Goal: Task Accomplishment & Management: Manage account settings

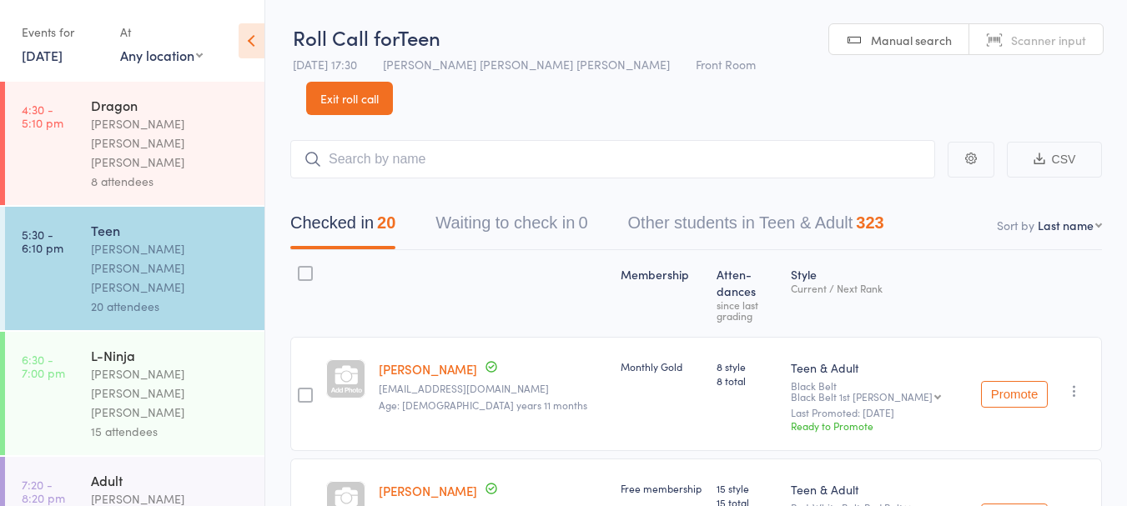
click at [63, 61] on link "18 Sep, 2024" at bounding box center [42, 55] width 41 height 18
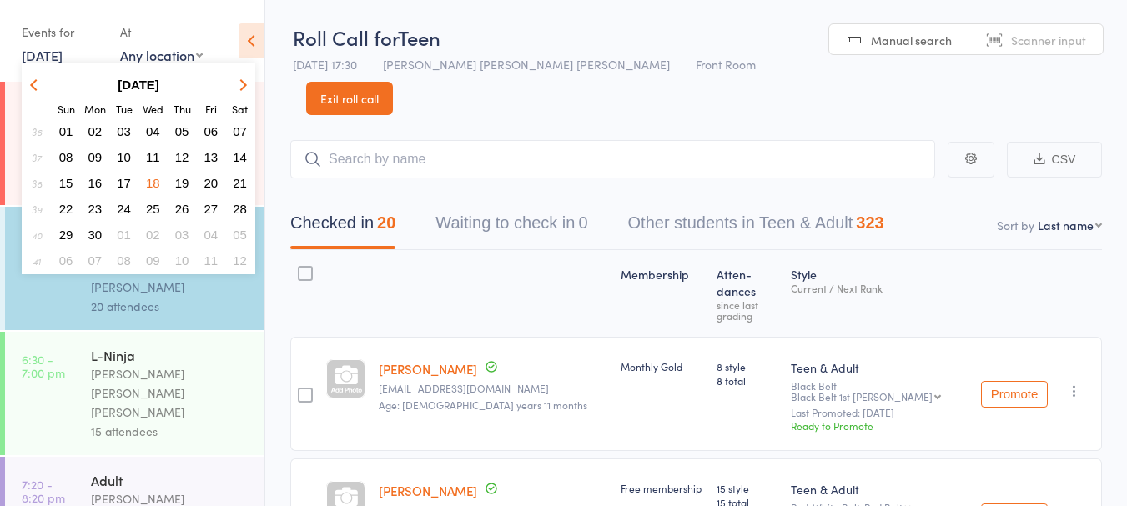
click at [150, 89] on strong "September 2024" at bounding box center [139, 85] width 42 height 14
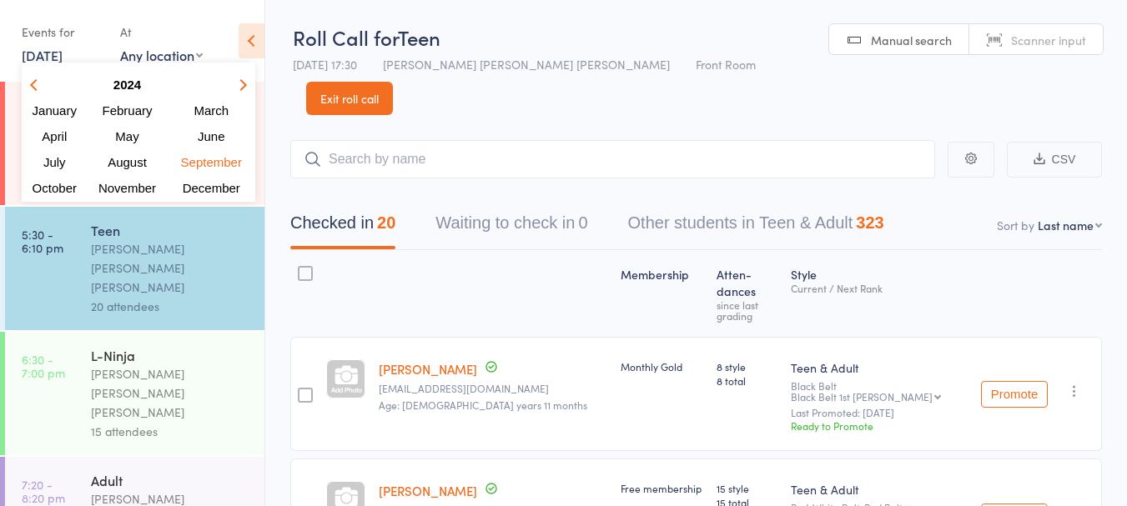
click at [239, 89] on icon "button" at bounding box center [241, 84] width 12 height 12
click at [50, 190] on span "October" at bounding box center [57, 188] width 48 height 14
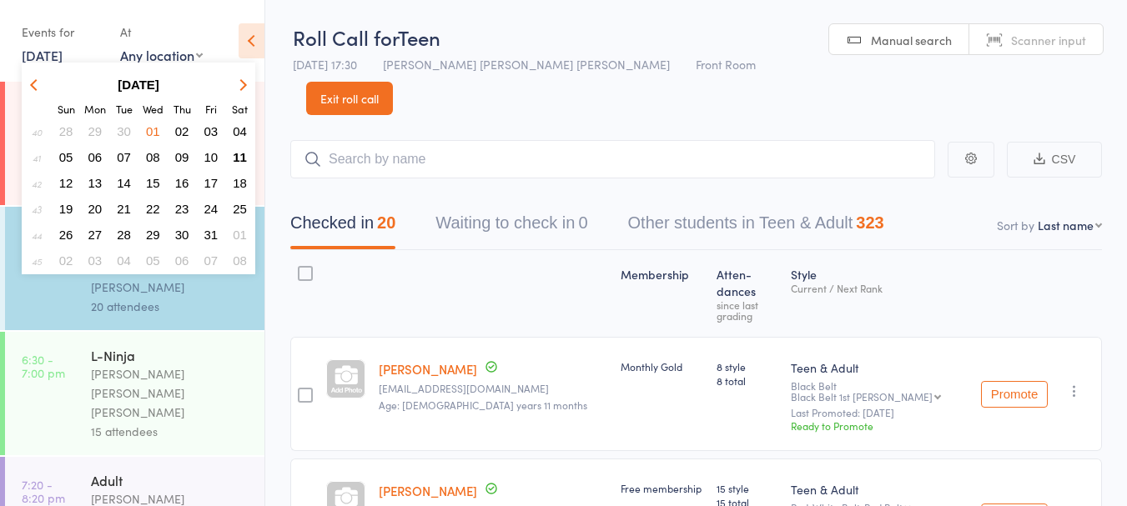
click at [243, 151] on span "11" at bounding box center [240, 157] width 14 height 14
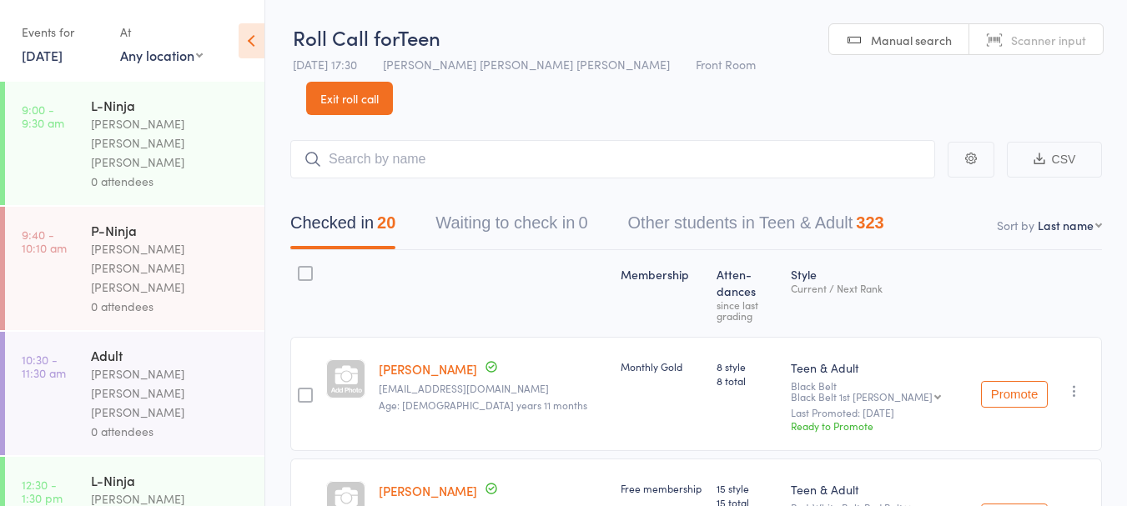
click at [185, 105] on div "L-Ninja" at bounding box center [170, 105] width 159 height 18
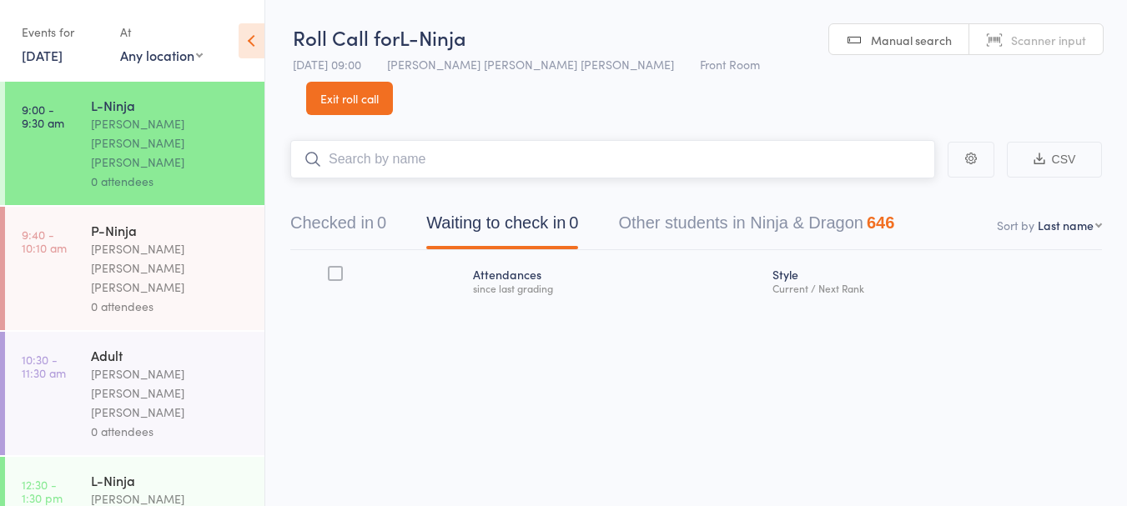
click at [505, 140] on input "search" at bounding box center [612, 159] width 645 height 38
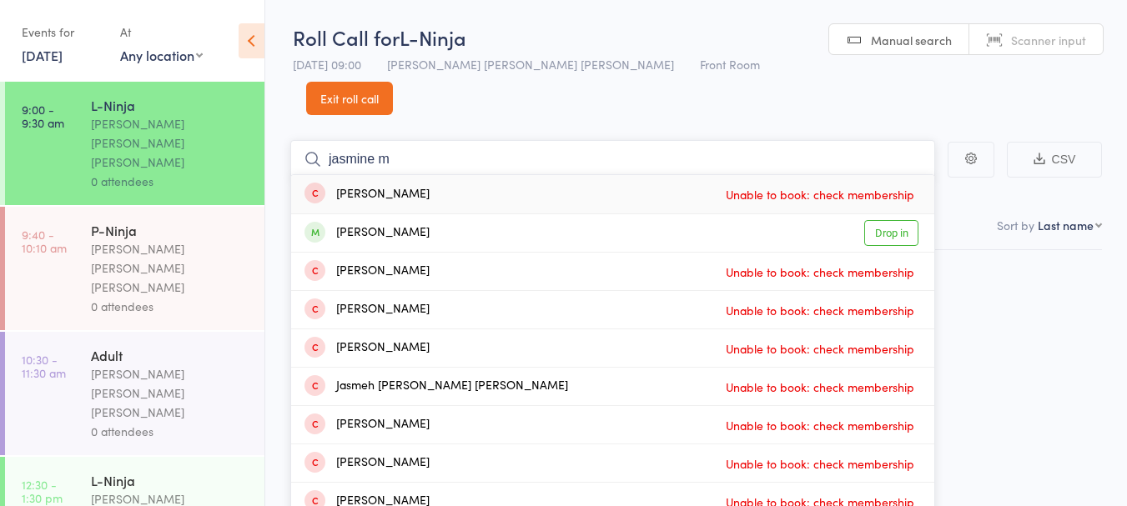
type input "jasmine m"
click at [468, 216] on div "Jasmine Minasyar Drop in" at bounding box center [612, 233] width 643 height 38
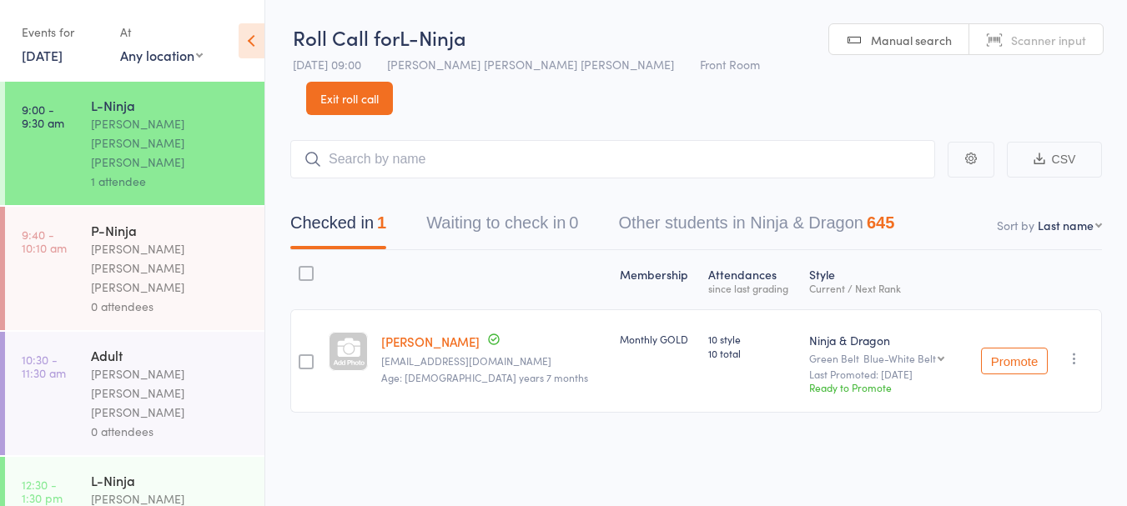
click at [439, 333] on link "[PERSON_NAME]" at bounding box center [430, 342] width 98 height 18
click at [394, 140] on input "search" at bounding box center [612, 159] width 645 height 38
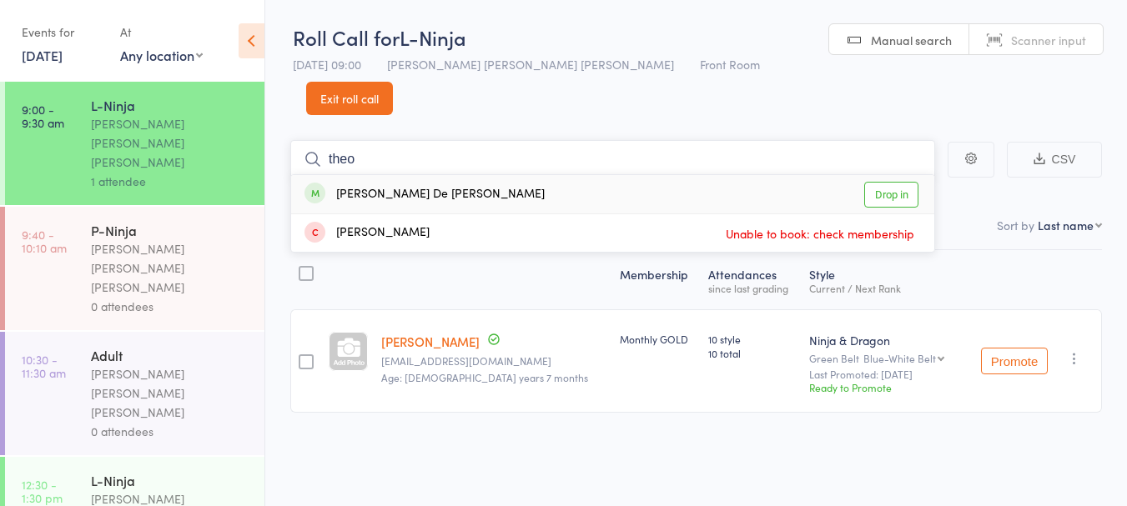
type input "theo"
click at [359, 185] on div "[PERSON_NAME] De [PERSON_NAME]" at bounding box center [424, 194] width 240 height 19
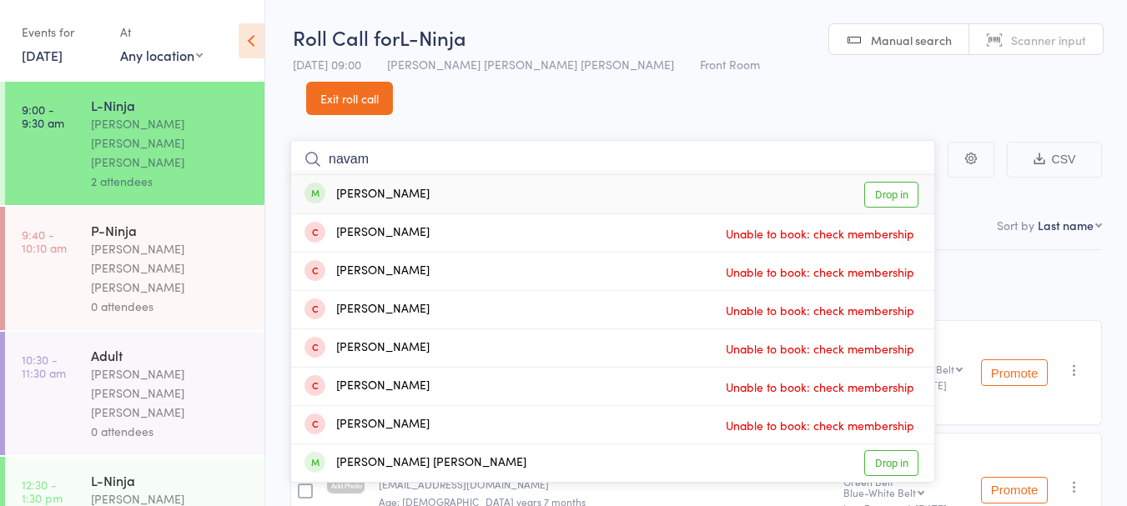
type input "navam"
click at [430, 175] on div "Navami Bhatt Drop in" at bounding box center [612, 194] width 643 height 38
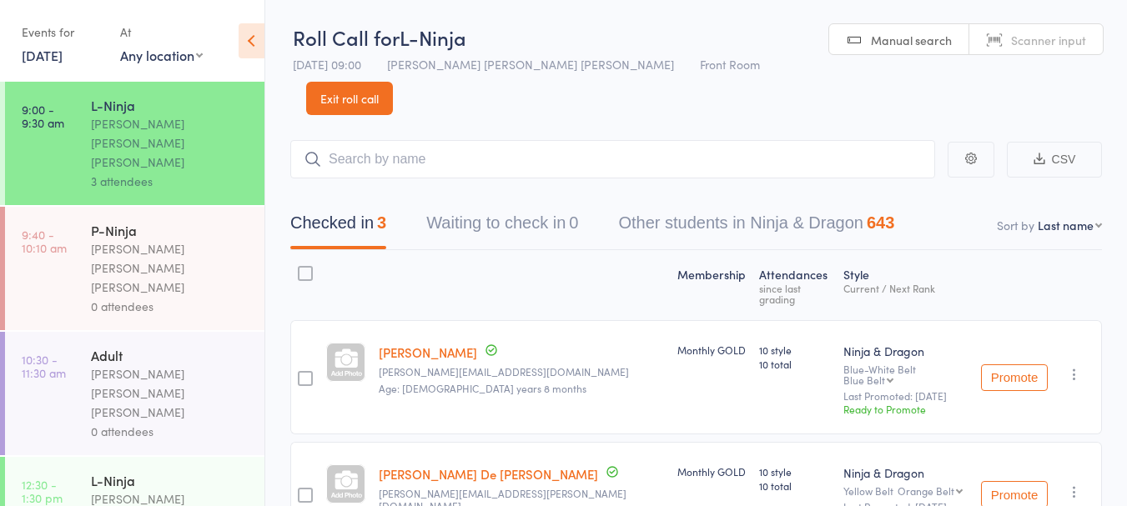
click at [60, 53] on link "11 Oct, 2025" at bounding box center [42, 55] width 41 height 18
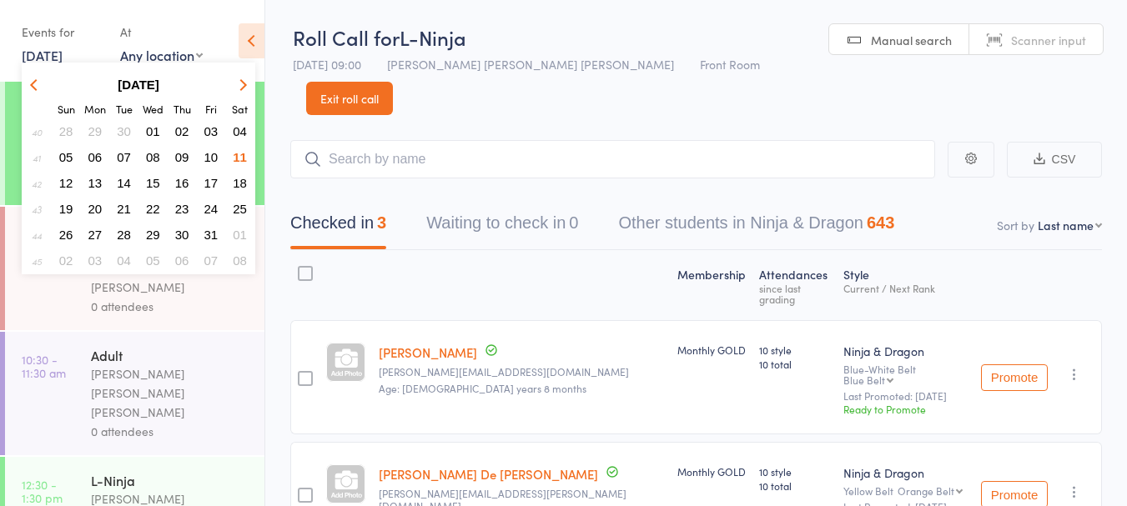
click at [240, 131] on span "04" at bounding box center [240, 131] width 14 height 14
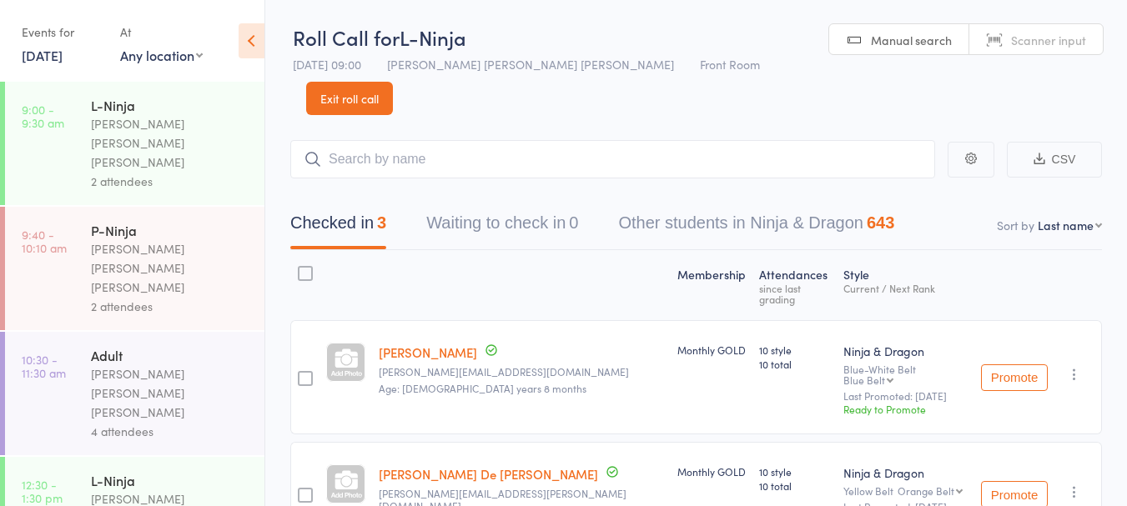
click at [52, 50] on link "4 Oct, 2025" at bounding box center [42, 55] width 41 height 18
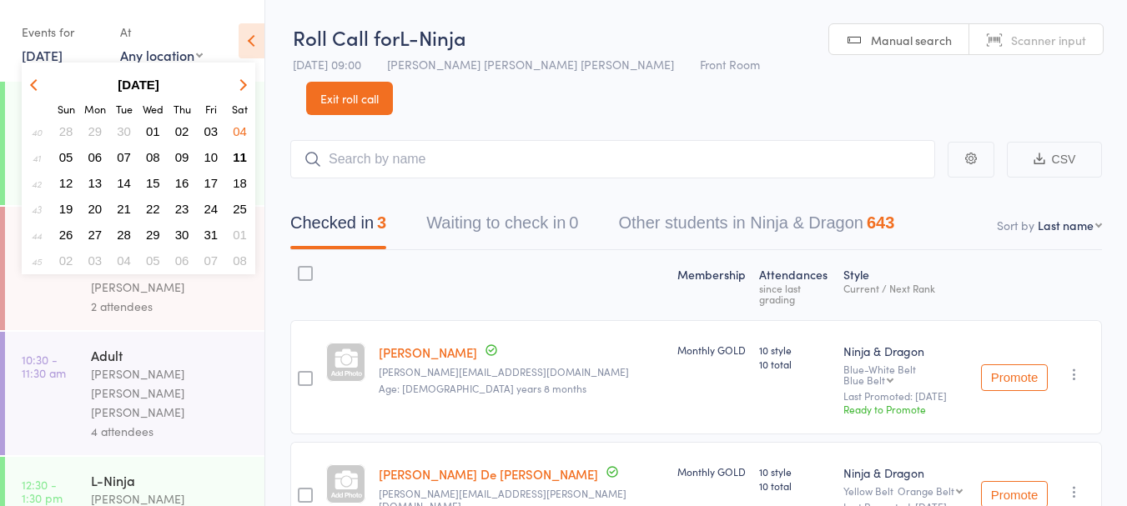
click at [240, 160] on span "11" at bounding box center [240, 157] width 14 height 14
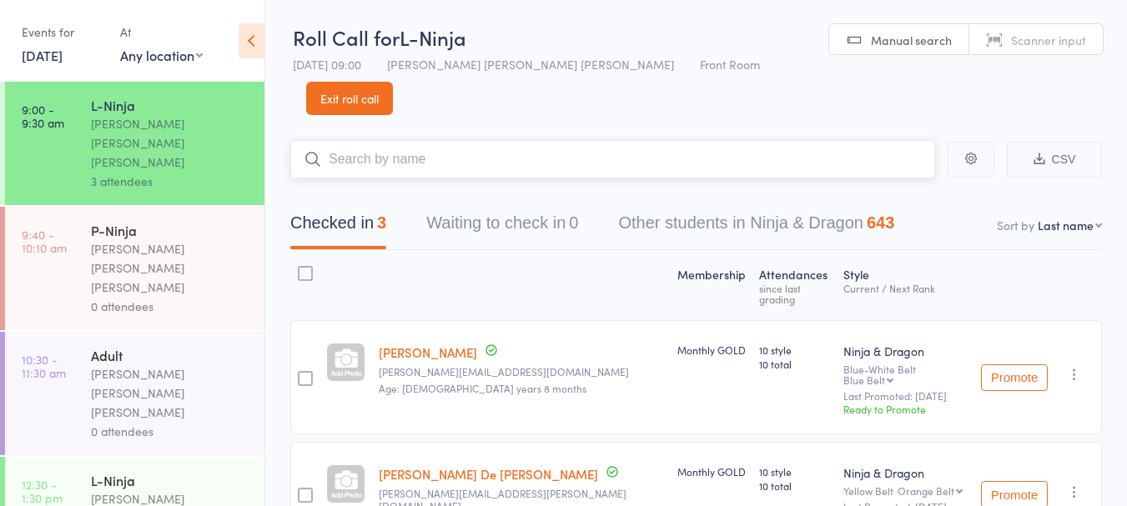
click at [432, 140] on input "search" at bounding box center [612, 159] width 645 height 38
click at [393, 82] on link "Exit roll call" at bounding box center [349, 98] width 87 height 33
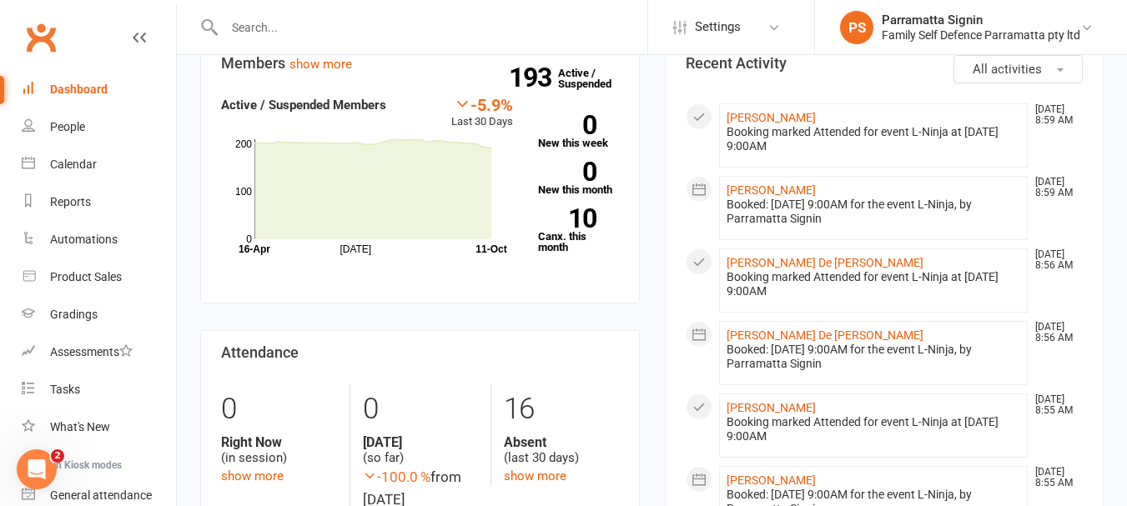
scroll to position [589, 0]
click at [531, 470] on link "show more" at bounding box center [535, 477] width 63 height 15
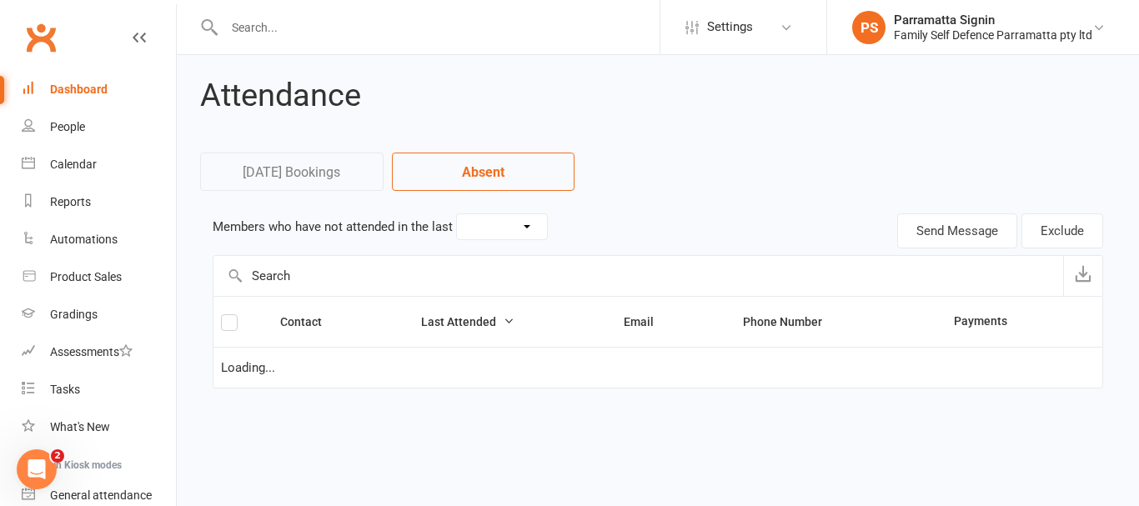
select select "30"
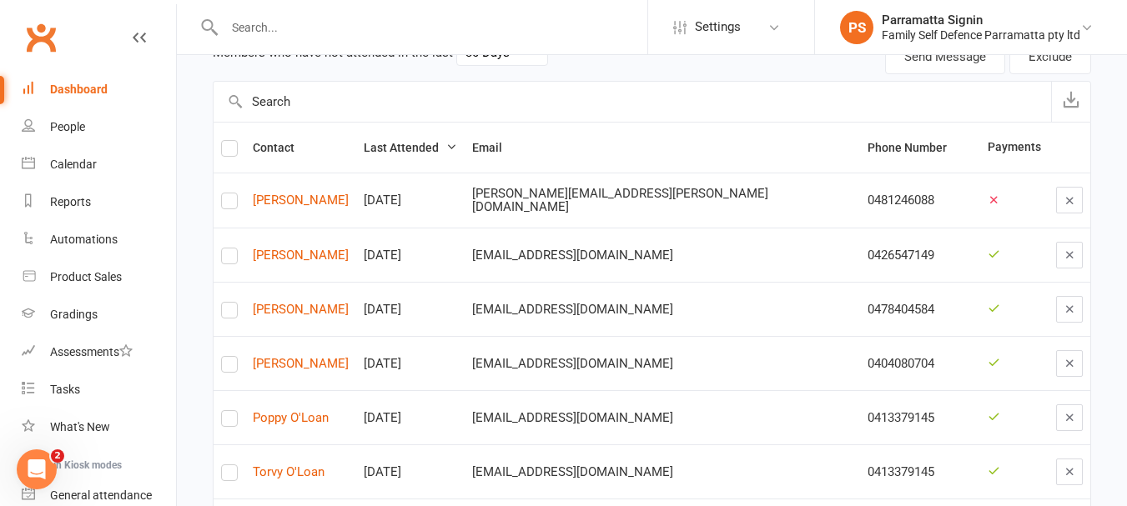
scroll to position [215, 0]
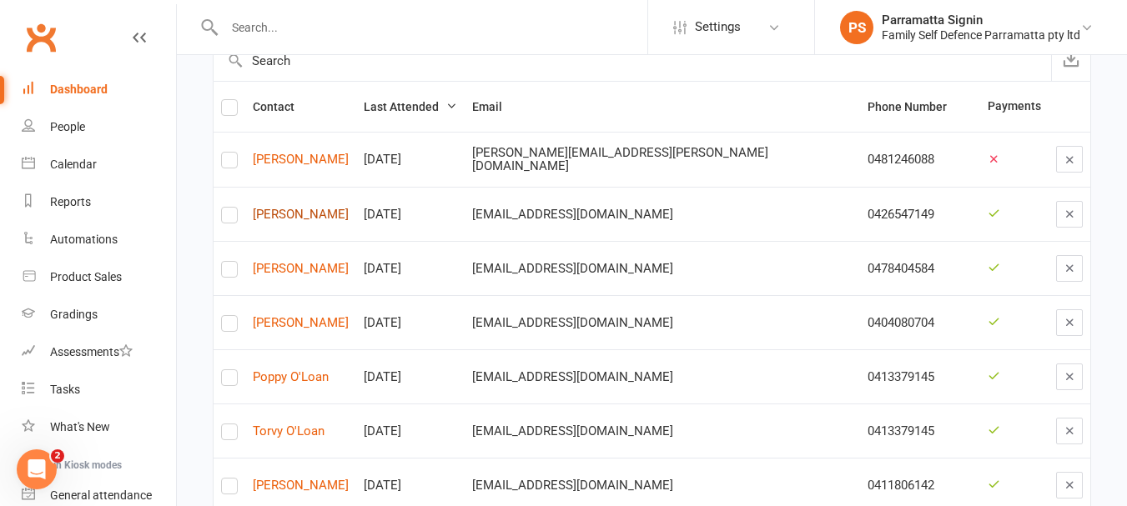
click at [290, 217] on link "Noah Lui" at bounding box center [301, 215] width 96 height 14
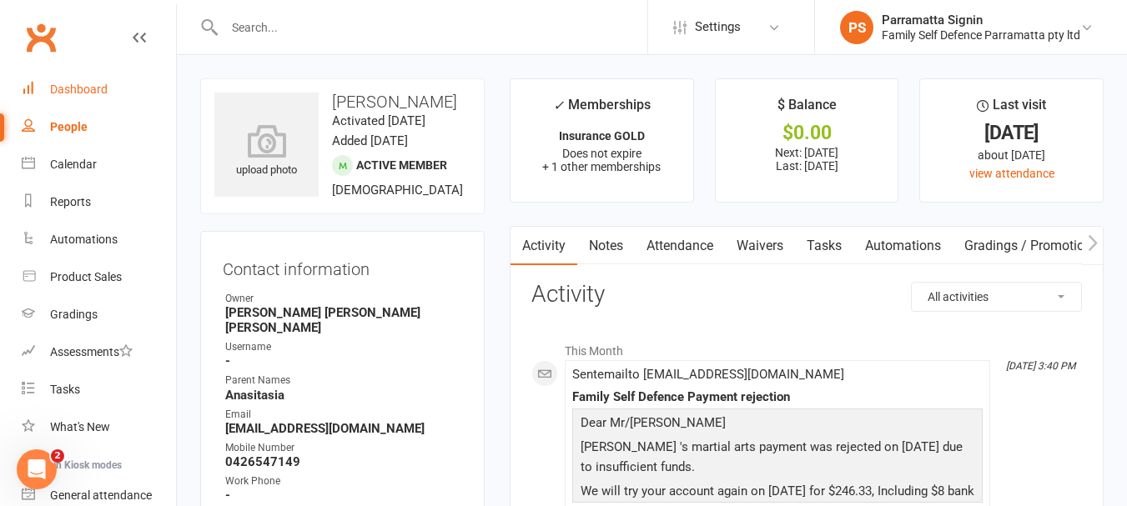
click at [60, 98] on link "Dashboard" at bounding box center [99, 90] width 154 height 38
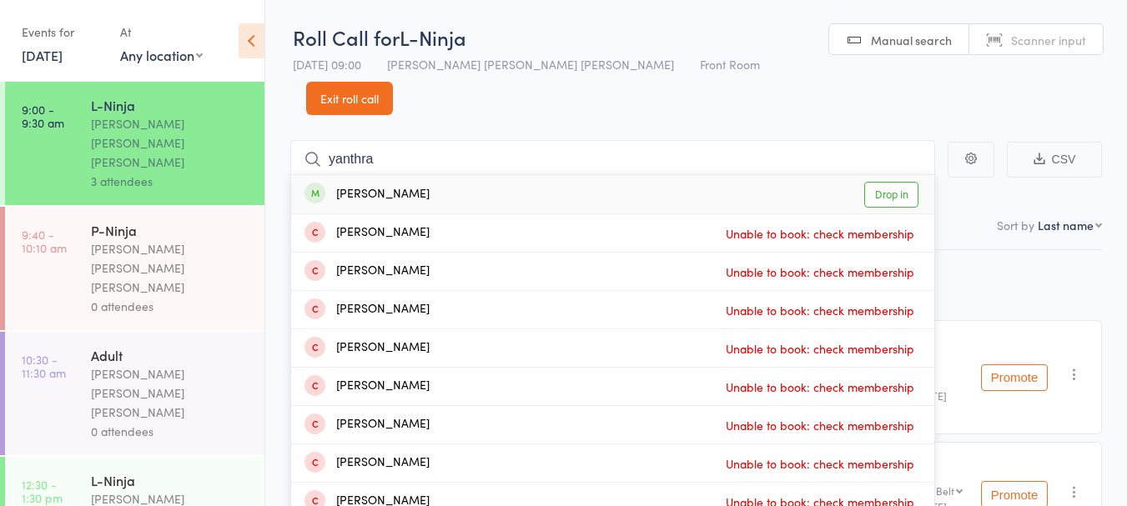
type input "yanthra"
click at [875, 182] on link "Drop in" at bounding box center [891, 195] width 54 height 26
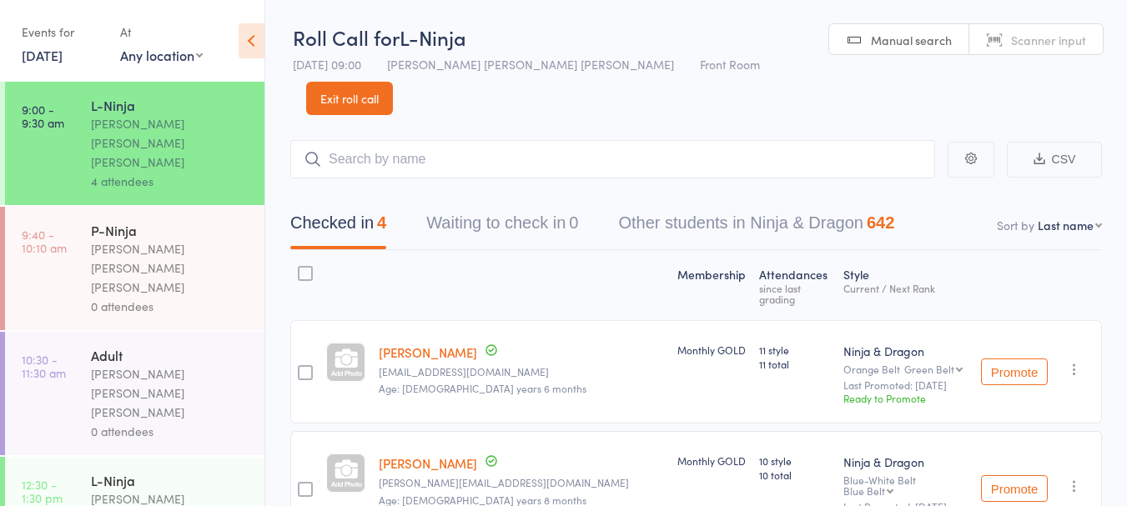
click at [393, 82] on link "Exit roll call" at bounding box center [349, 98] width 87 height 33
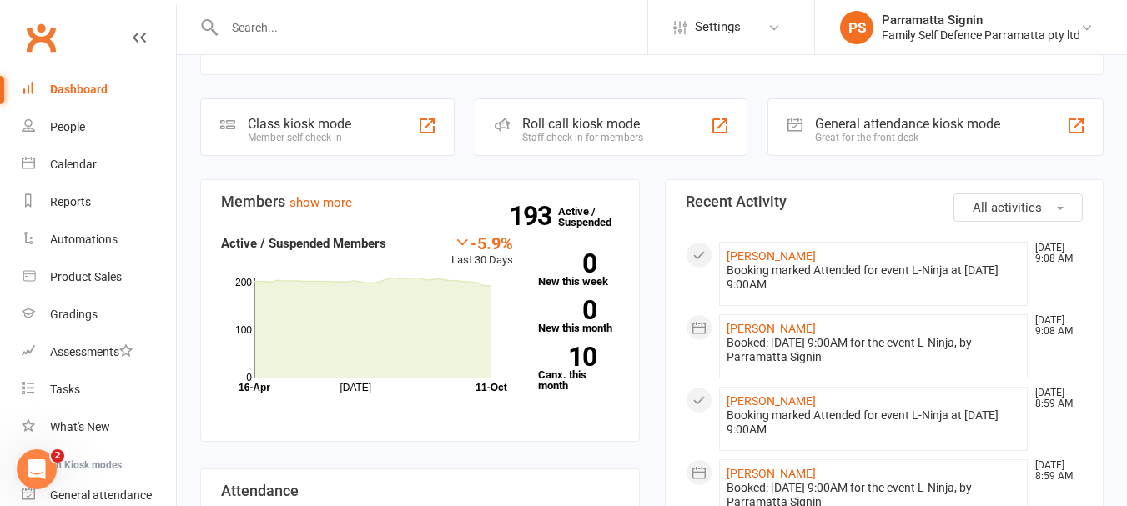
scroll to position [460, 0]
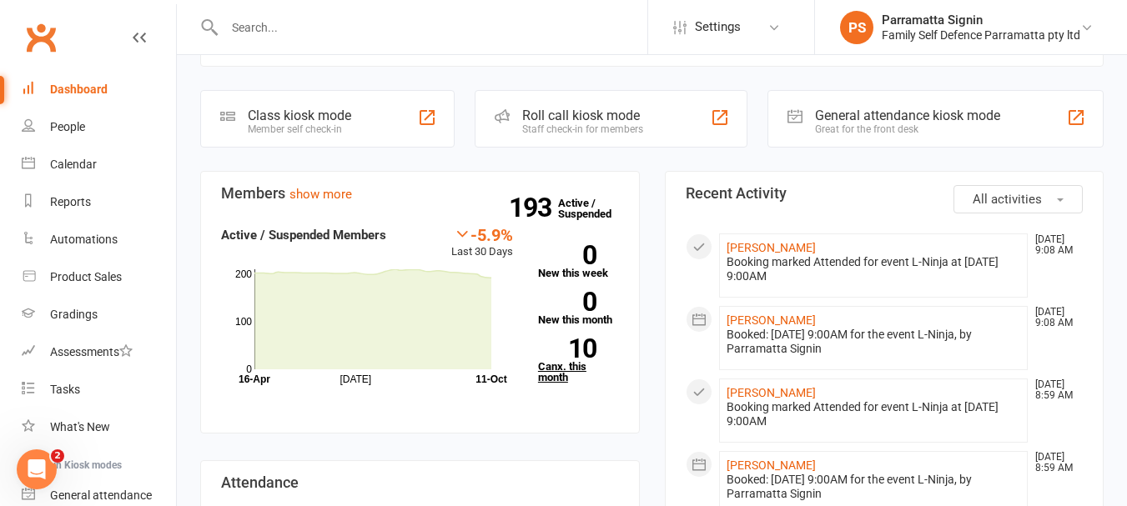
click at [596, 336] on strong "10" at bounding box center [567, 348] width 58 height 25
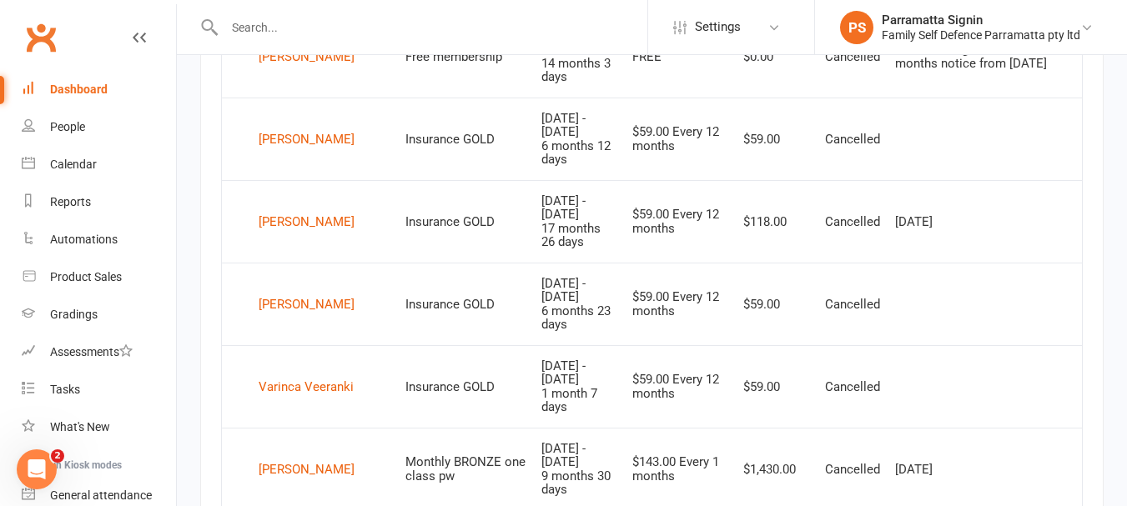
scroll to position [1053, 0]
click at [77, 95] on div "Dashboard" at bounding box center [79, 89] width 58 height 13
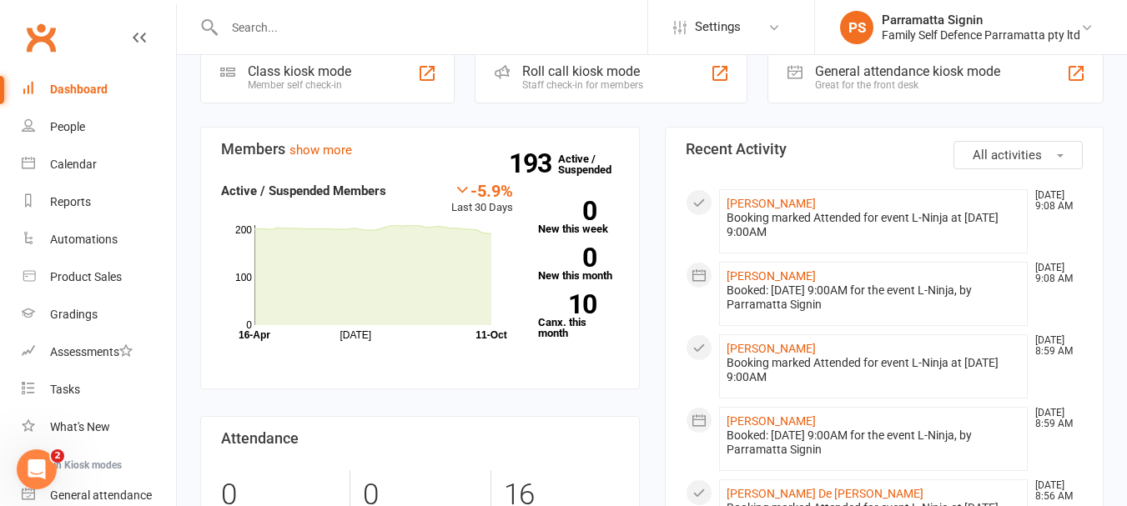
scroll to position [505, 0]
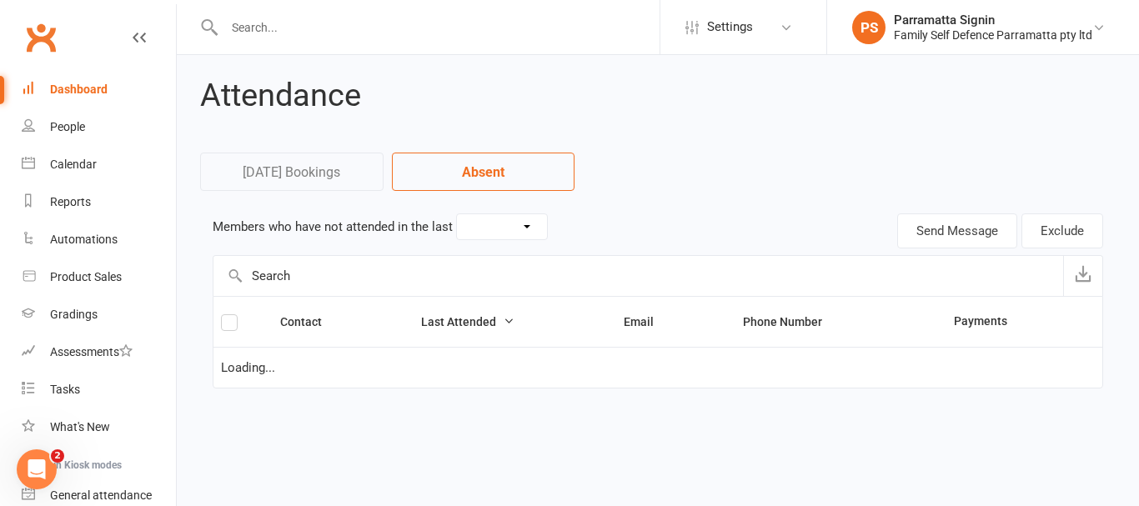
select select "30"
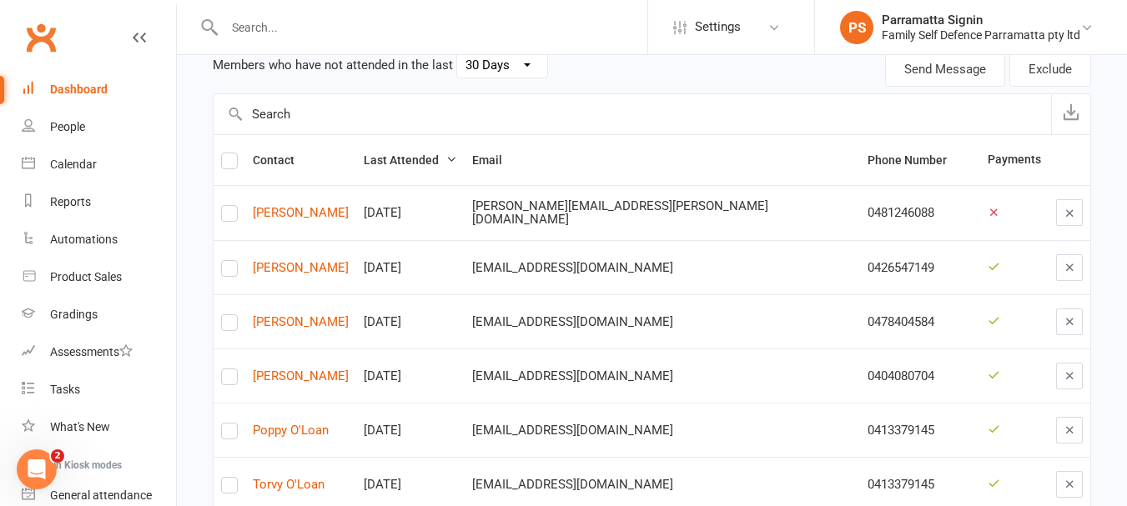
scroll to position [168, 0]
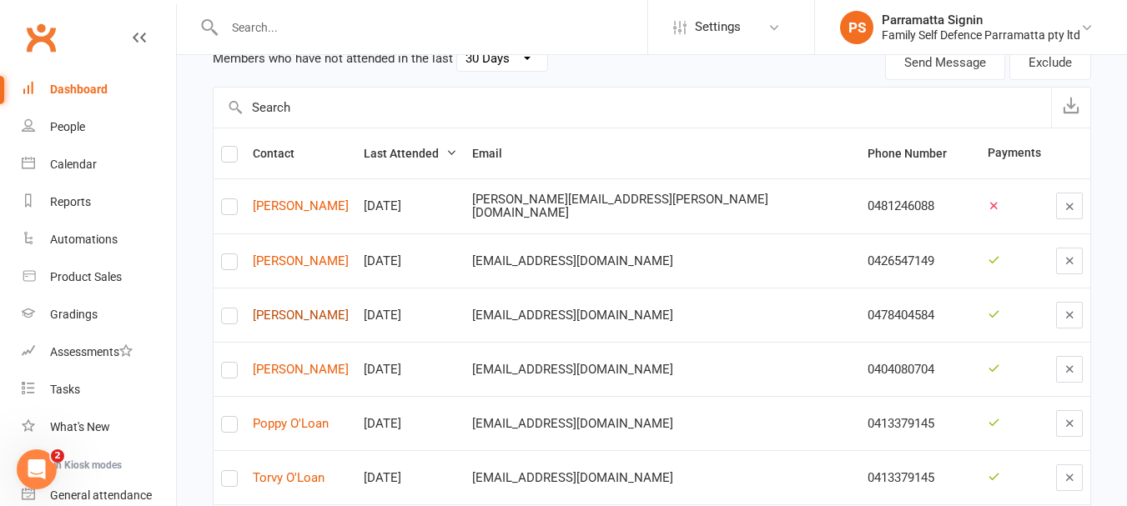
click at [306, 316] on link "Rayansh Shekhar" at bounding box center [301, 316] width 96 height 14
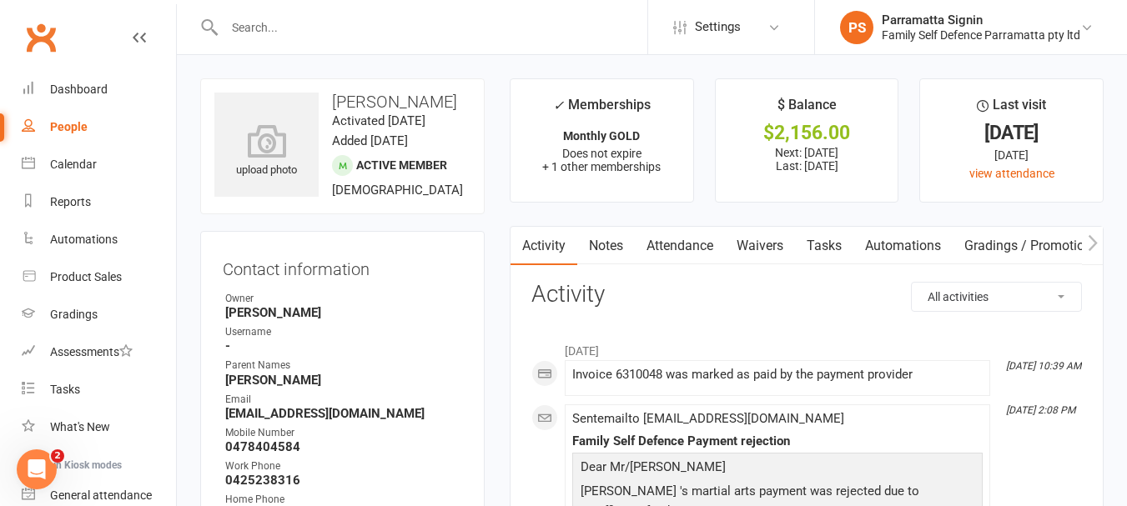
scroll to position [1, 0]
click at [54, 137] on link "People" at bounding box center [99, 127] width 154 height 38
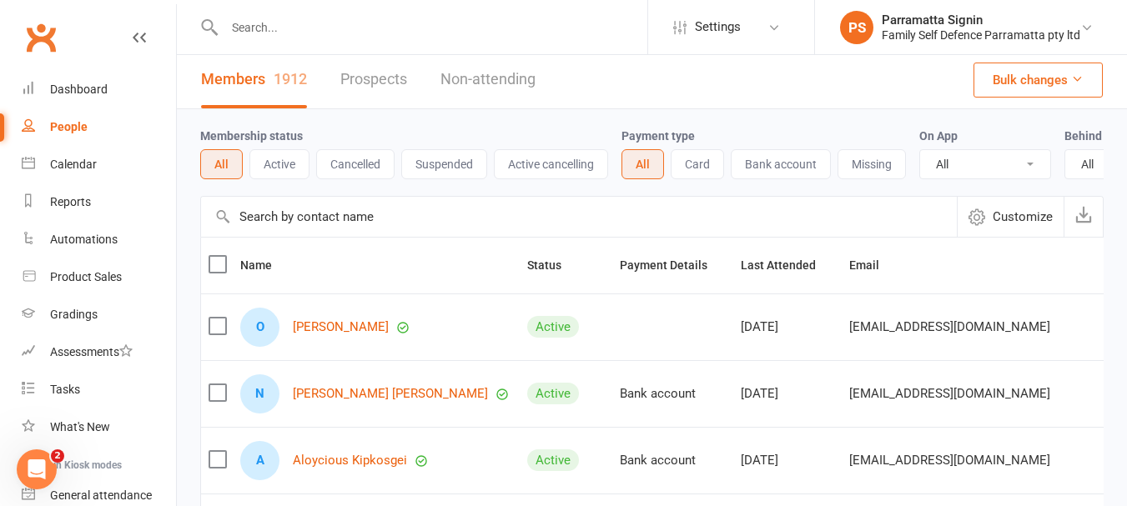
scroll to position [85, 0]
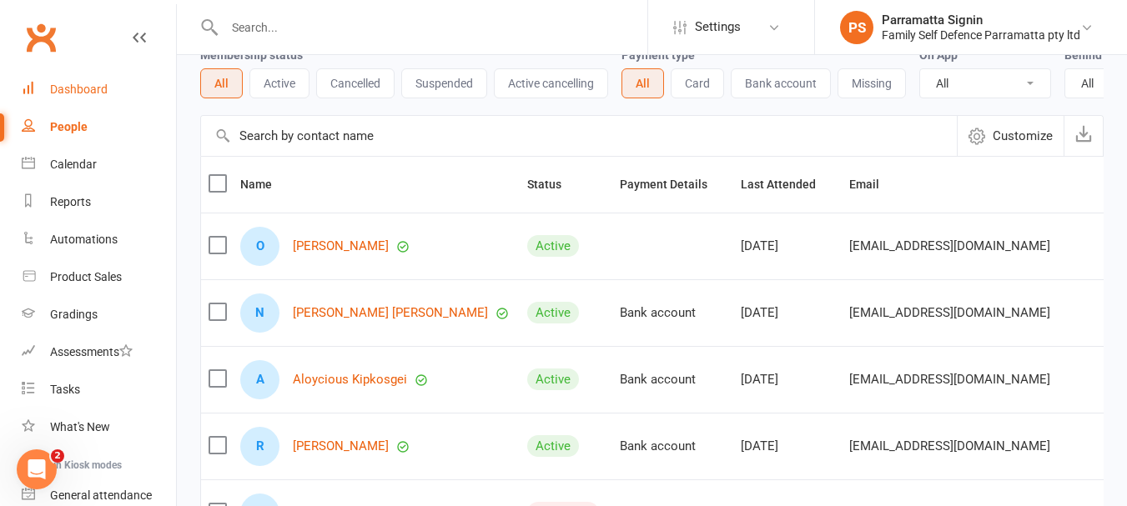
click at [62, 96] on link "Dashboard" at bounding box center [99, 90] width 154 height 38
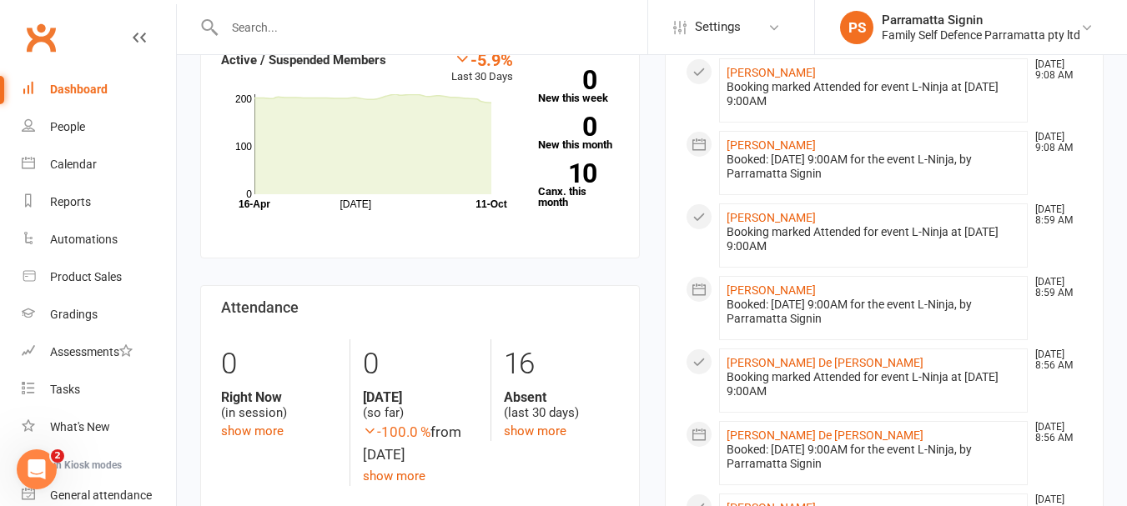
scroll to position [633, 0]
click at [533, 425] on link "show more" at bounding box center [535, 432] width 63 height 15
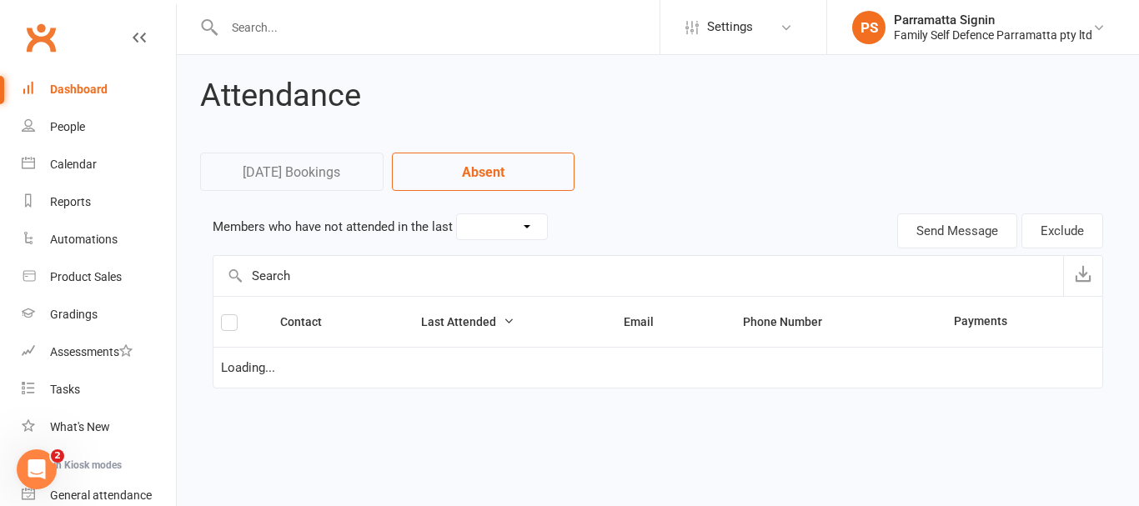
select select "30"
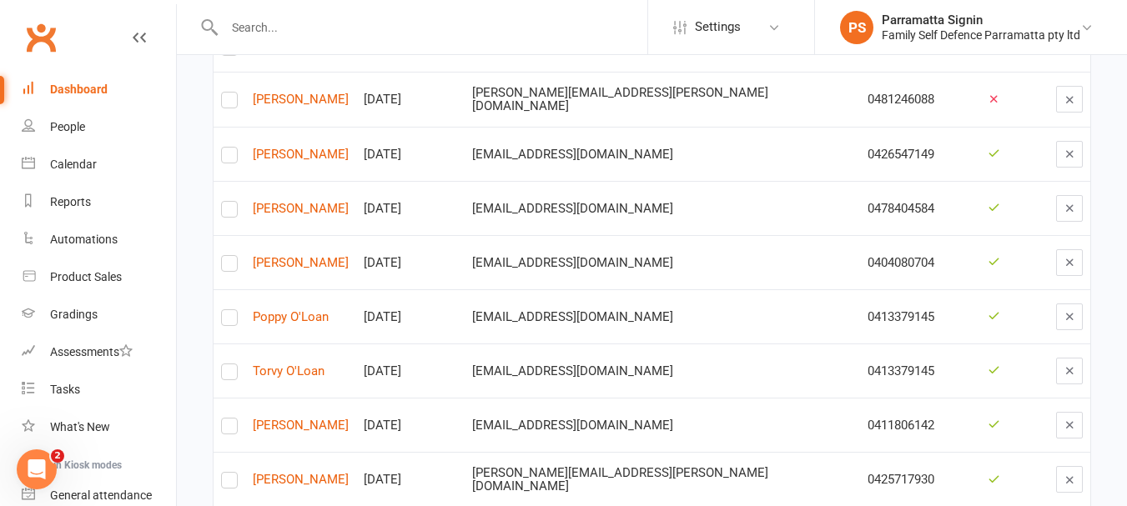
scroll to position [282, 0]
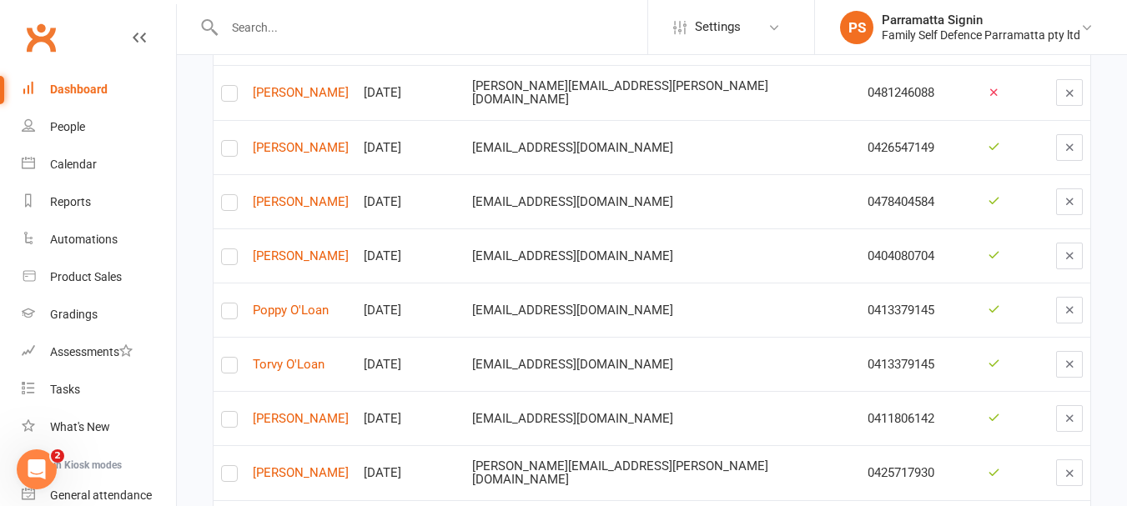
click at [297, 301] on td "Poppy O'Loan" at bounding box center [300, 310] width 111 height 54
click at [291, 365] on link "Torvy O'Loan" at bounding box center [301, 365] width 96 height 14
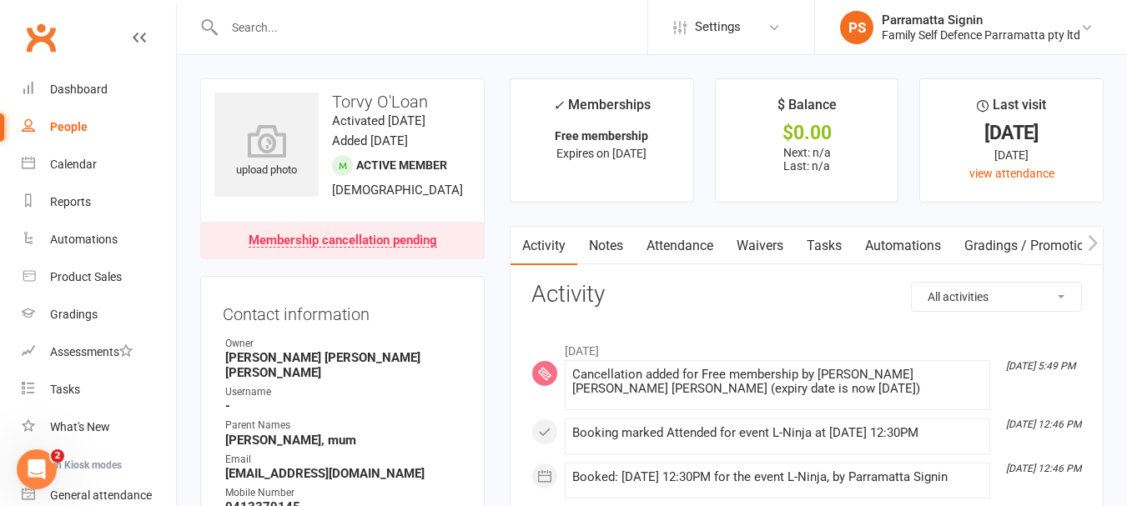
click at [58, 137] on link "People" at bounding box center [99, 127] width 154 height 38
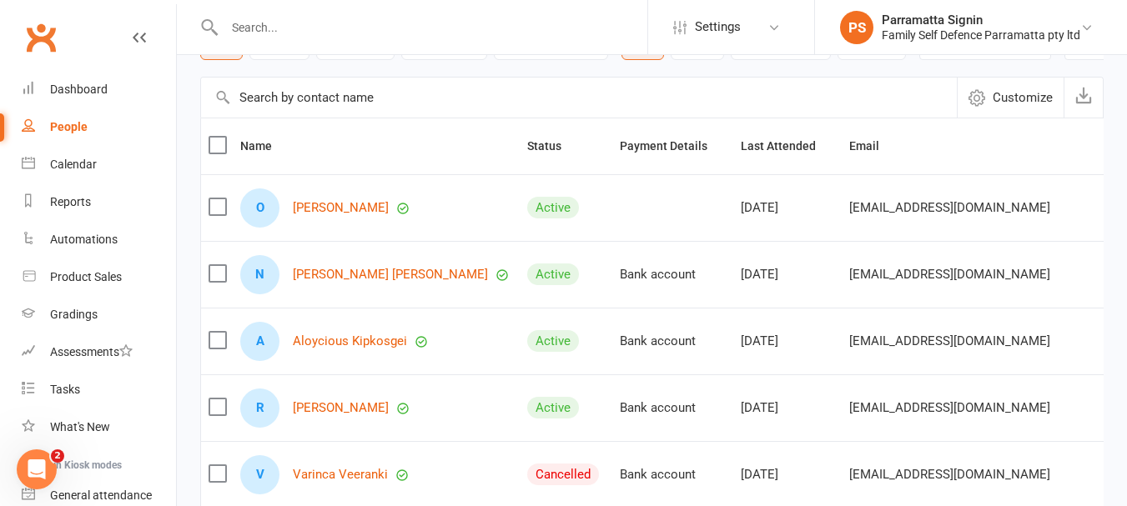
scroll to position [157, 0]
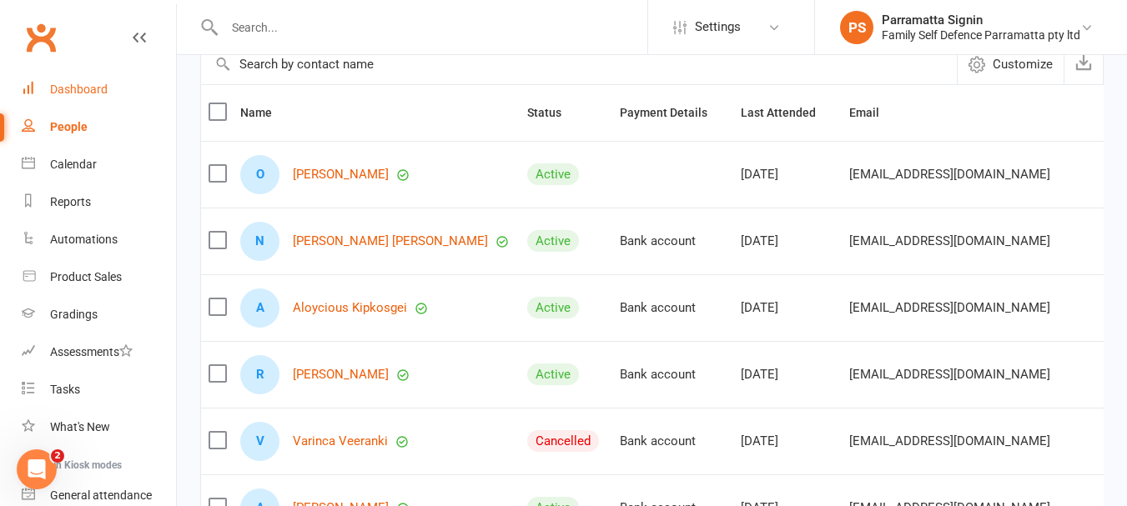
click at [77, 103] on link "Dashboard" at bounding box center [99, 90] width 154 height 38
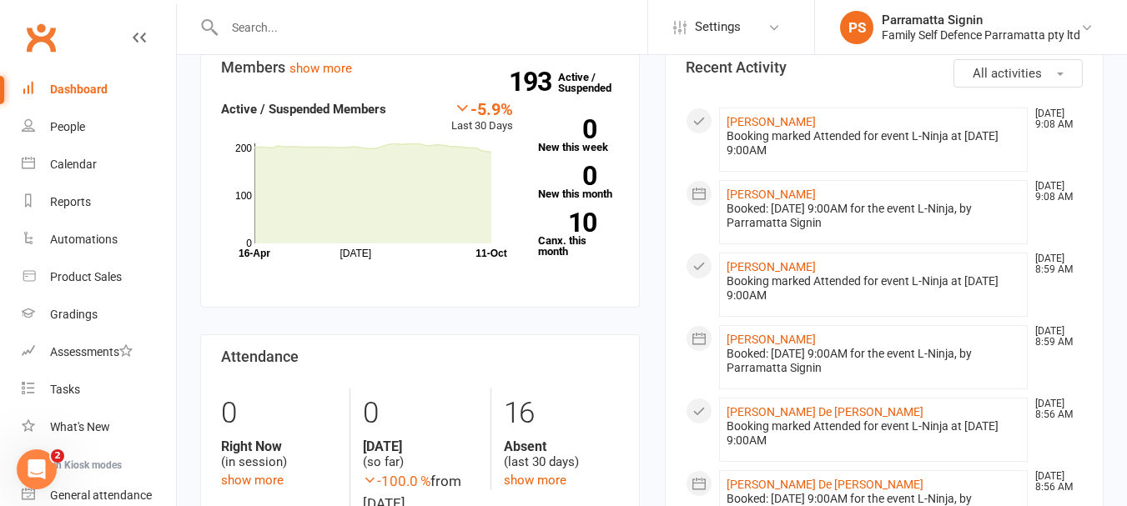
scroll to position [598, 0]
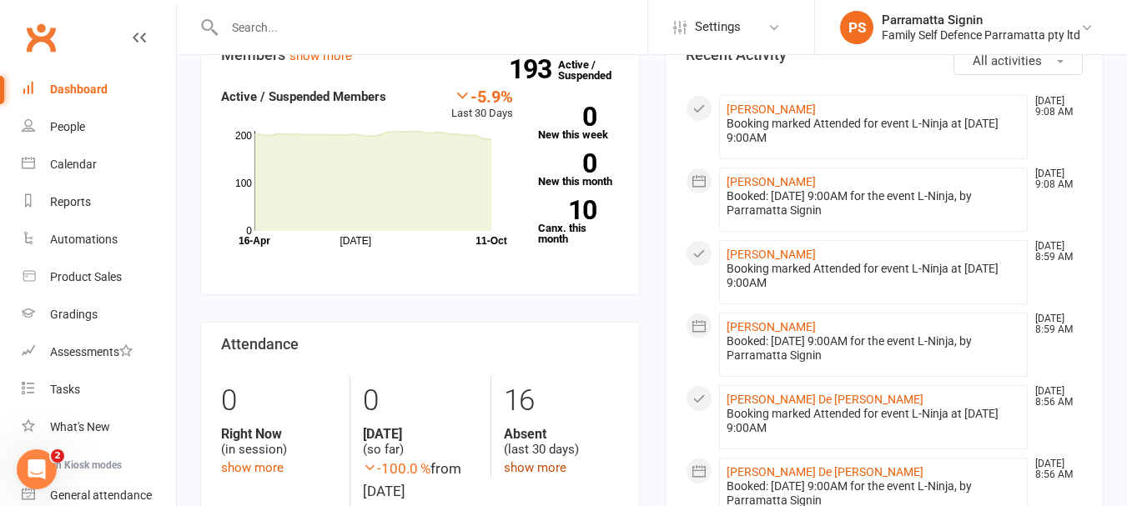
click at [525, 460] on link "show more" at bounding box center [535, 467] width 63 height 15
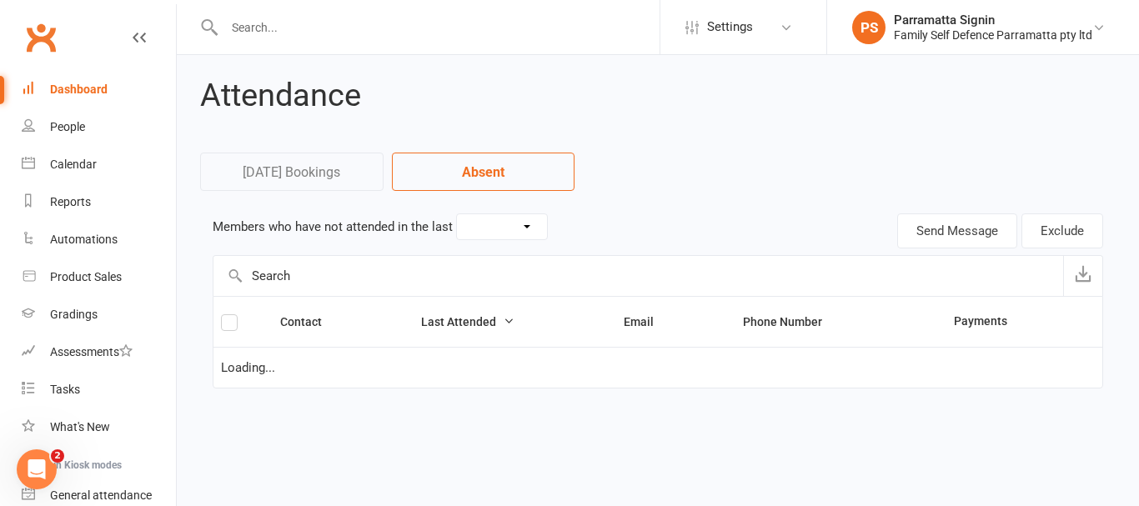
select select "30"
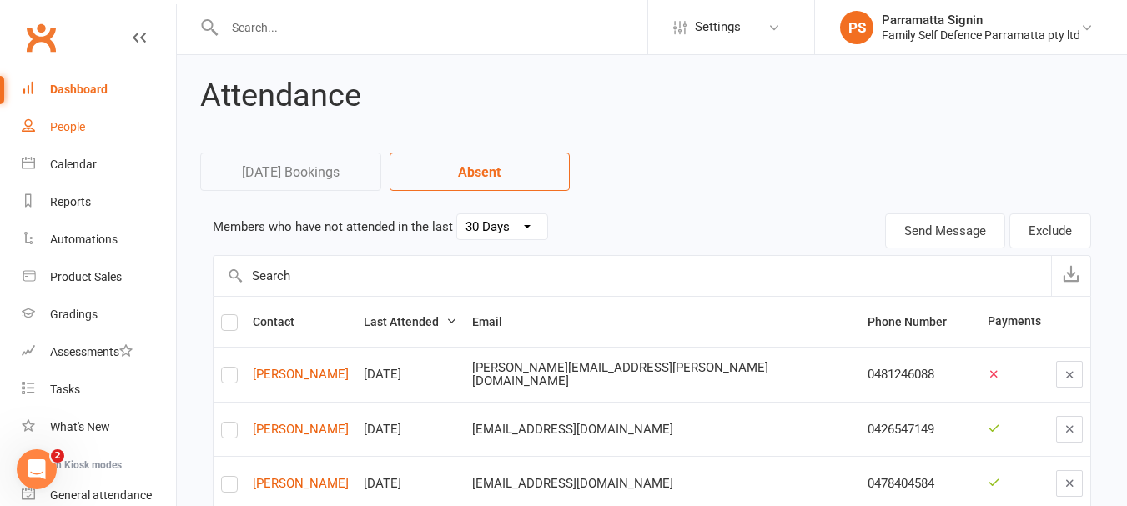
click at [51, 137] on link "People" at bounding box center [99, 127] width 154 height 38
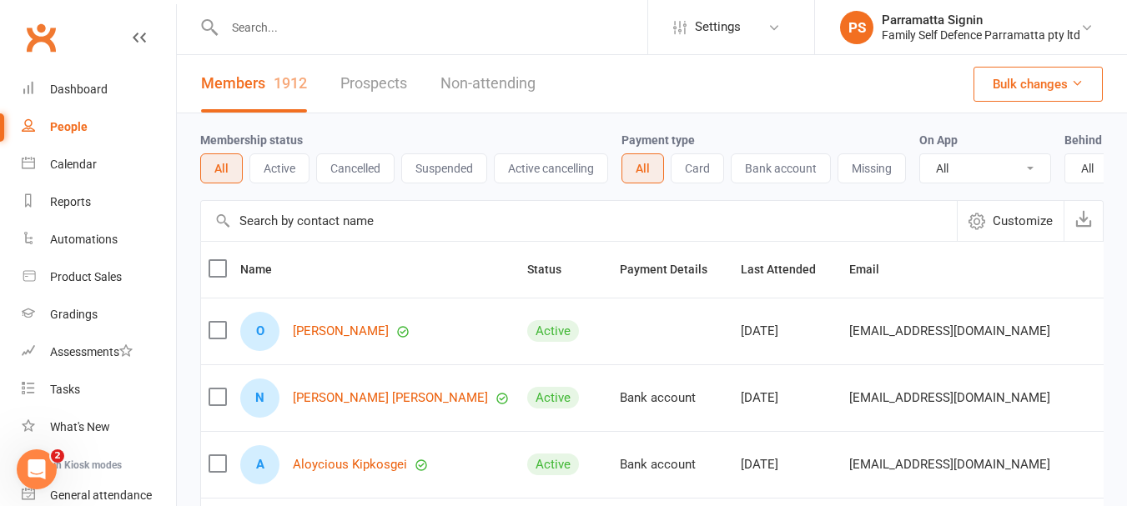
click at [284, 168] on button "Active" at bounding box center [279, 168] width 60 height 30
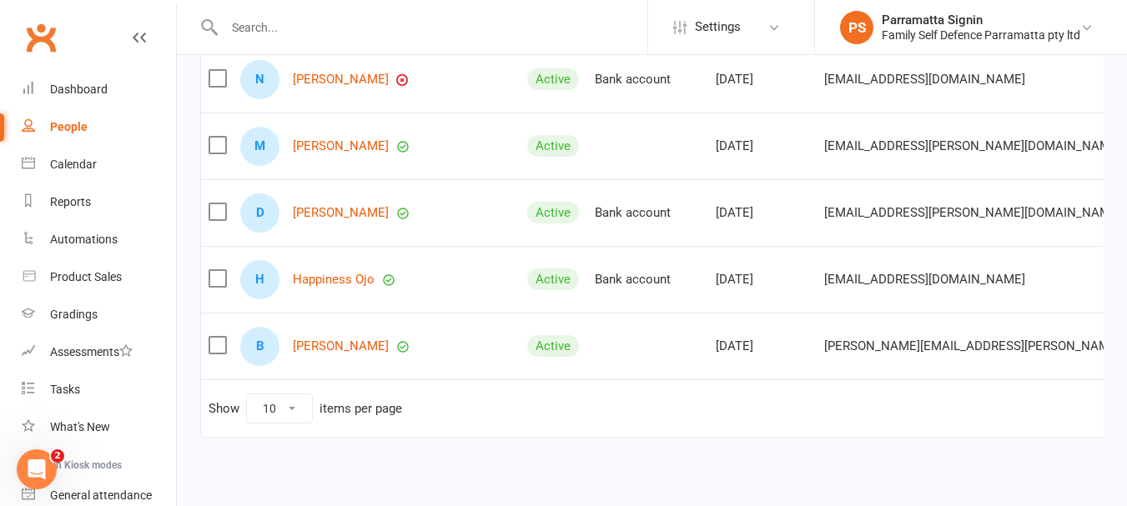
scroll to position [598, 0]
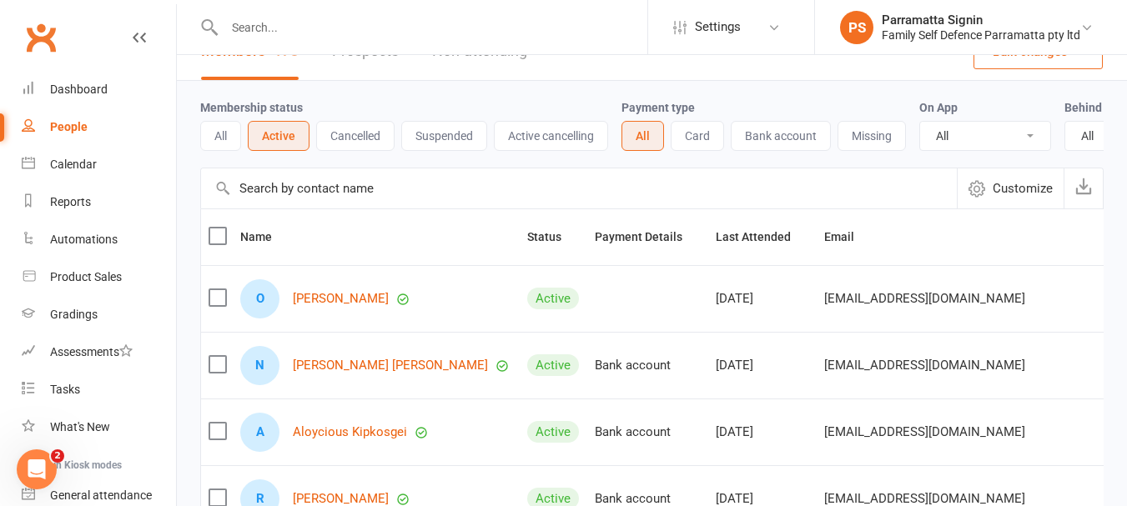
scroll to position [82, 0]
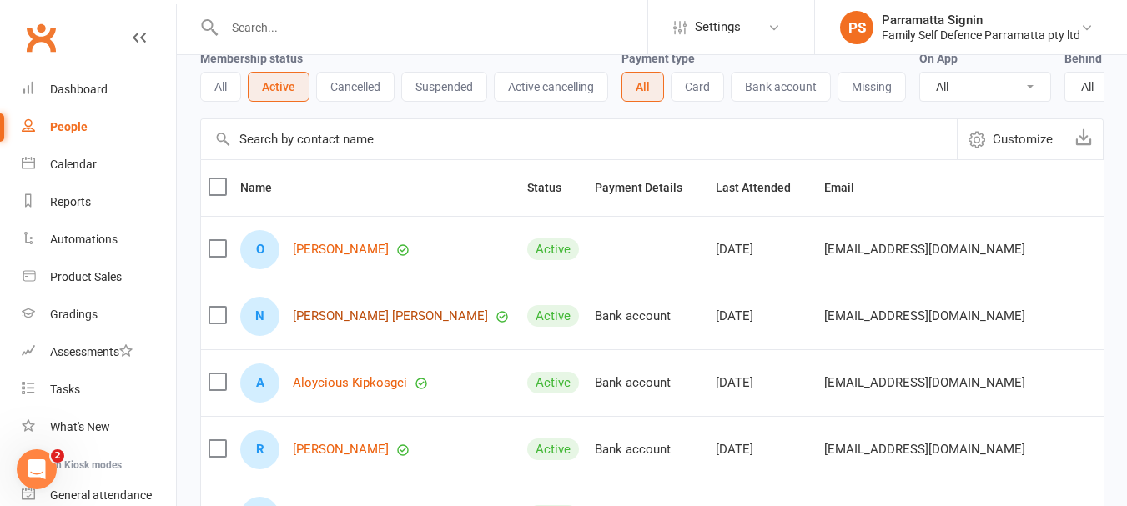
click at [359, 324] on link "Nandin Davaakhuu" at bounding box center [390, 316] width 195 height 14
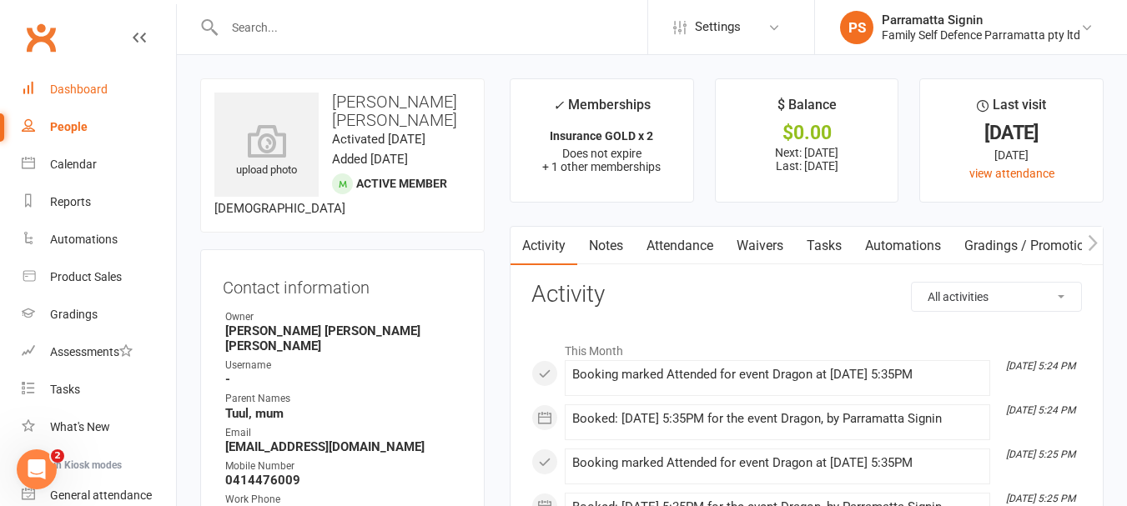
click at [88, 108] on link "Dashboard" at bounding box center [99, 90] width 154 height 38
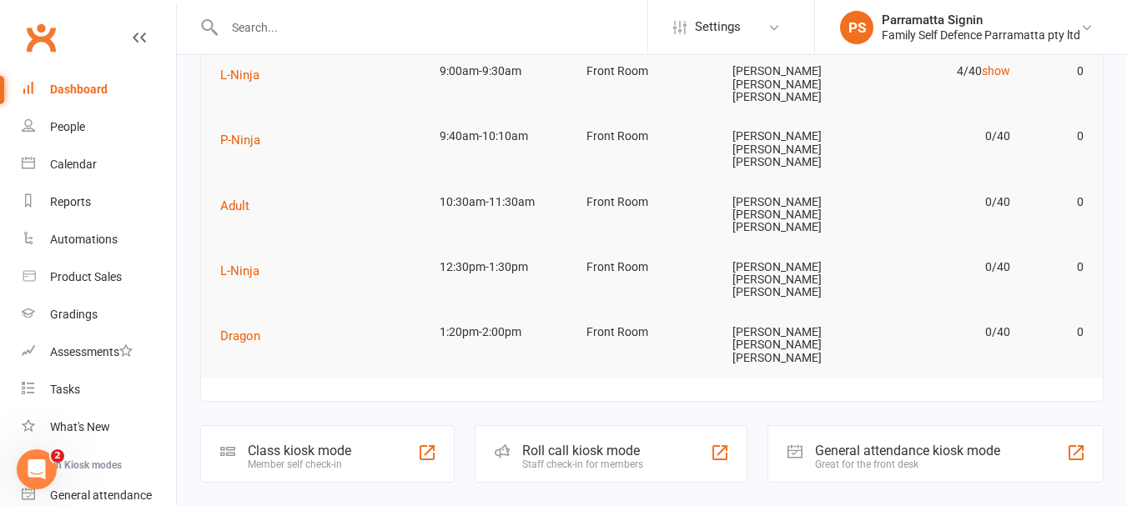
scroll to position [130, 0]
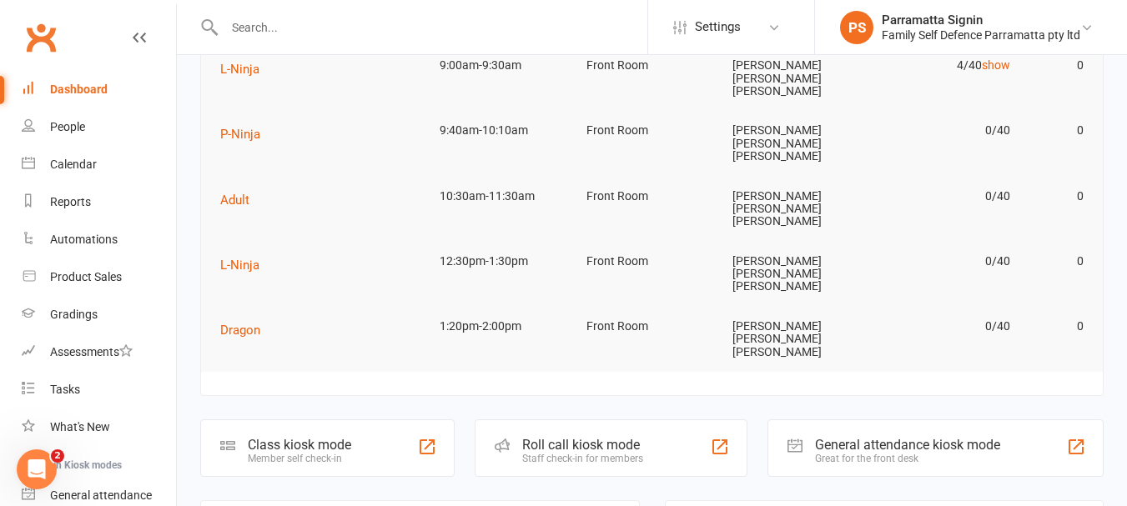
click at [657, 420] on div "Roll call kiosk mode Staff check-in for members" at bounding box center [611, 449] width 272 height 58
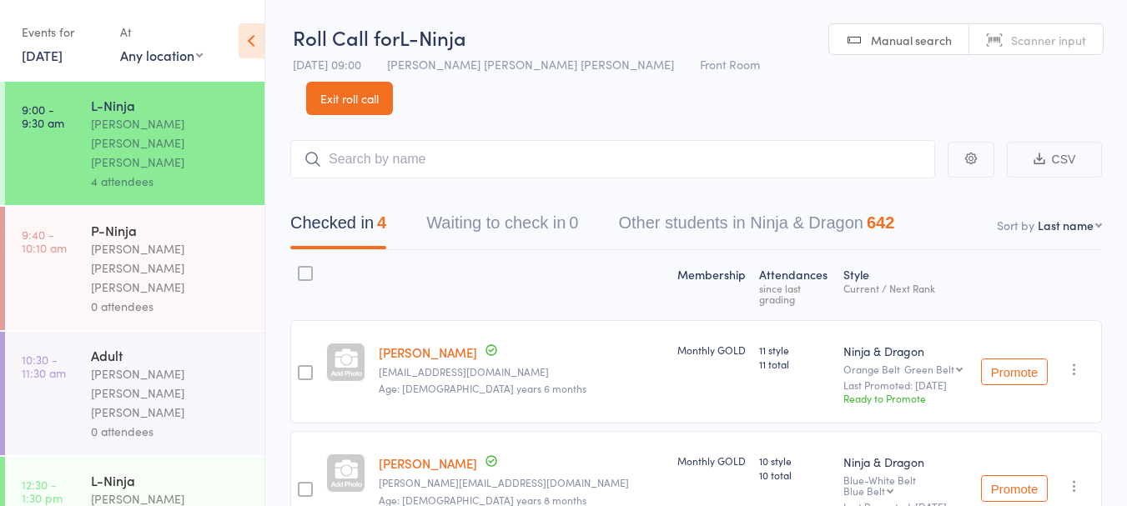
click at [58, 61] on link "[DATE]" at bounding box center [42, 55] width 41 height 18
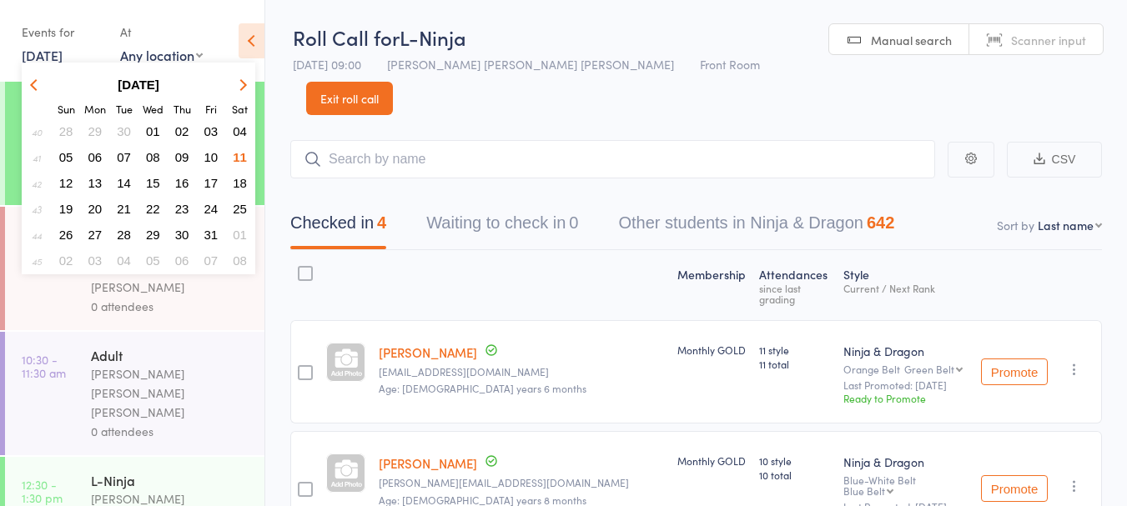
click at [206, 159] on span "10" at bounding box center [211, 157] width 14 height 14
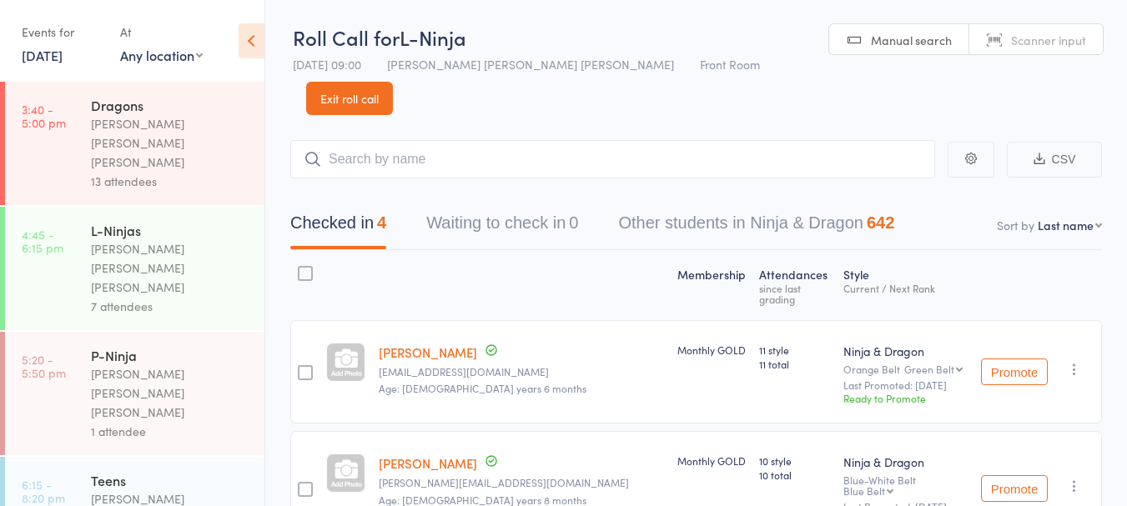
click at [72, 123] on link "3:40 - 5:00 pm Dragons Keyvan Castle Hill Mirzai 13 attendees" at bounding box center [134, 143] width 259 height 123
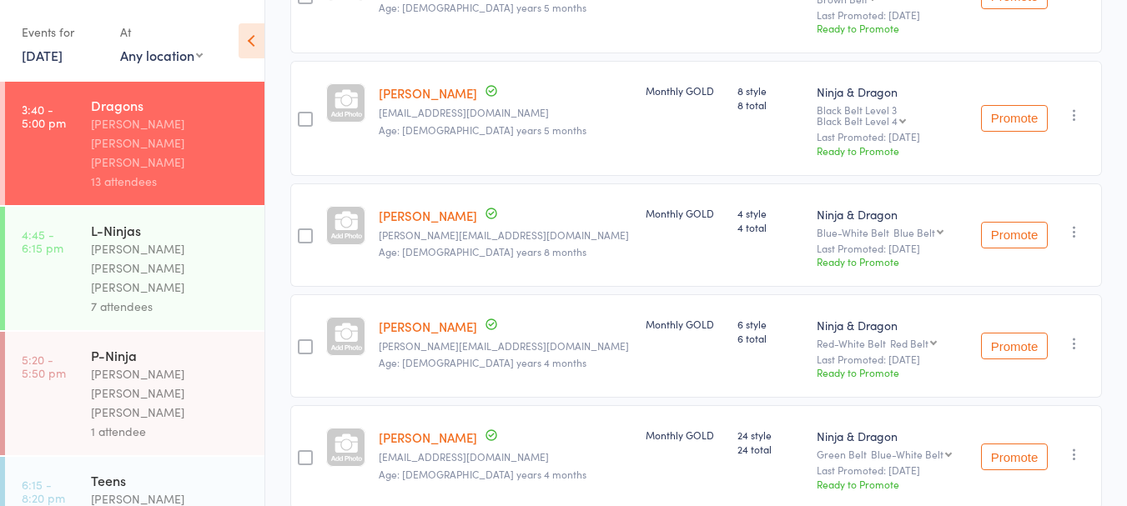
scroll to position [1261, 0]
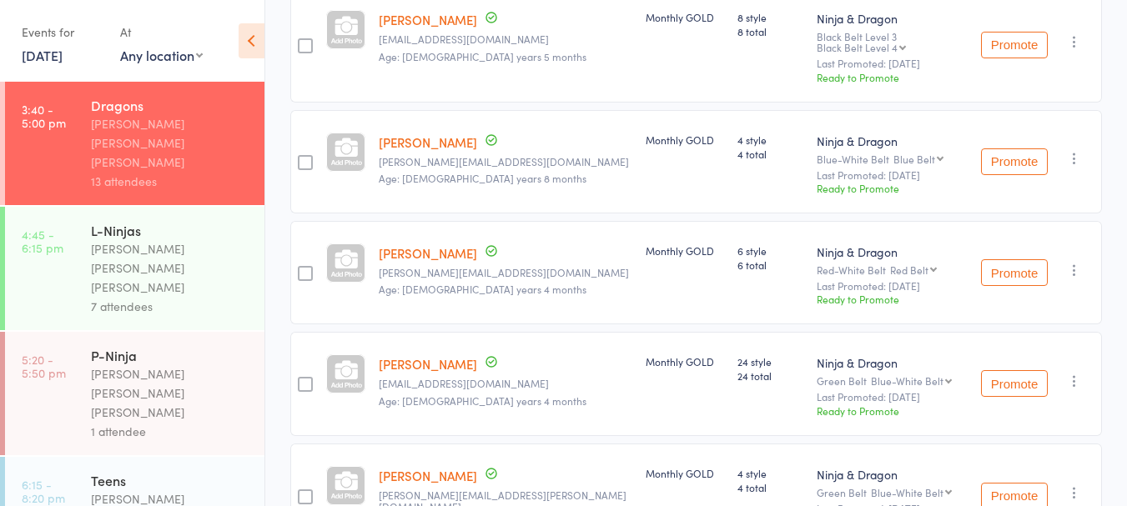
click at [39, 61] on link "10 Oct, 2025" at bounding box center [42, 55] width 41 height 18
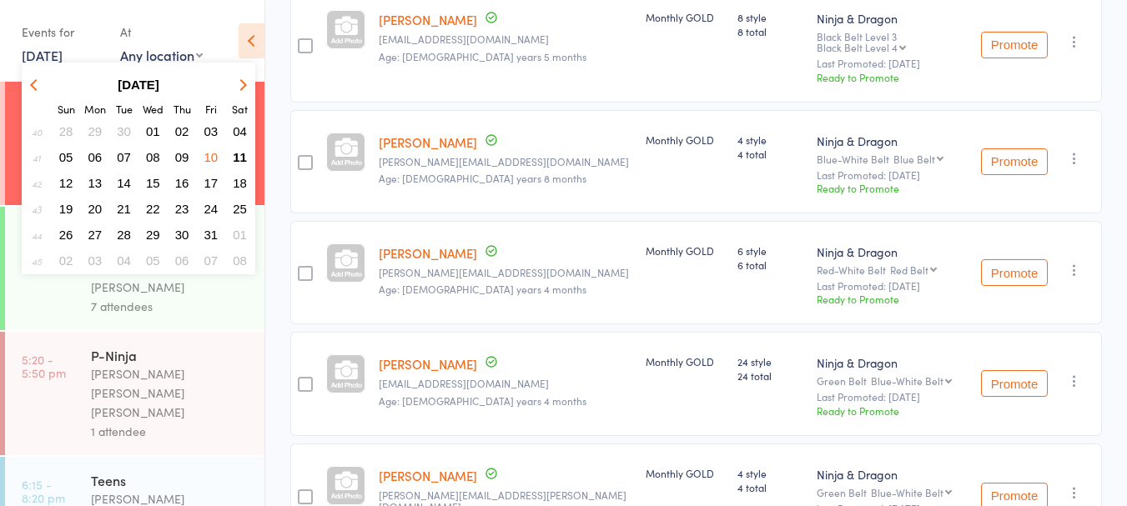
click at [153, 159] on span "08" at bounding box center [153, 157] width 14 height 14
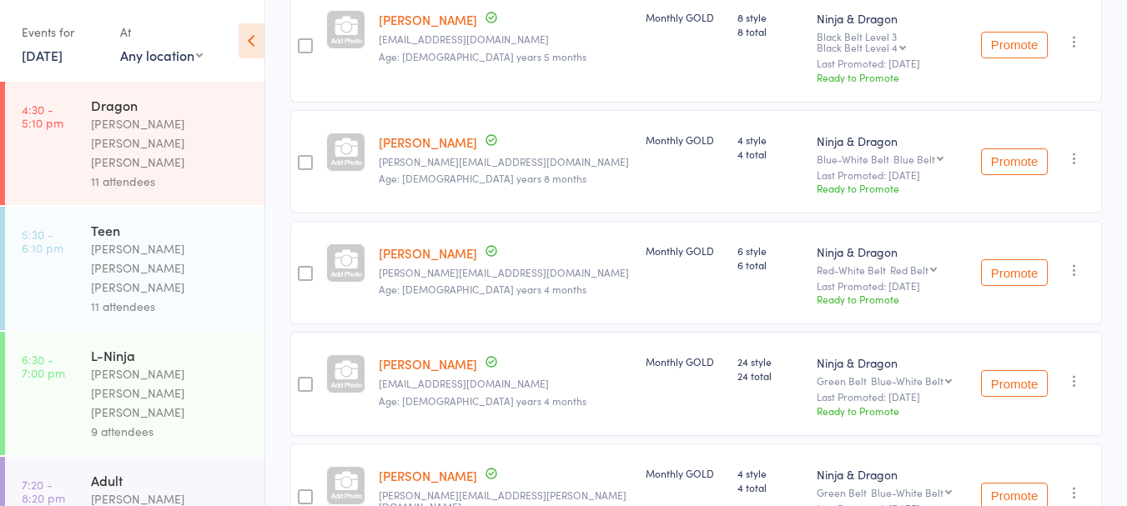
click at [73, 134] on link "4:30 - 5:10 pm Dragon Keyvan Castle Hill Mirzai 11 attendees" at bounding box center [134, 143] width 259 height 123
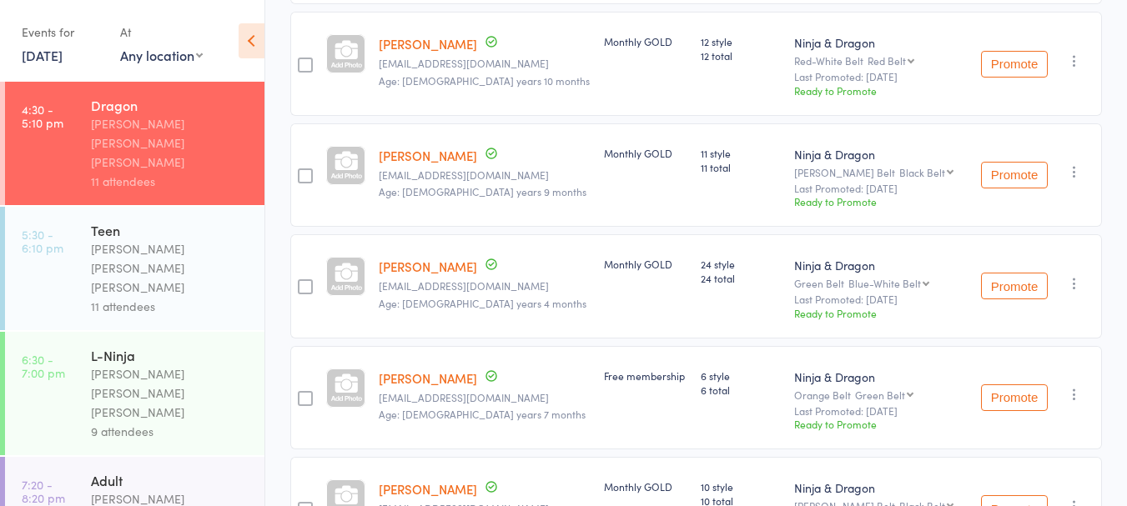
scroll to position [1042, 0]
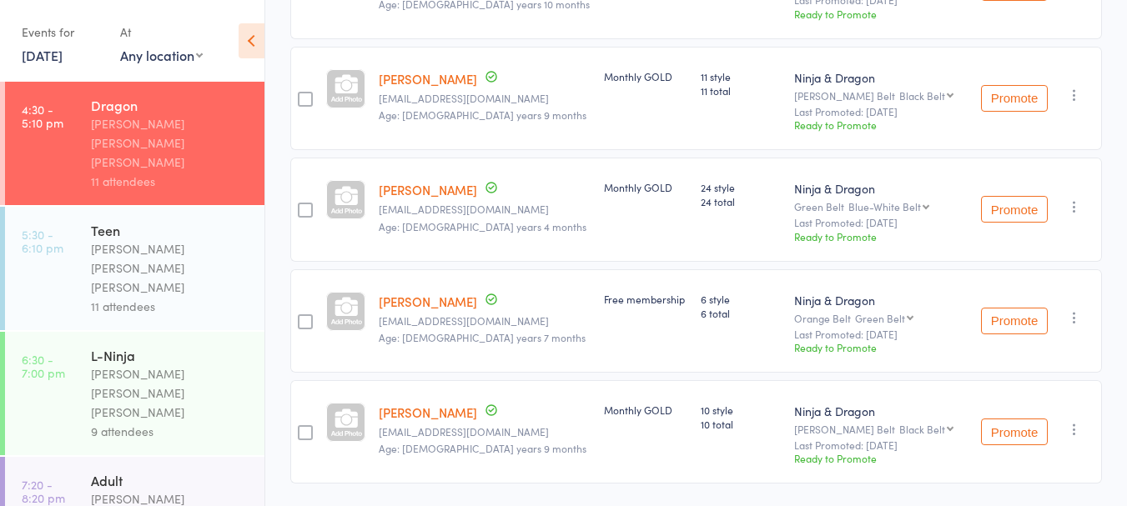
click at [51, 58] on link "8 Oct, 2025" at bounding box center [42, 55] width 41 height 18
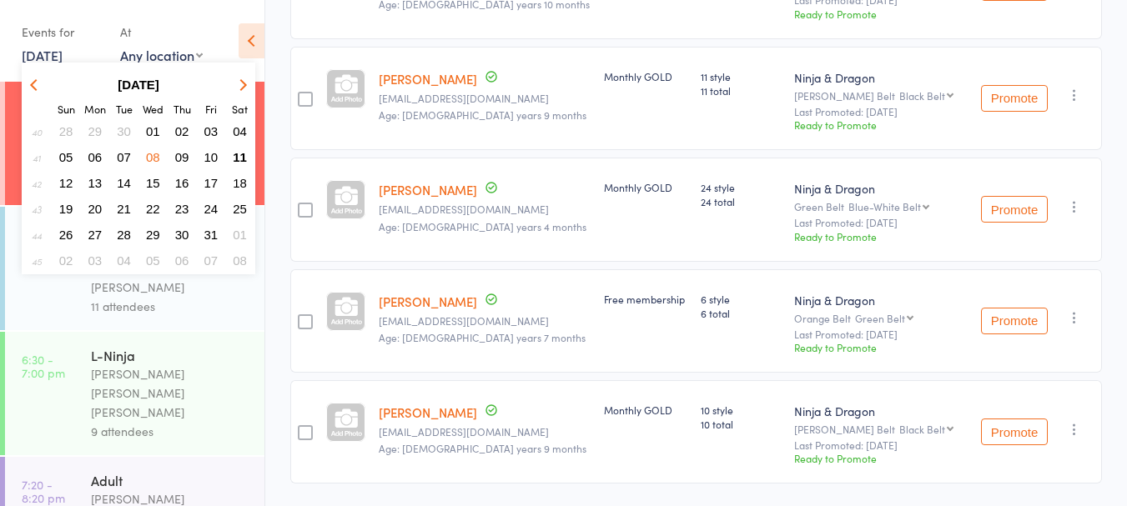
click at [125, 159] on span "07" at bounding box center [124, 157] width 14 height 14
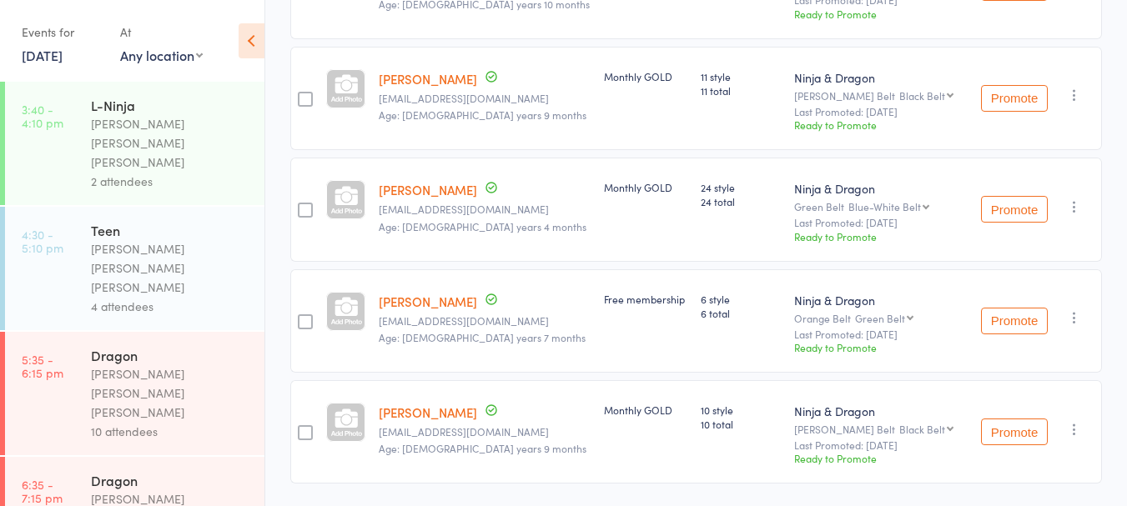
click at [123, 365] on div "[PERSON_NAME] [PERSON_NAME] [PERSON_NAME]" at bounding box center [170, 394] width 159 height 58
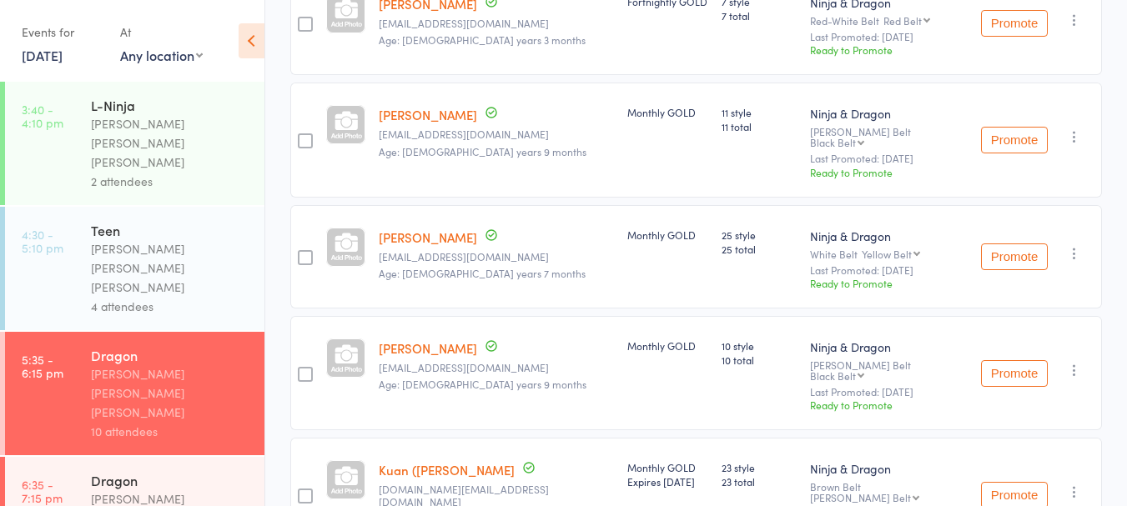
scroll to position [933, 0]
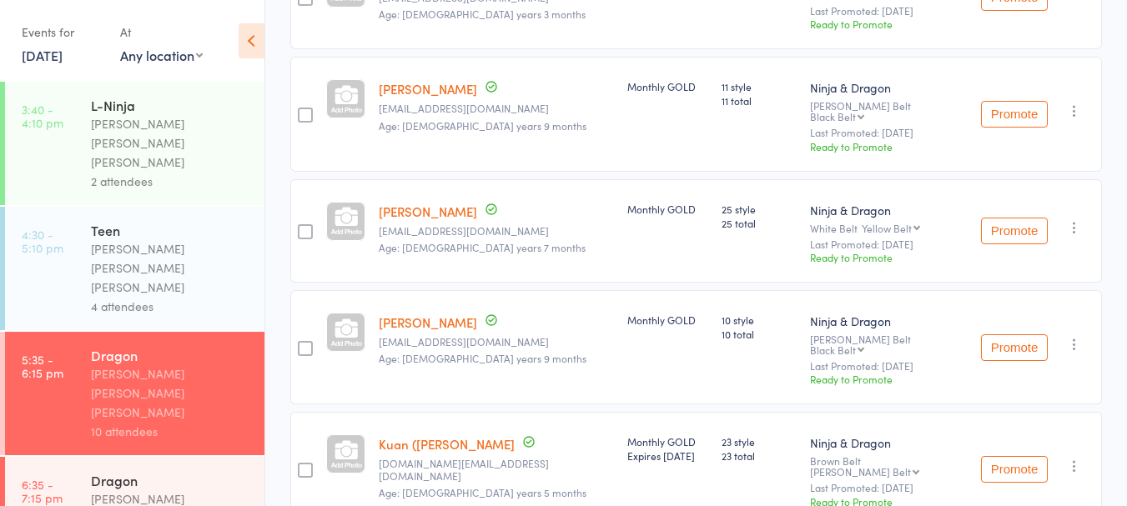
click at [129, 471] on div "Dragon" at bounding box center [170, 480] width 159 height 18
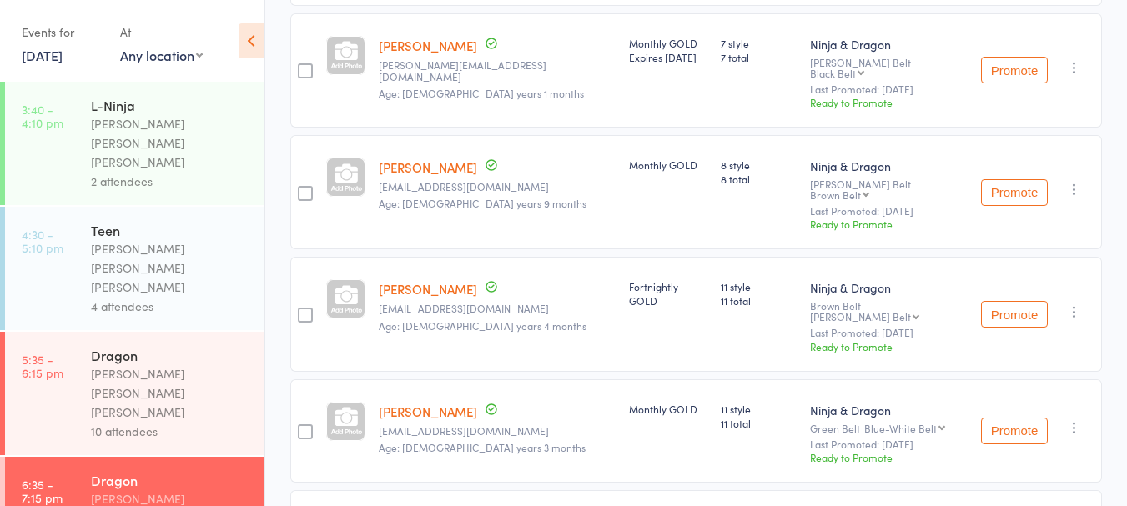
scroll to position [770, 0]
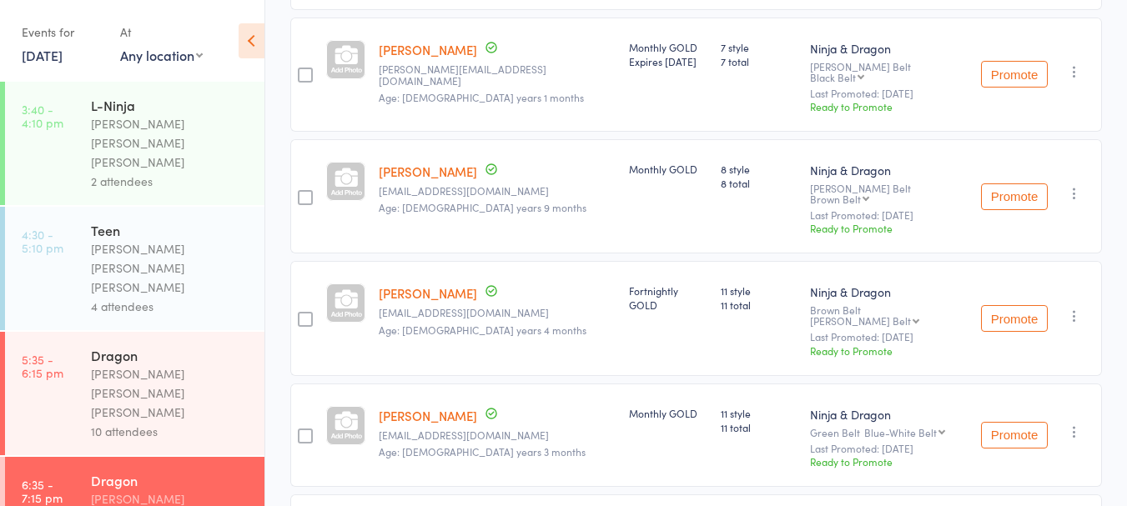
click at [43, 53] on link "7 Oct, 2025" at bounding box center [42, 55] width 41 height 18
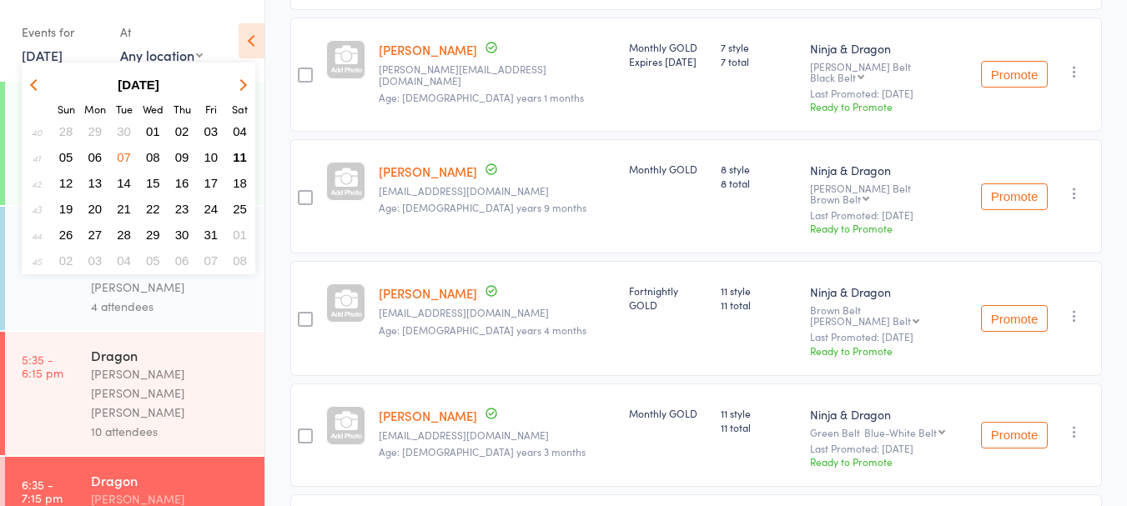
click at [92, 158] on span "06" at bounding box center [95, 157] width 14 height 14
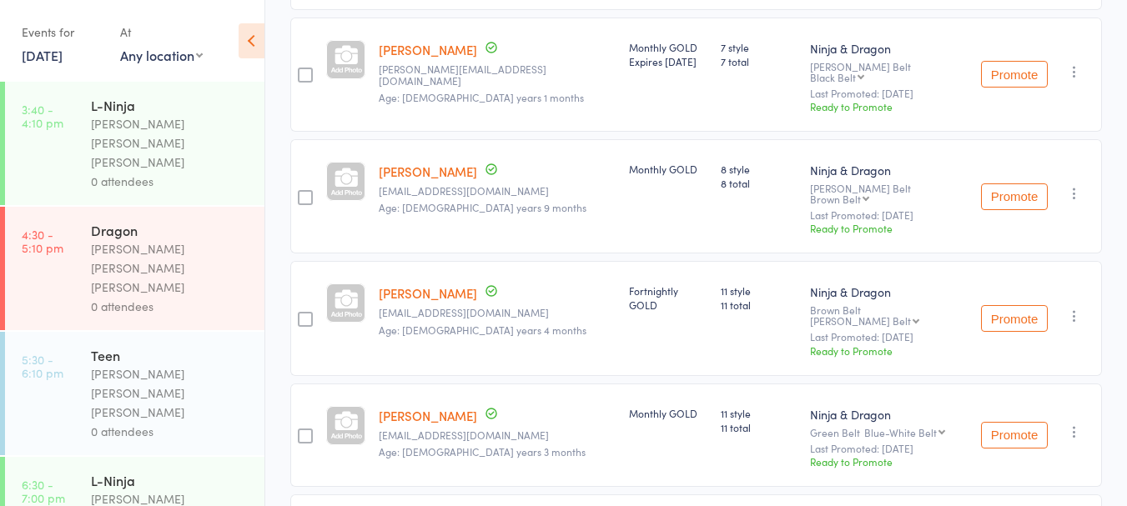
click at [41, 59] on link "6 Oct, 2025" at bounding box center [42, 55] width 41 height 18
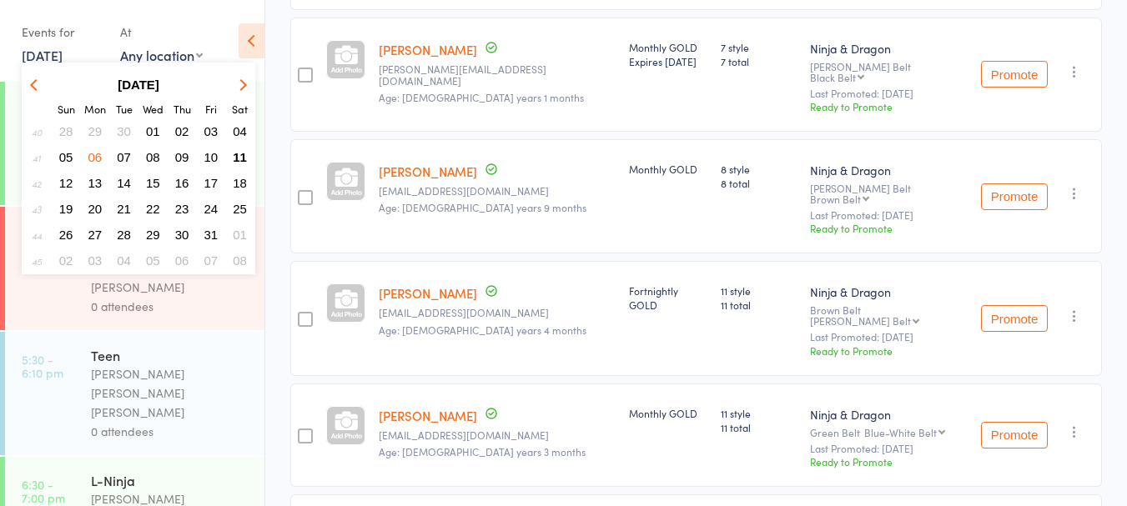
click at [238, 158] on span "11" at bounding box center [240, 157] width 14 height 14
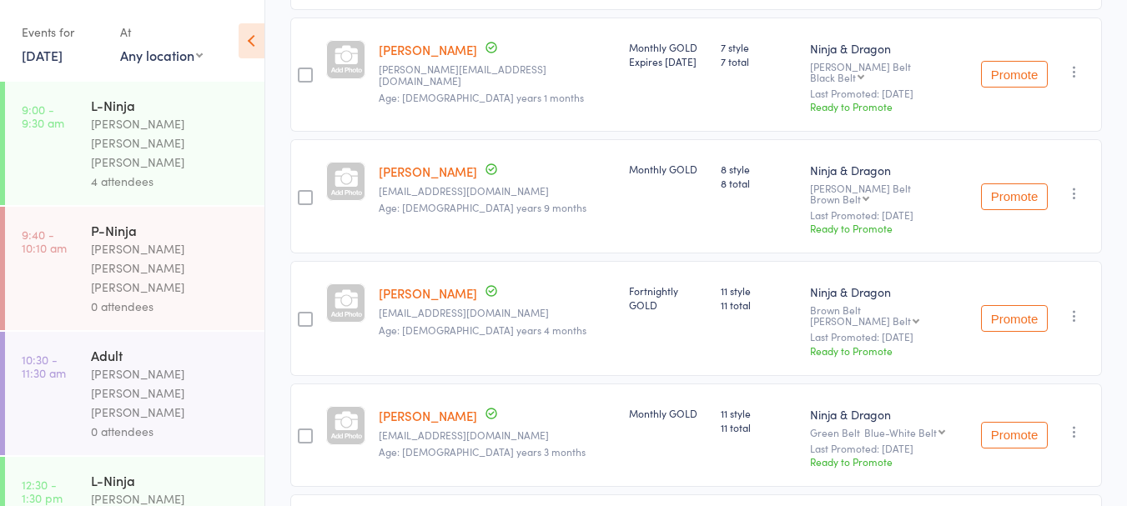
click at [41, 52] on link "11 Oct, 2025" at bounding box center [42, 55] width 41 height 18
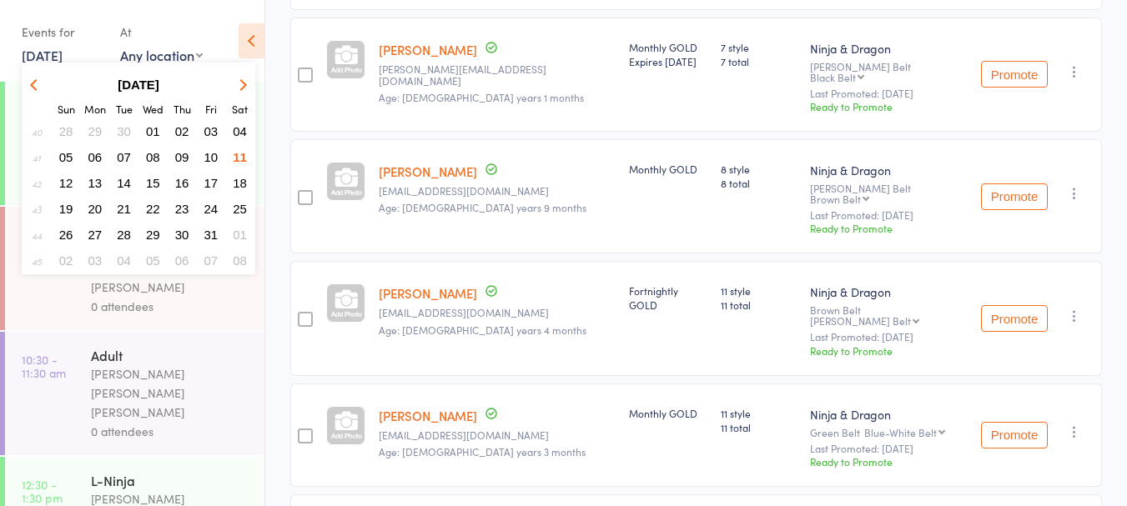
click at [240, 158] on span "11" at bounding box center [240, 157] width 14 height 14
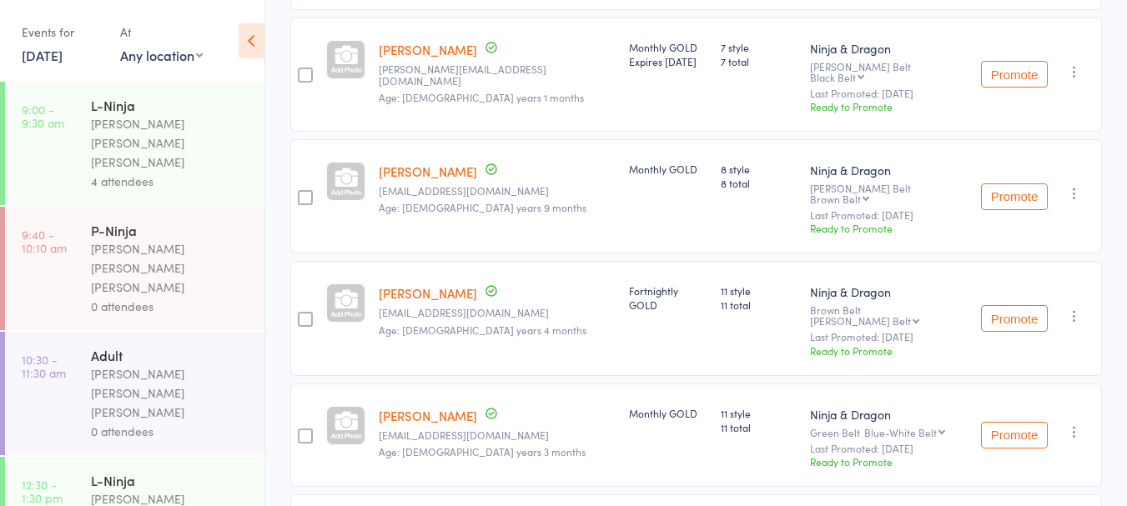
click at [59, 141] on link "9:00 - 9:30 am L-Ninja Keyvan Castle Hill Mirzai 4 attendees" at bounding box center [134, 143] width 259 height 123
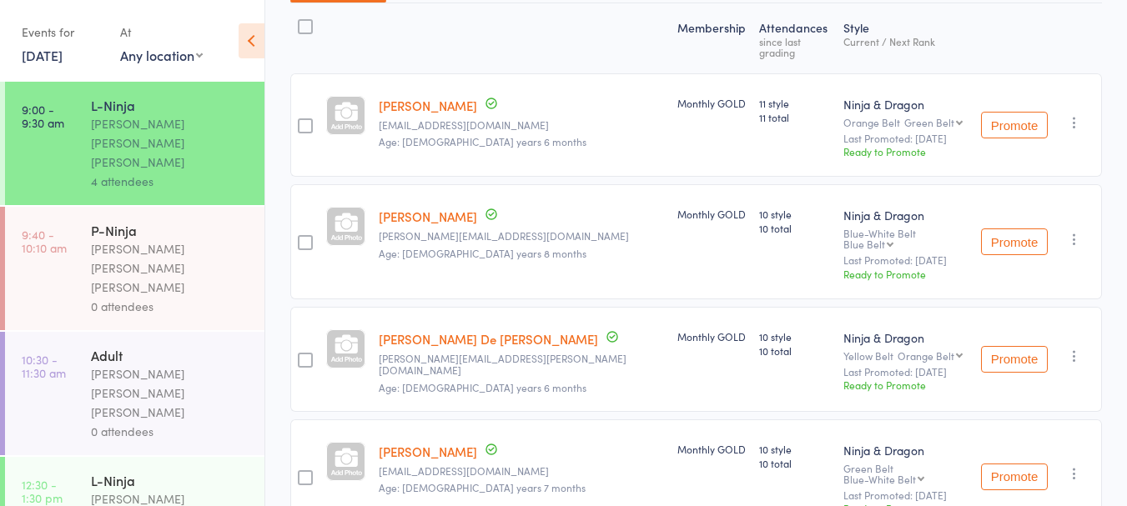
scroll to position [255, 0]
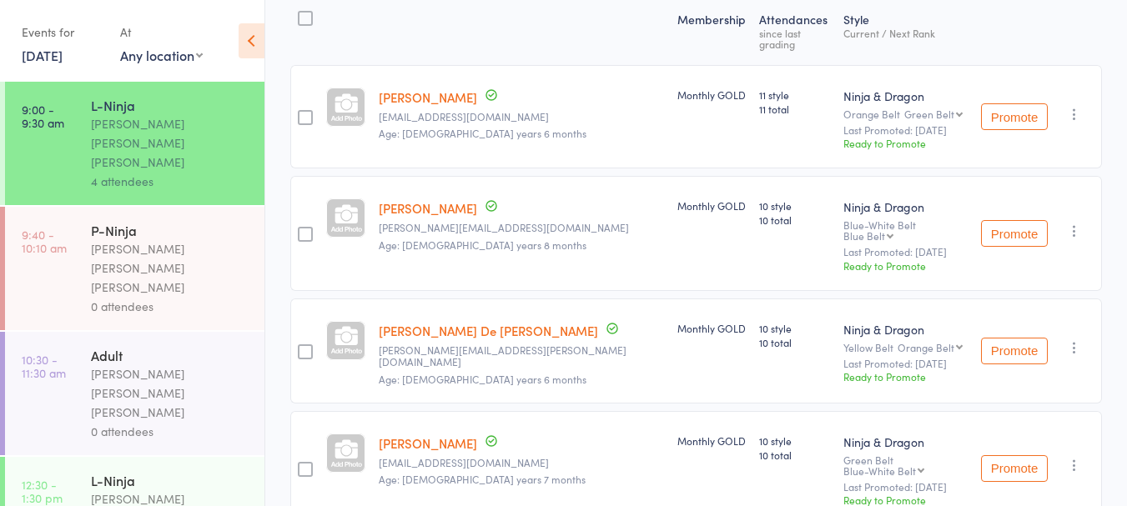
click at [42, 63] on link "[DATE]" at bounding box center [42, 55] width 41 height 18
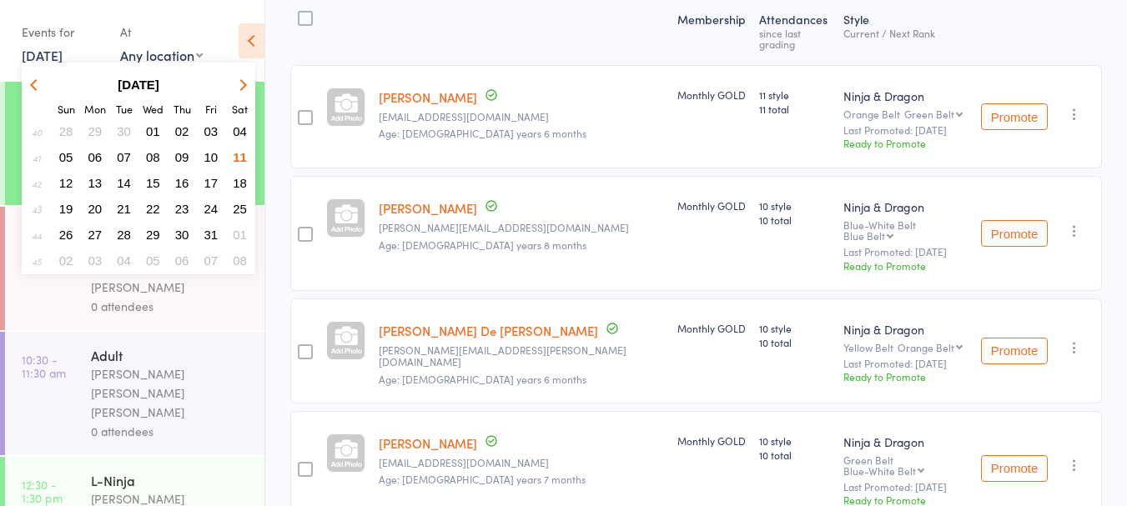
click at [204, 155] on span "10" at bounding box center [211, 157] width 14 height 14
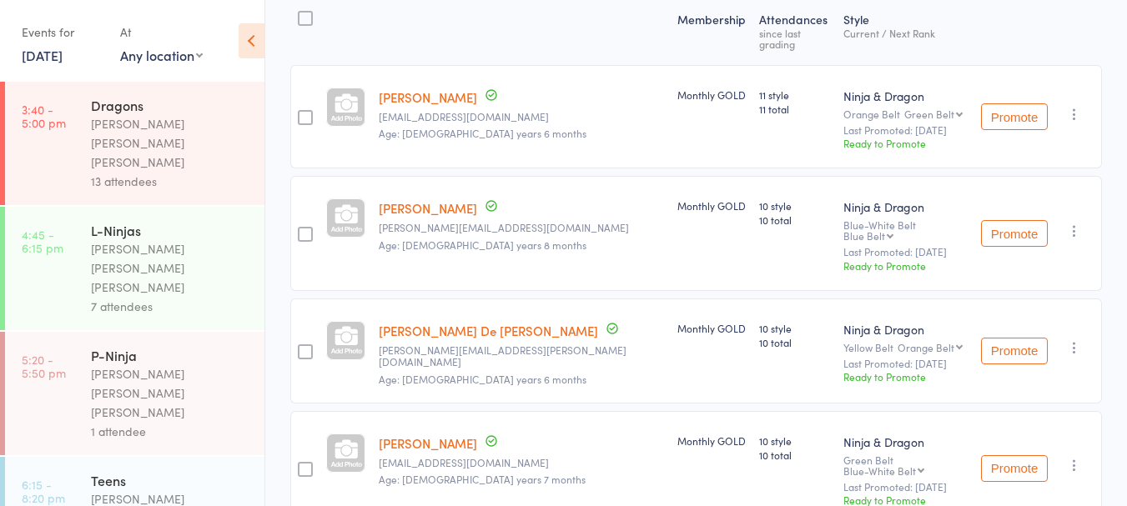
click at [77, 207] on link "4:45 - 6:15 pm L-Ninjas Keyvan Castle Hill Mirzai 7 attendees" at bounding box center [134, 268] width 259 height 123
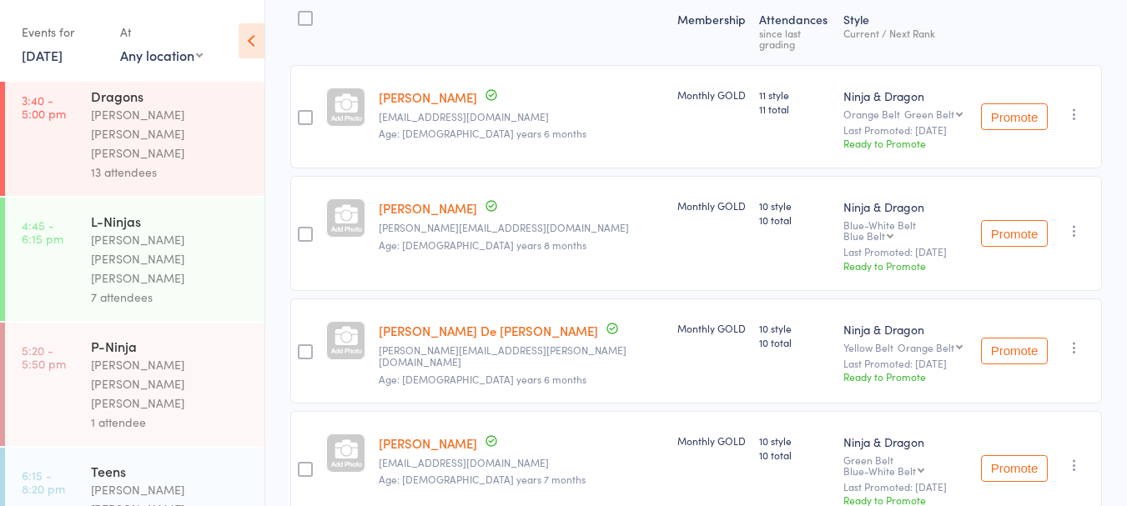
click at [57, 219] on time "4:45 - 6:15 pm" at bounding box center [43, 232] width 42 height 27
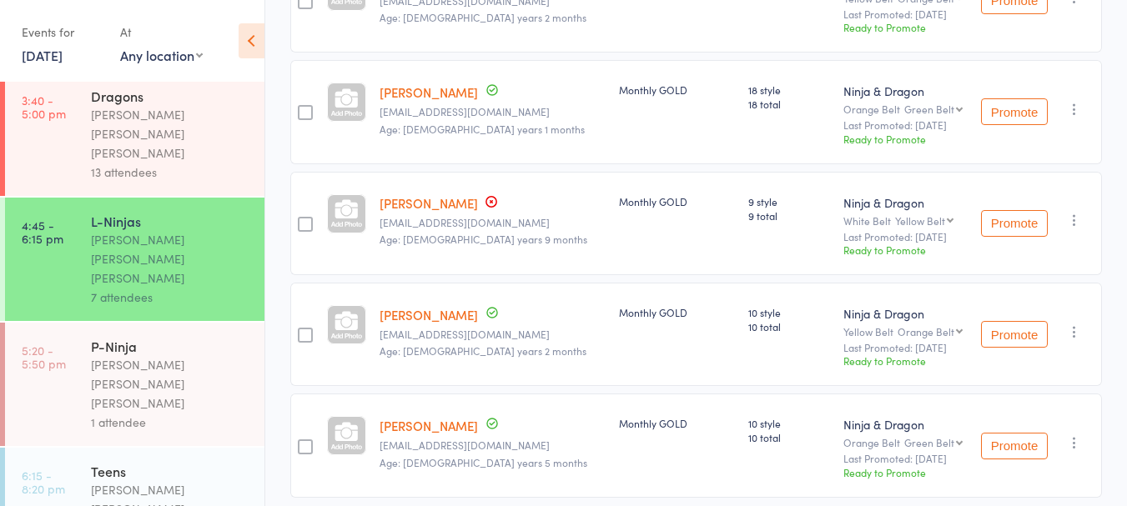
scroll to position [604, 0]
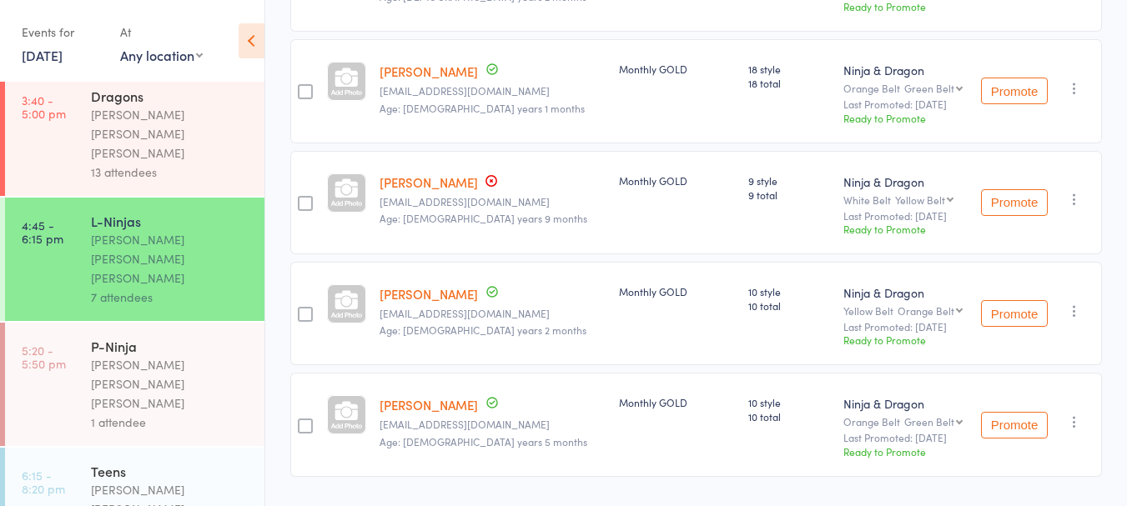
click at [40, 58] on link "10 Oct, 2025" at bounding box center [42, 55] width 41 height 18
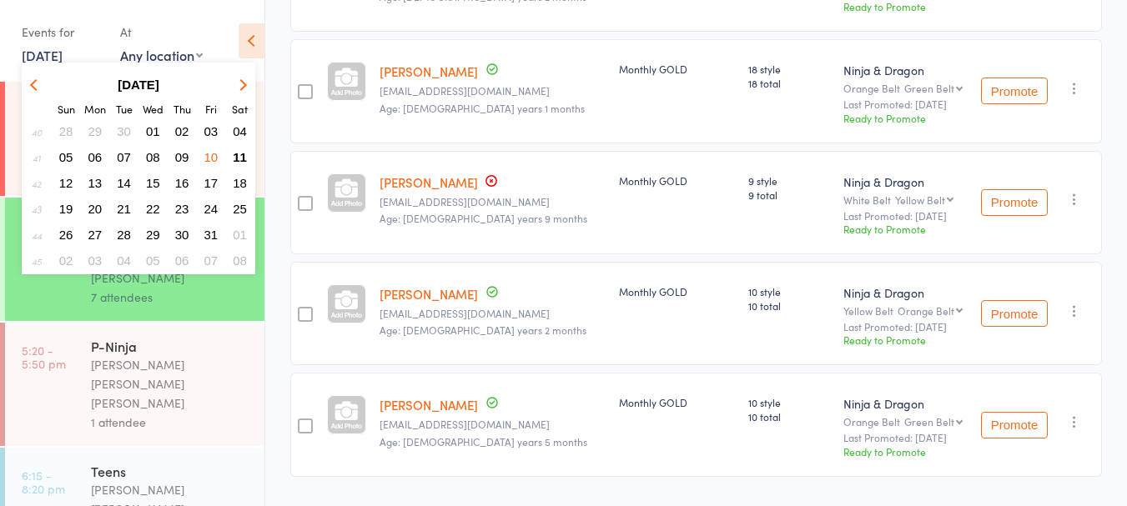
click at [181, 177] on span "16" at bounding box center [182, 183] width 14 height 14
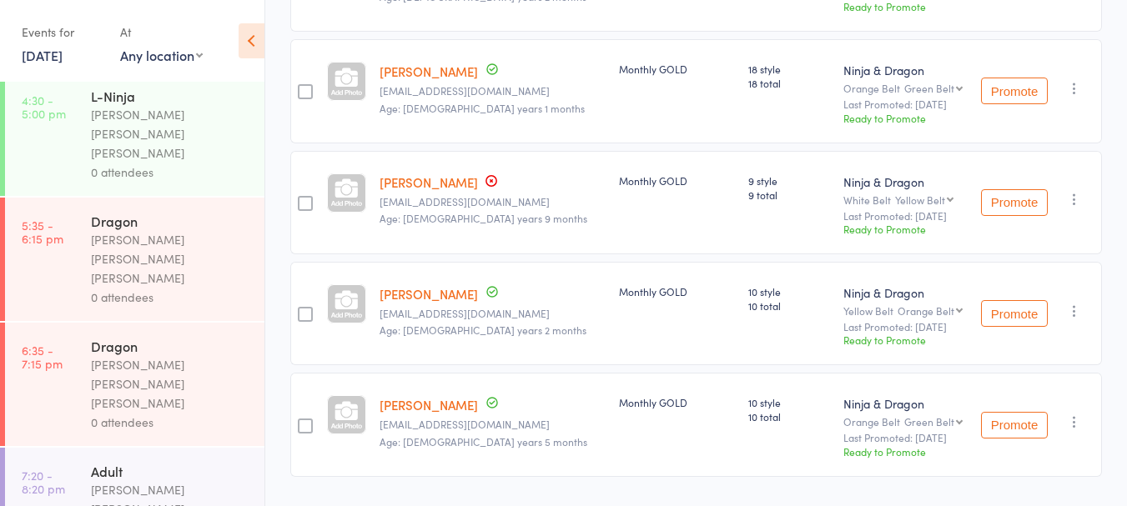
scroll to position [0, 0]
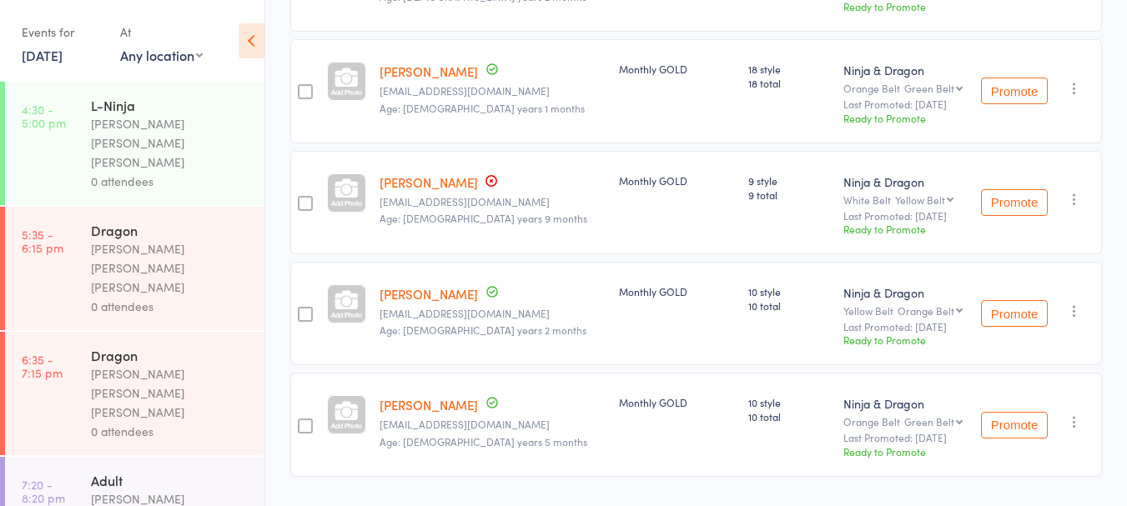
click at [56, 58] on link "16 Oct, 2025" at bounding box center [42, 55] width 41 height 18
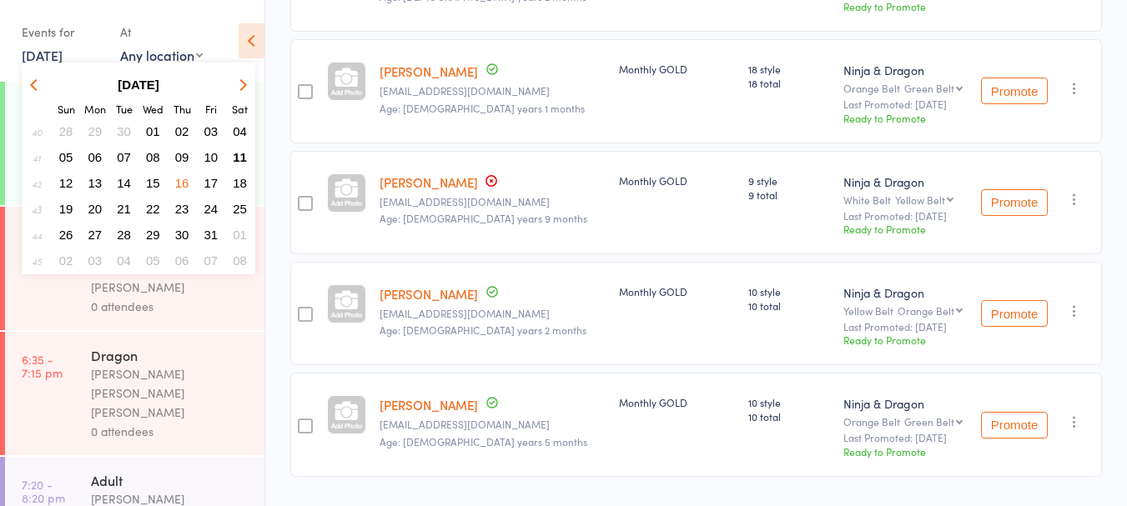
click at [181, 158] on span "09" at bounding box center [182, 157] width 14 height 14
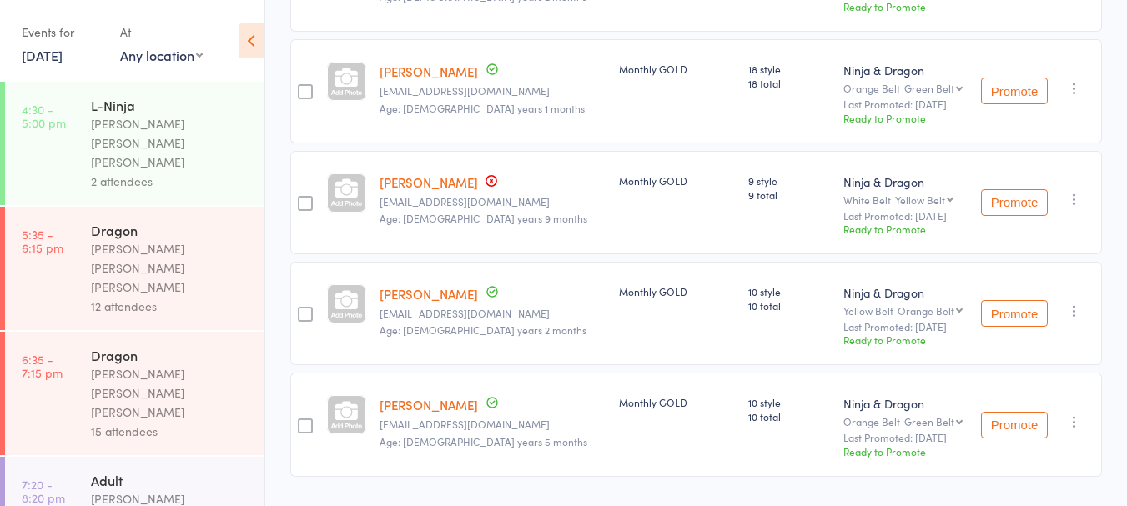
click at [62, 151] on link "4:30 - 5:00 pm L-Ninja Keyvan Castle Hill Mirzai 2 attendees" at bounding box center [134, 143] width 259 height 123
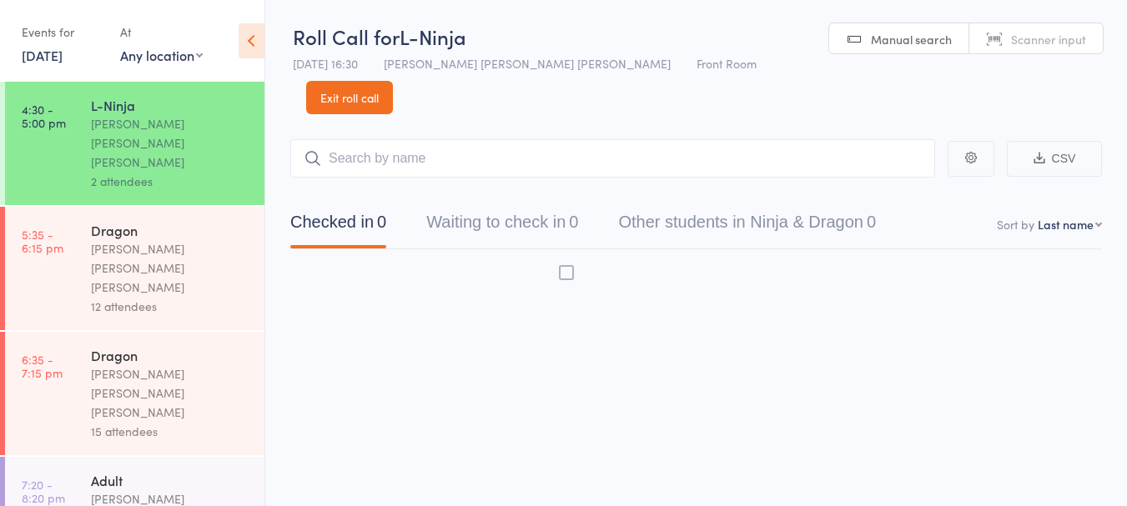
scroll to position [1, 0]
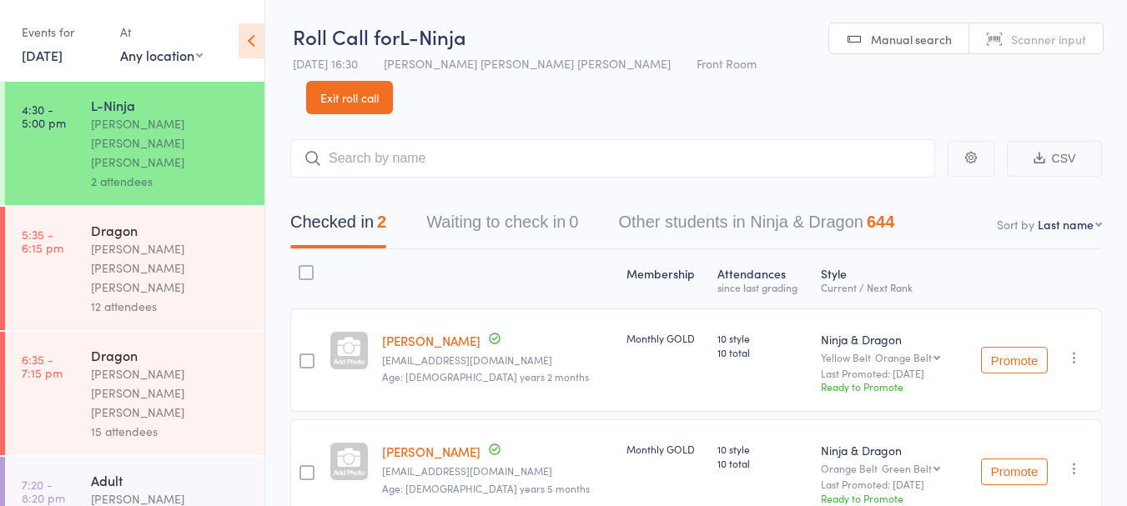
click at [53, 59] on link "9 Oct, 2025" at bounding box center [42, 55] width 41 height 18
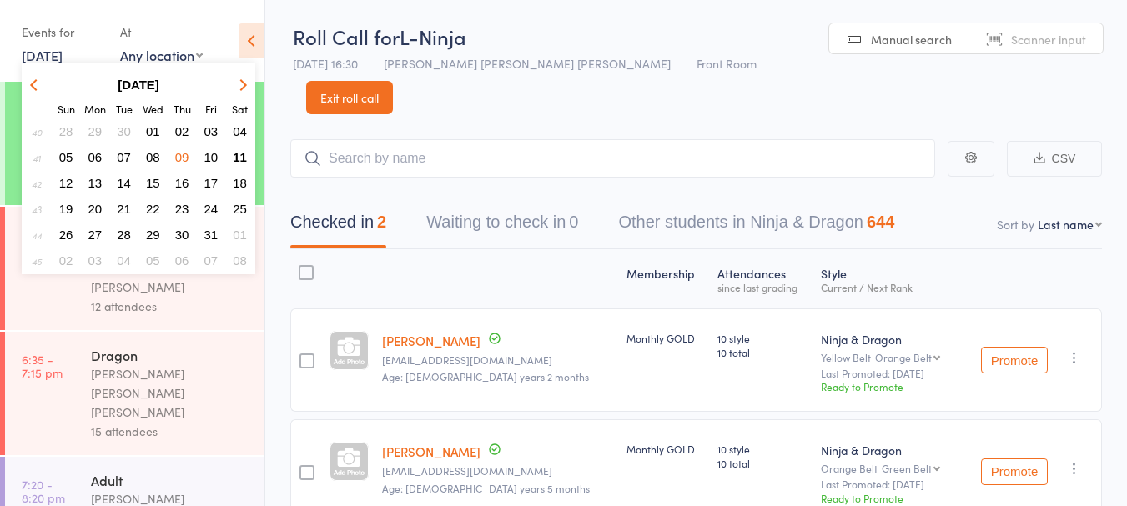
click at [152, 159] on span "08" at bounding box center [153, 157] width 14 height 14
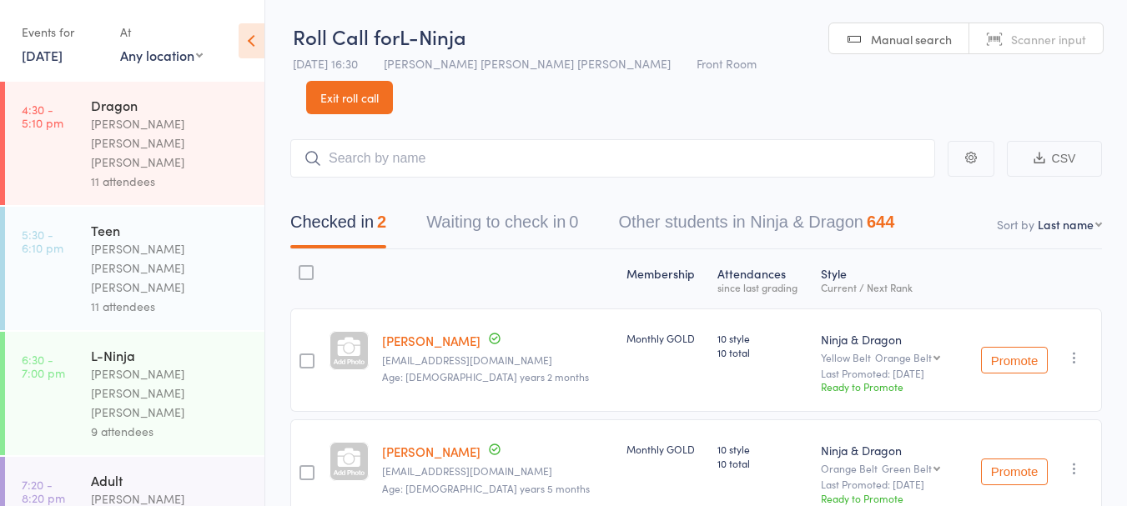
click at [125, 365] on div "[PERSON_NAME] [PERSON_NAME] [PERSON_NAME]" at bounding box center [170, 394] width 159 height 58
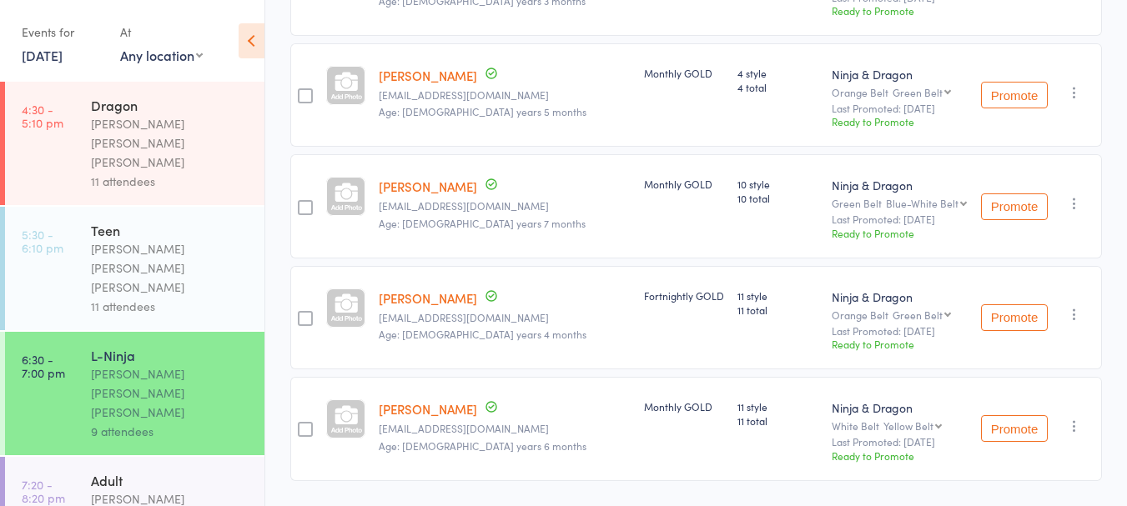
scroll to position [823, 0]
click at [51, 61] on link "8 Oct, 2025" at bounding box center [42, 55] width 41 height 18
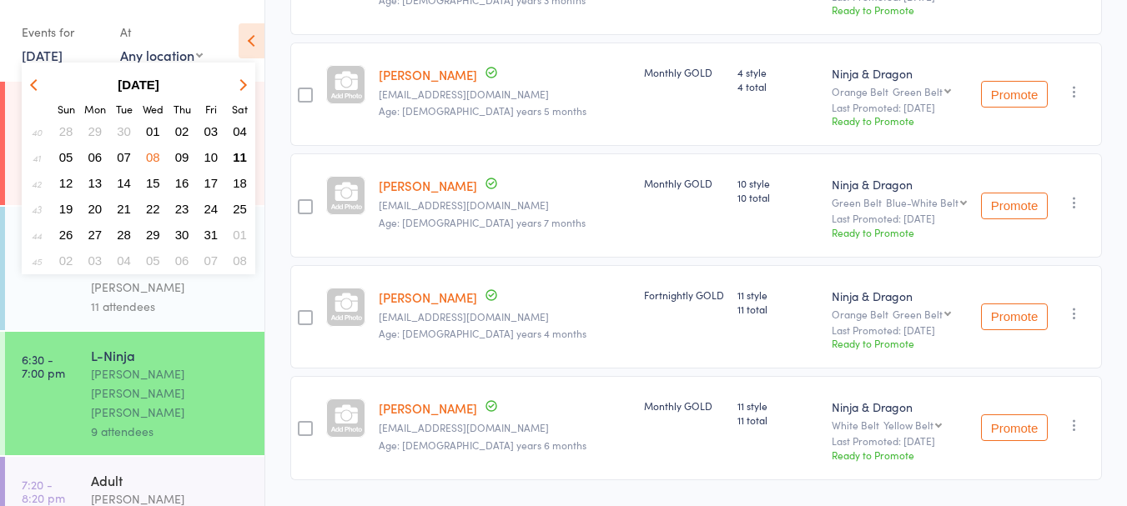
click at [125, 159] on span "07" at bounding box center [124, 157] width 14 height 14
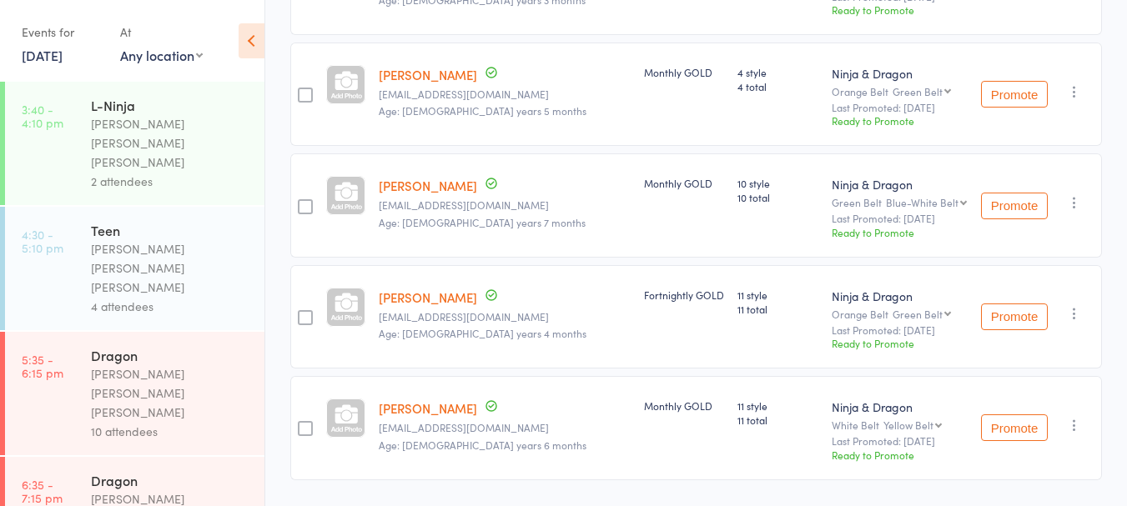
click at [61, 151] on link "3:40 - 4:10 pm L-Ninja Keyvan Castle Hill Mirzai 2 attendees" at bounding box center [134, 143] width 259 height 123
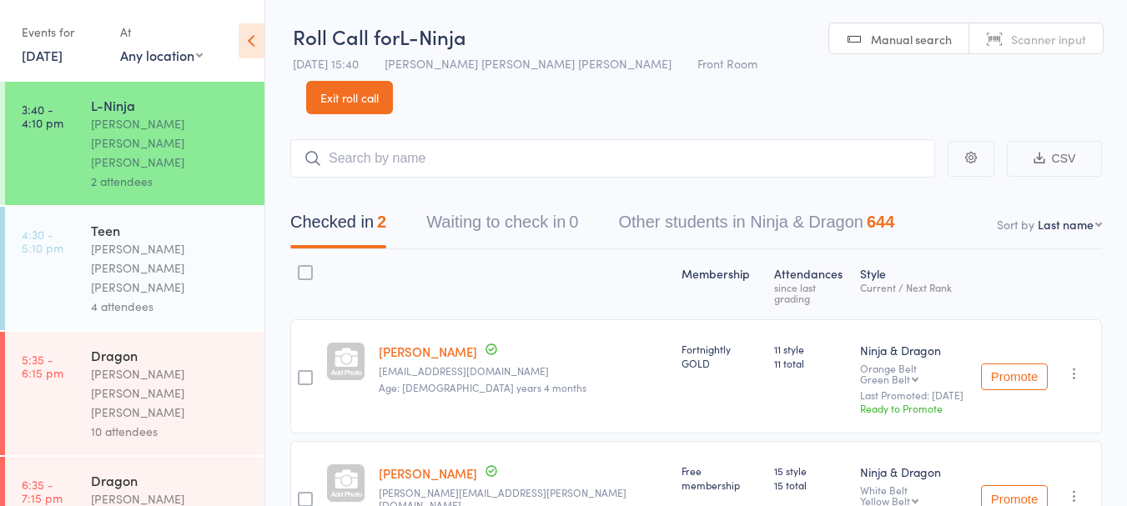
scroll to position [56, 0]
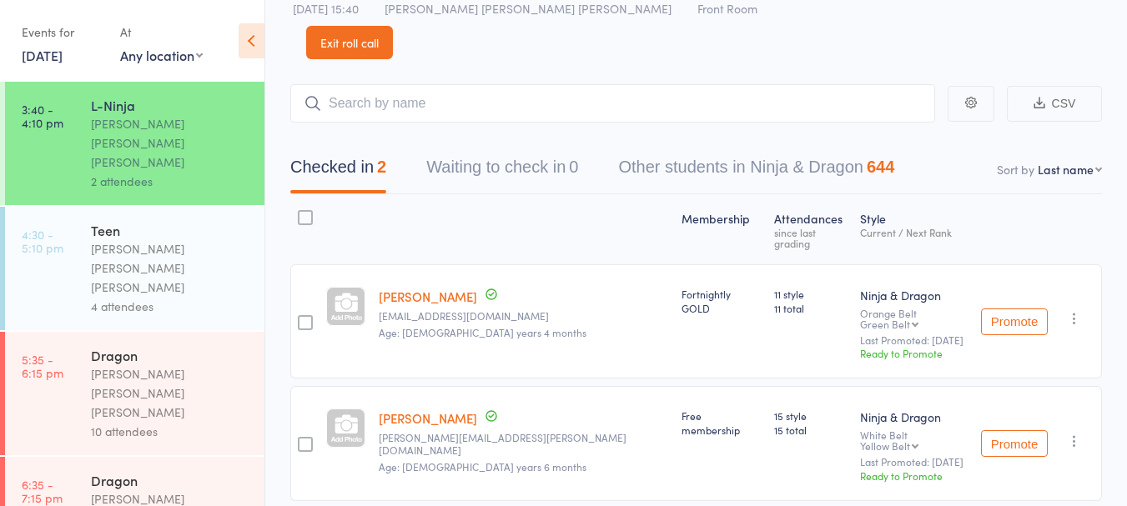
click at [53, 58] on link "7 Oct, 2025" at bounding box center [42, 55] width 41 height 18
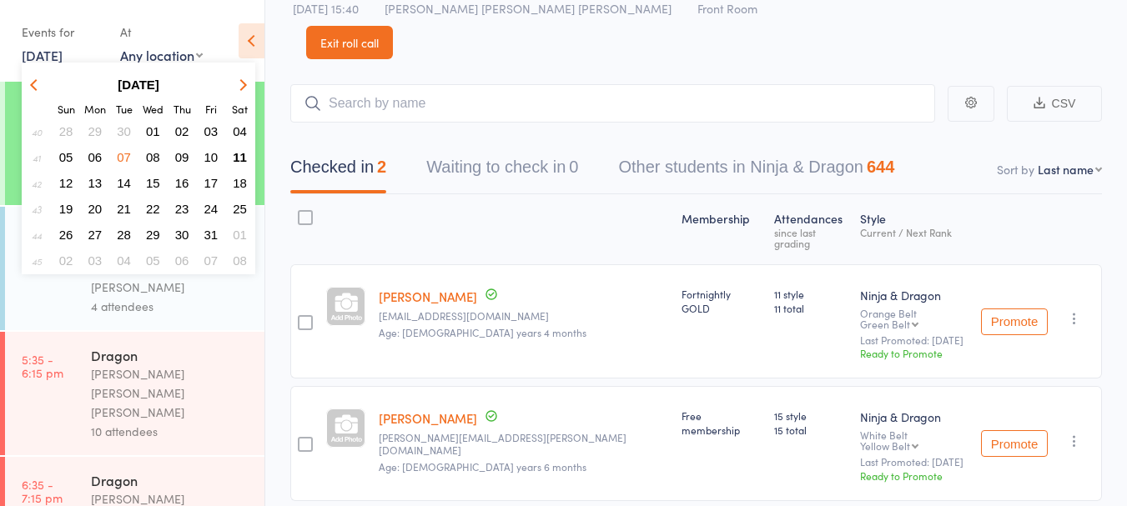
click at [94, 160] on span "06" at bounding box center [95, 157] width 14 height 14
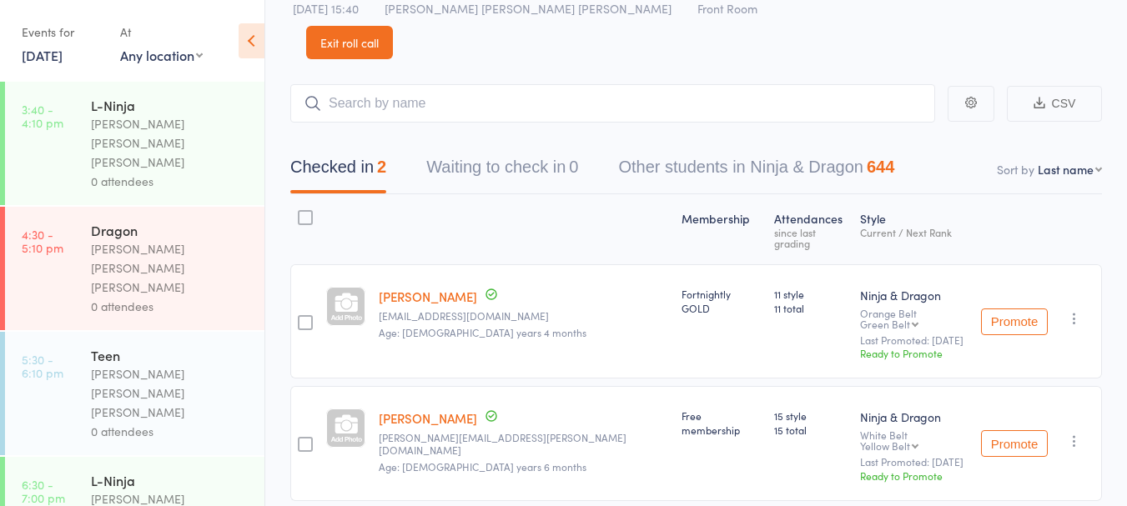
click at [72, 86] on link "3:40 - 4:10 pm L-Ninja Keyvan Castle Hill Mirzai 0 attendees" at bounding box center [134, 143] width 259 height 123
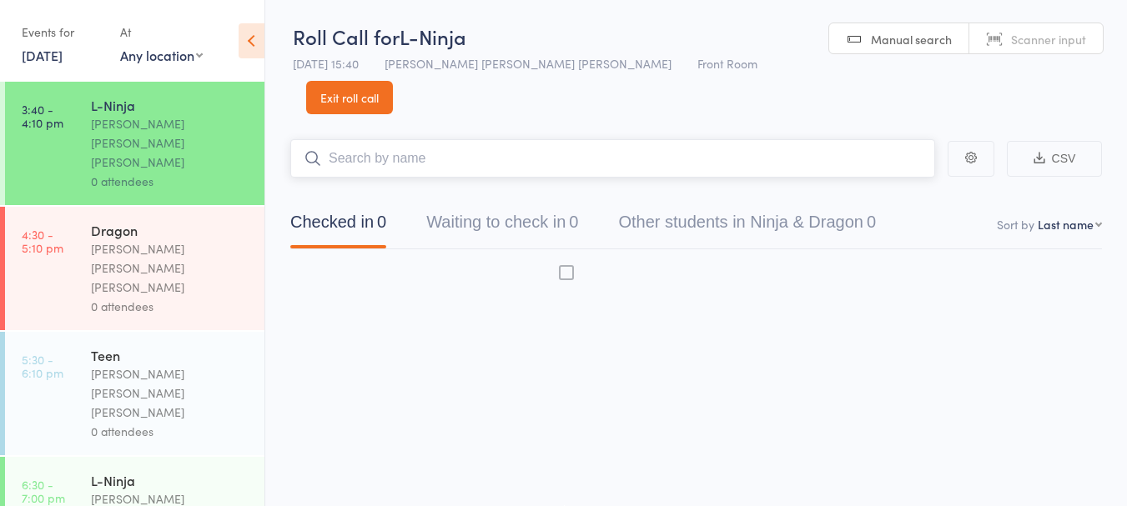
scroll to position [1, 0]
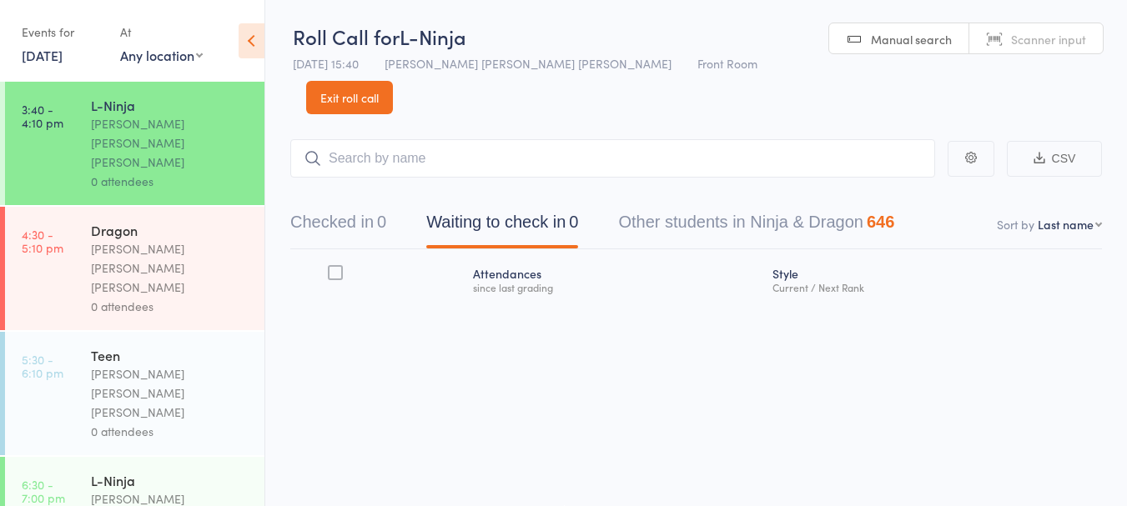
click at [51, 61] on link "6 Oct, 2025" at bounding box center [42, 55] width 41 height 18
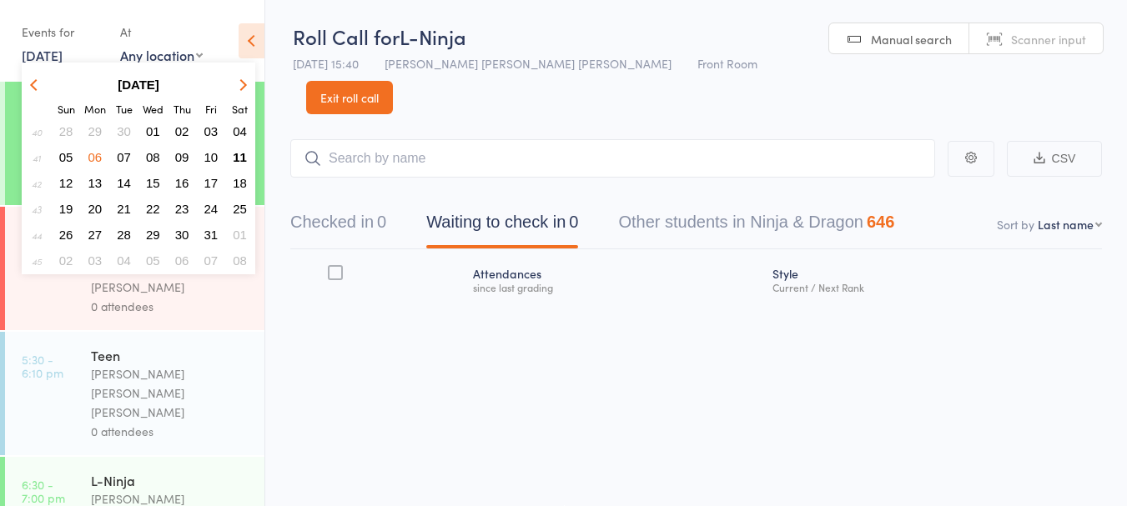
click at [237, 158] on span "11" at bounding box center [240, 157] width 14 height 14
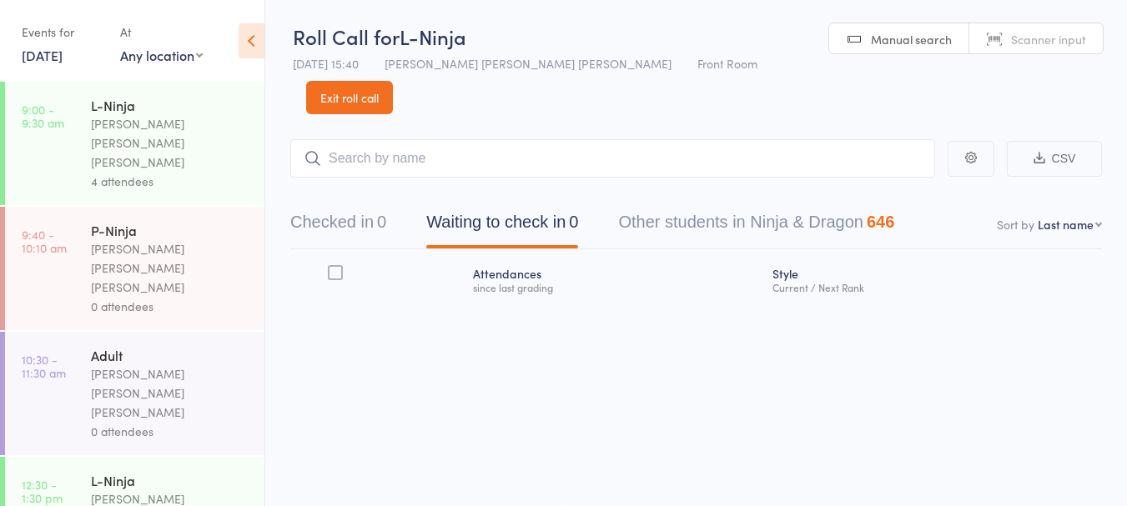
click at [76, 134] on link "9:00 - 9:30 am L-Ninja Keyvan Castle Hill Mirzai 4 attendees" at bounding box center [134, 143] width 259 height 123
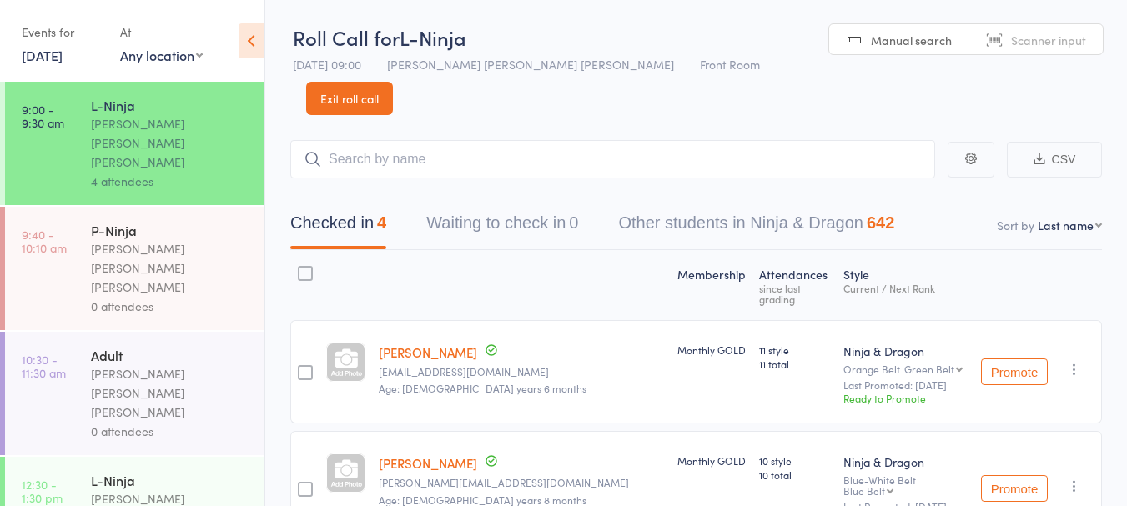
click at [393, 82] on link "Exit roll call" at bounding box center [349, 98] width 87 height 33
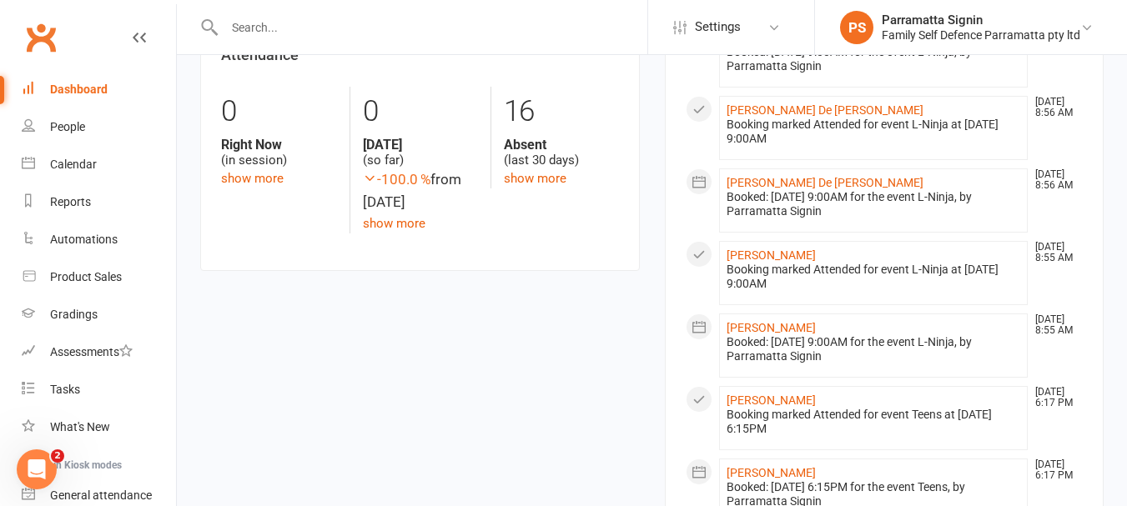
scroll to position [805, 0]
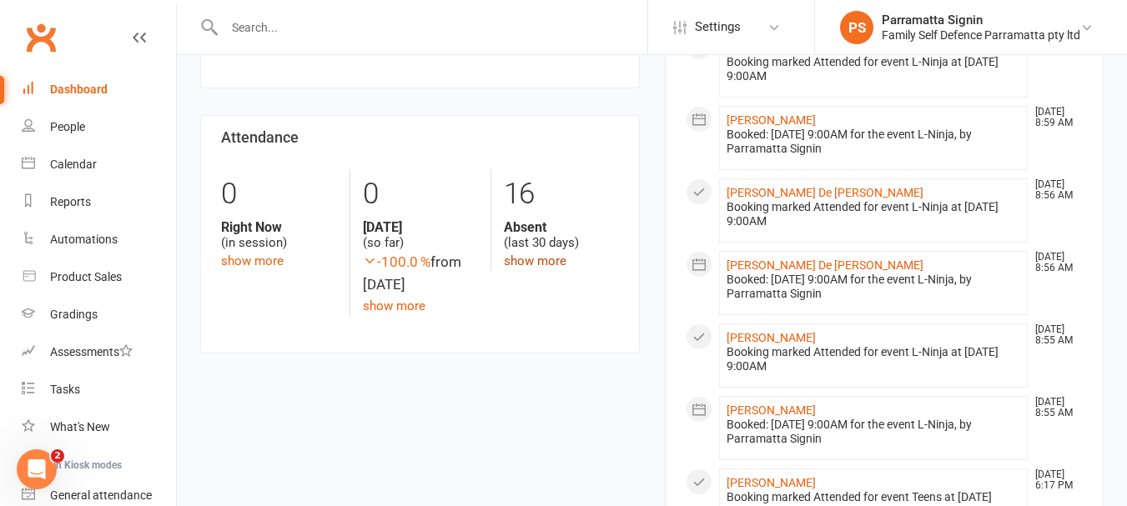
click at [559, 254] on link "show more" at bounding box center [535, 261] width 63 height 15
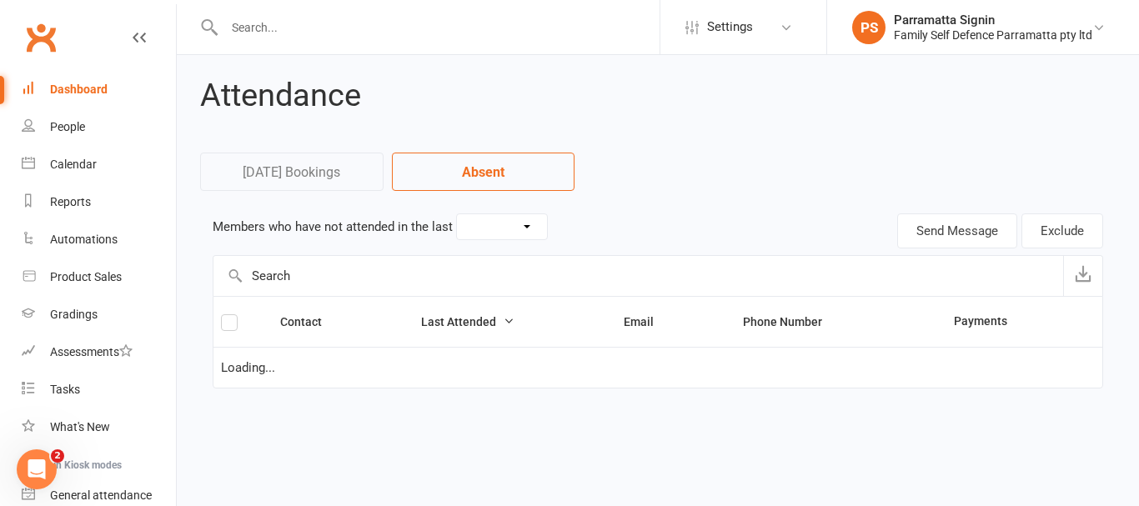
select select "30"
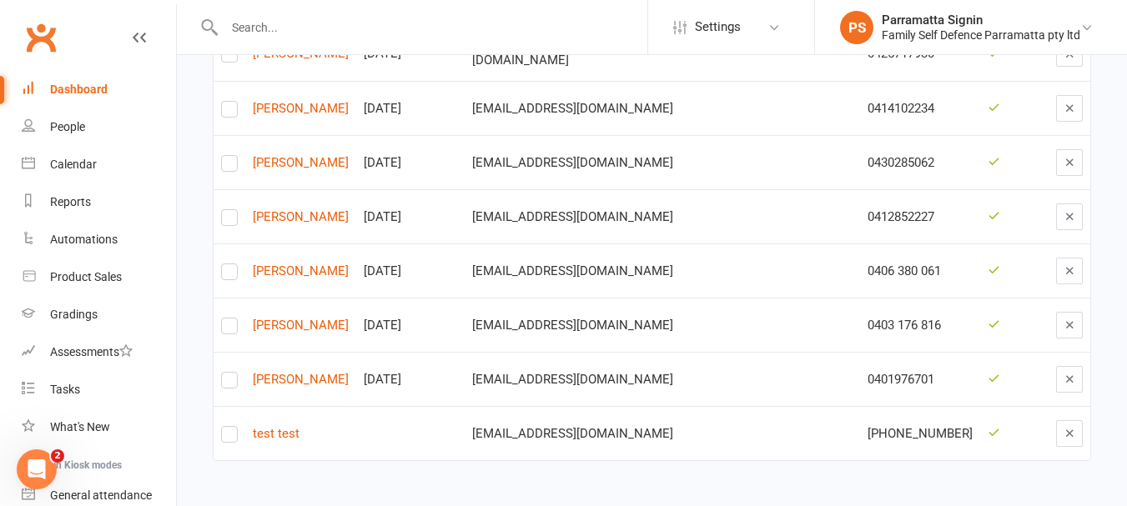
scroll to position [3, 0]
click at [79, 90] on div "Dashboard" at bounding box center [79, 86] width 58 height 13
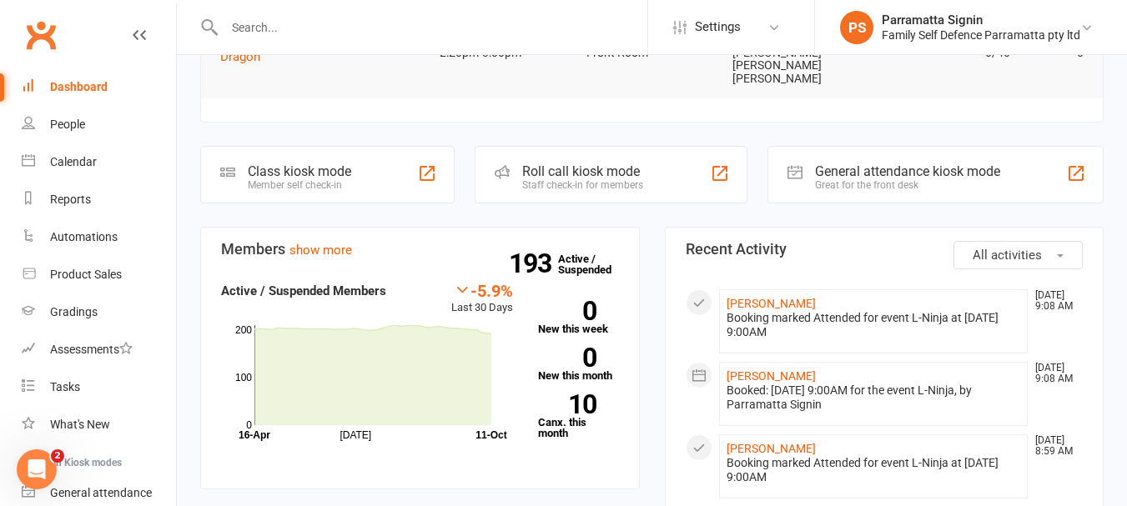
scroll to position [410, 0]
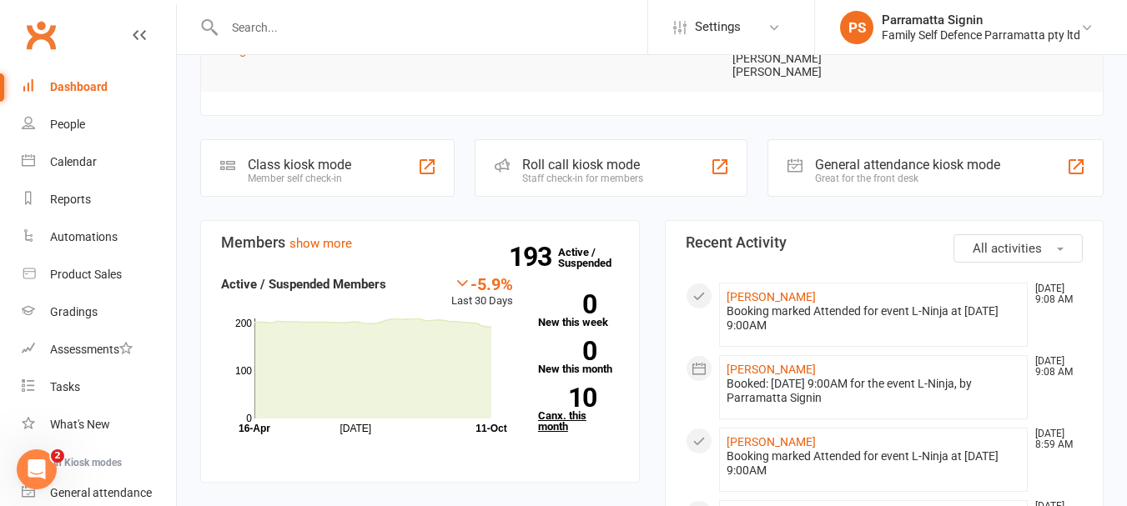
click at [579, 388] on link "10 Canx. this month" at bounding box center [578, 410] width 81 height 44
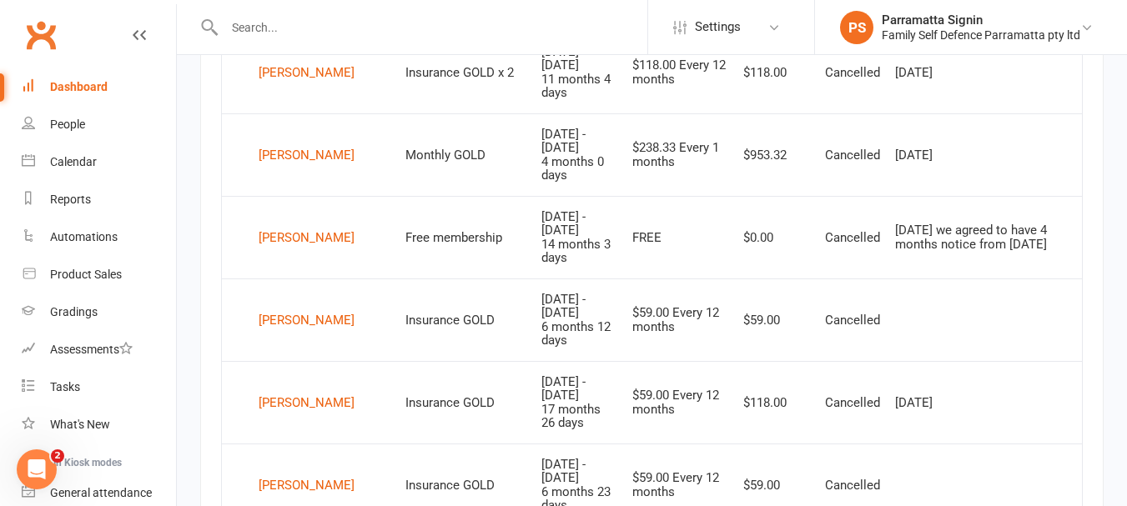
scroll to position [903, 0]
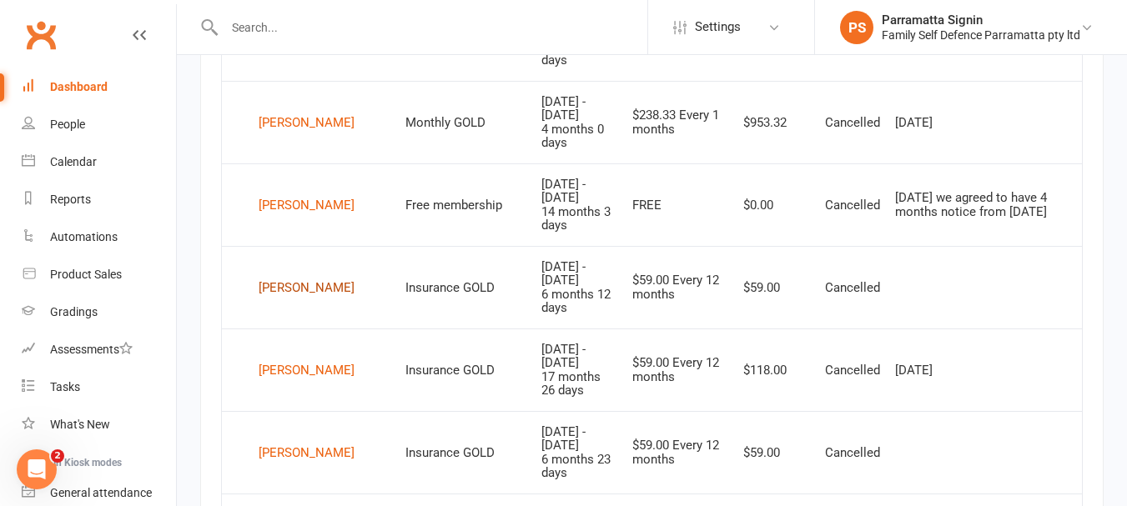
click at [287, 275] on div "[PERSON_NAME]" at bounding box center [307, 287] width 96 height 25
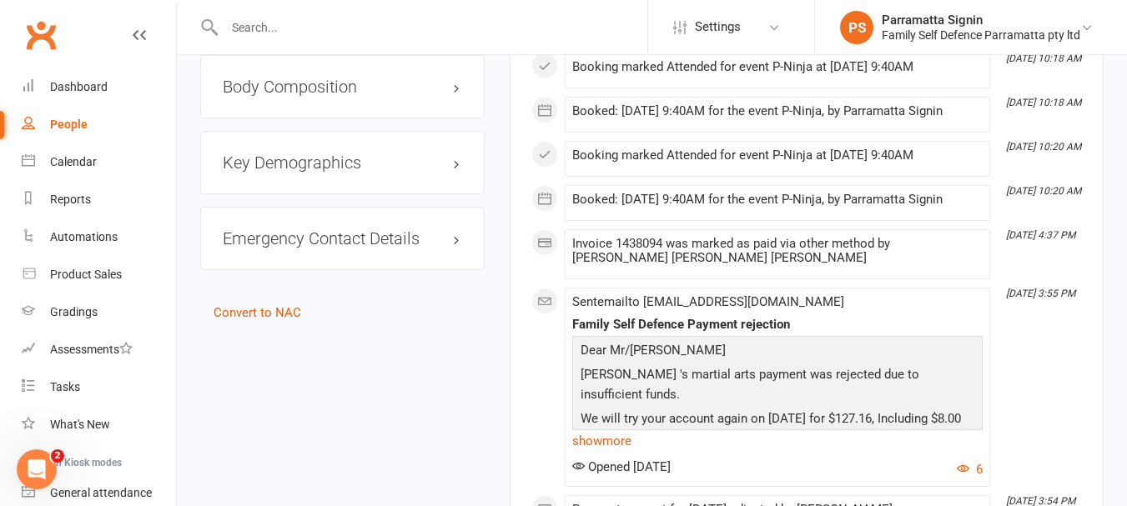
scroll to position [1783, 0]
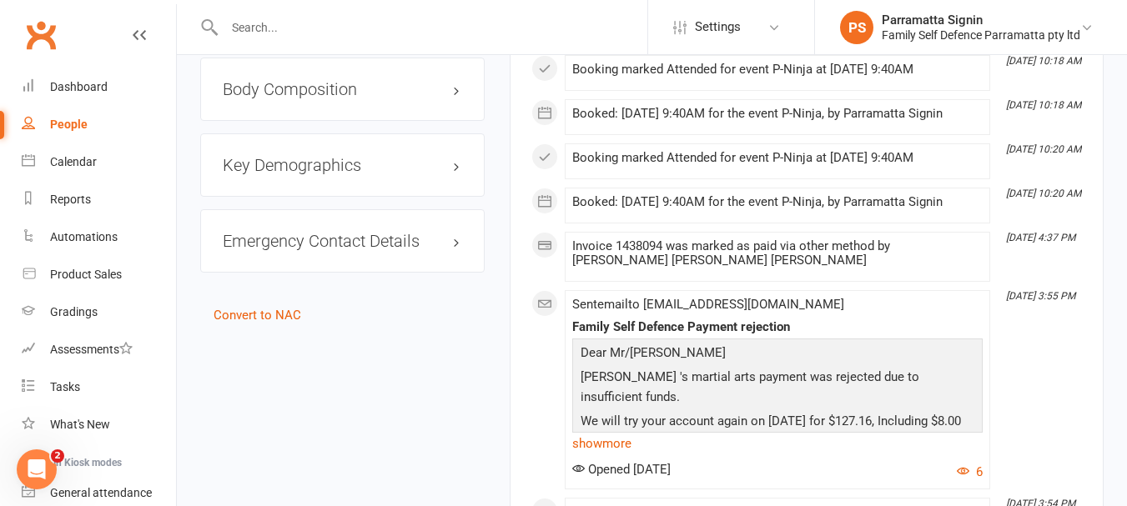
click at [56, 136] on link "People" at bounding box center [99, 125] width 154 height 38
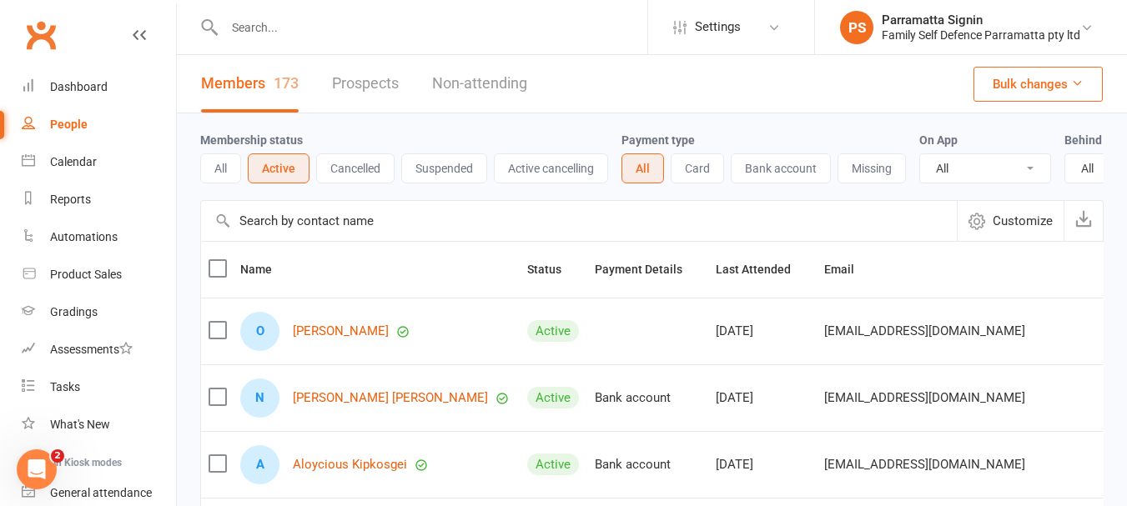
click at [475, 160] on button "Suspended" at bounding box center [444, 168] width 86 height 30
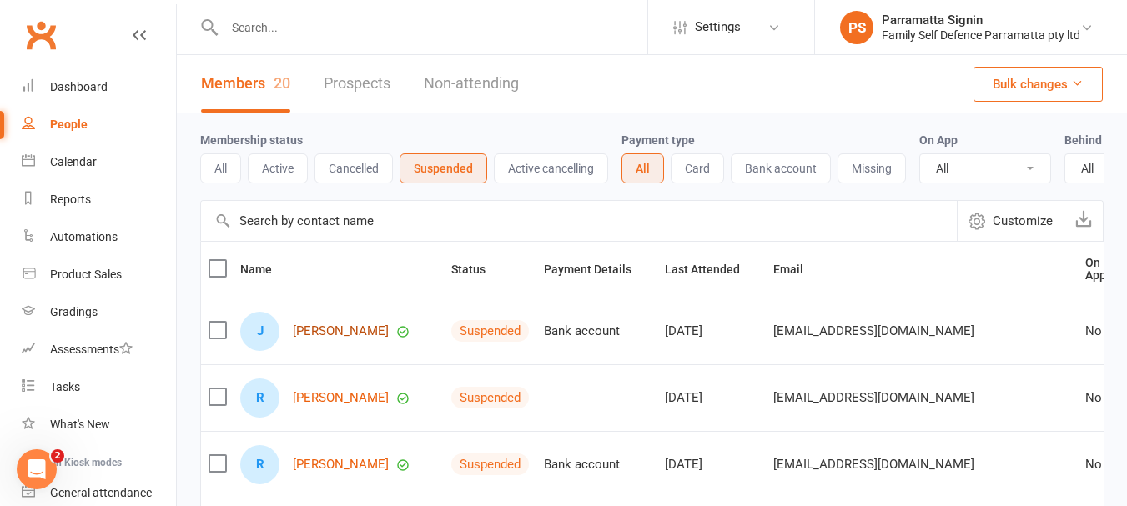
click at [305, 339] on link "[PERSON_NAME]" at bounding box center [341, 331] width 96 height 14
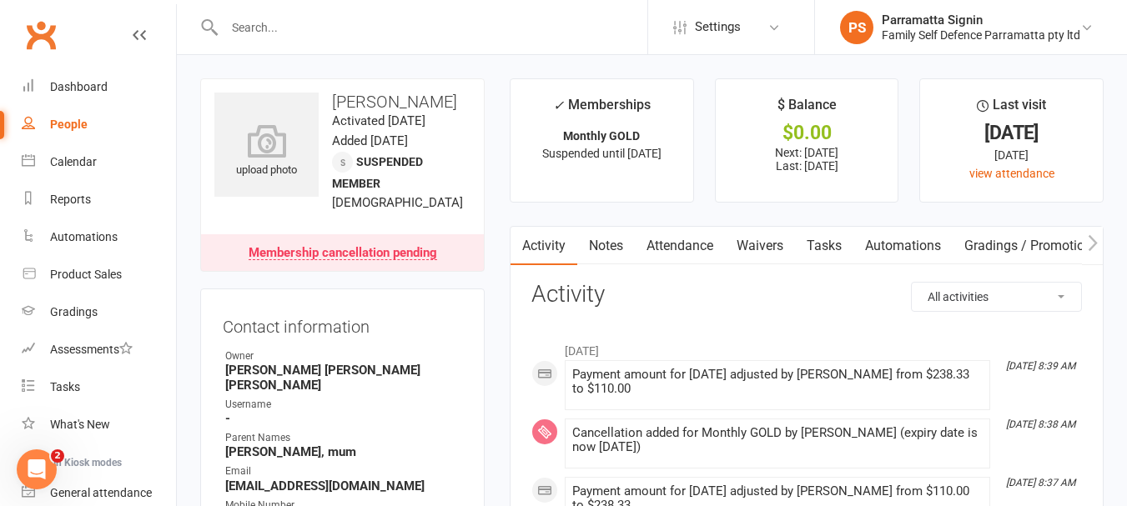
click at [60, 138] on link "People" at bounding box center [99, 125] width 154 height 38
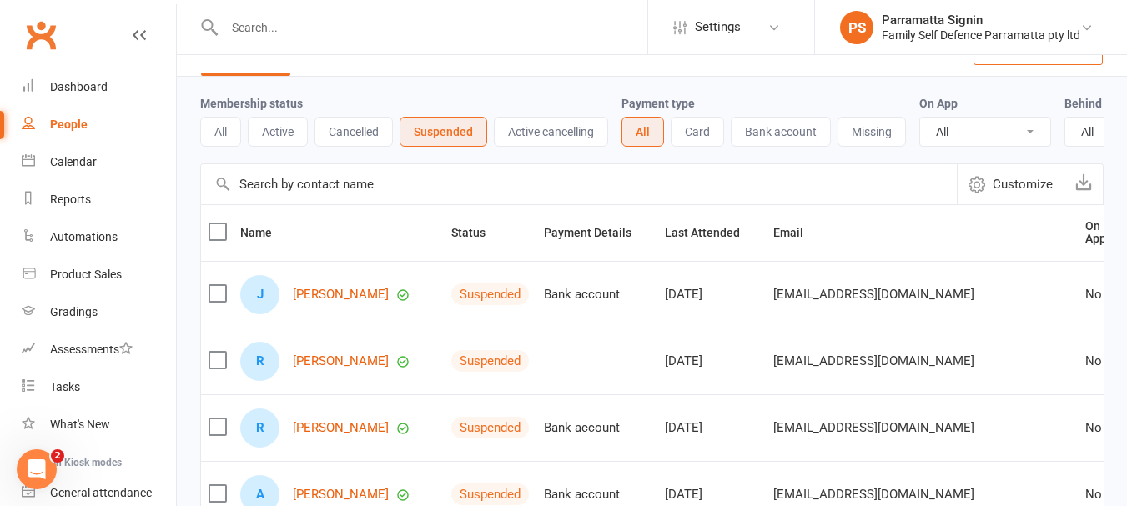
scroll to position [84, 0]
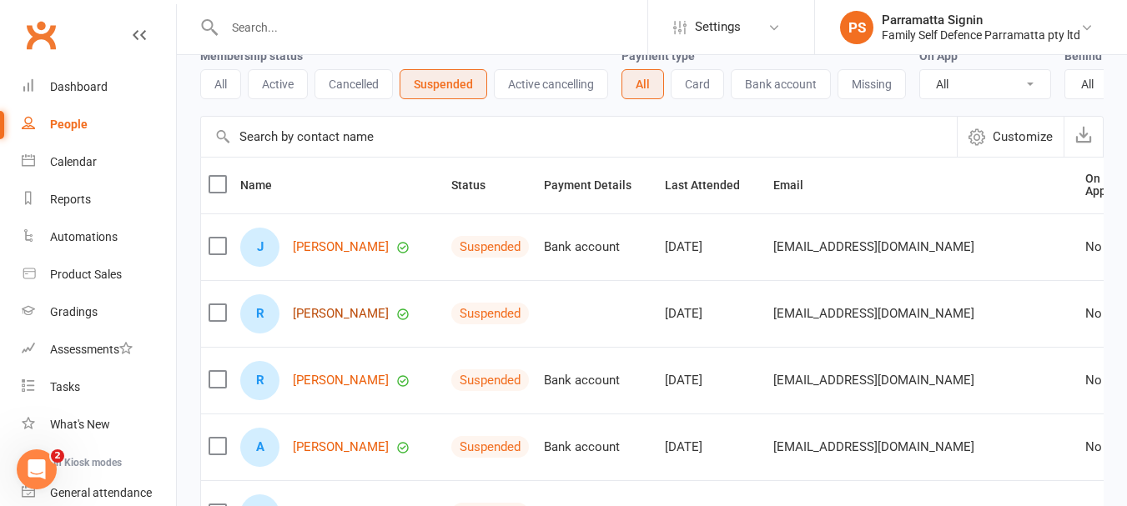
click at [309, 321] on link "Raeef Annin" at bounding box center [341, 314] width 96 height 14
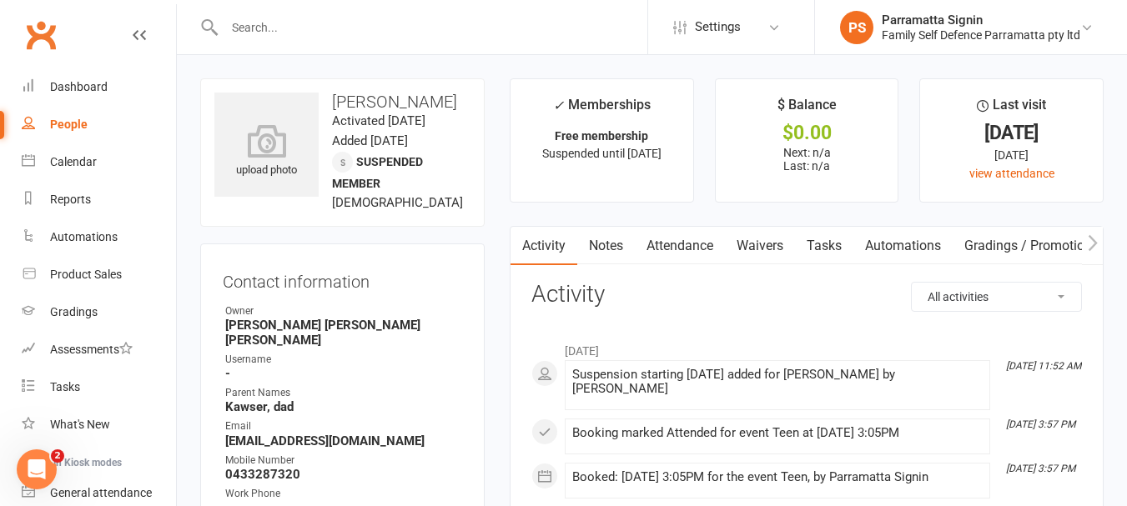
click at [68, 132] on link "People" at bounding box center [99, 125] width 154 height 38
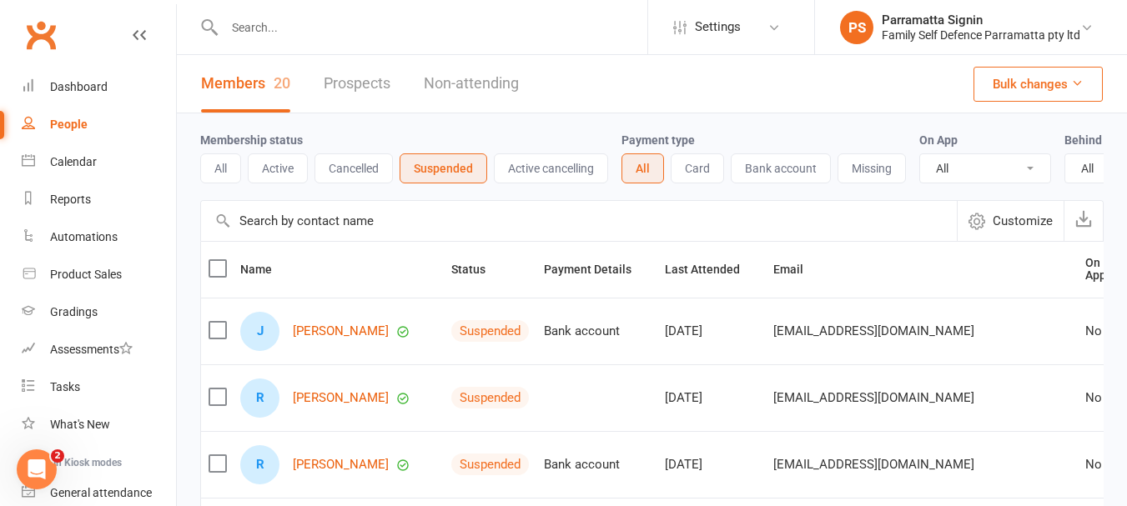
scroll to position [0, 2]
click at [341, 472] on link "Ramin Avan" at bounding box center [339, 465] width 96 height 14
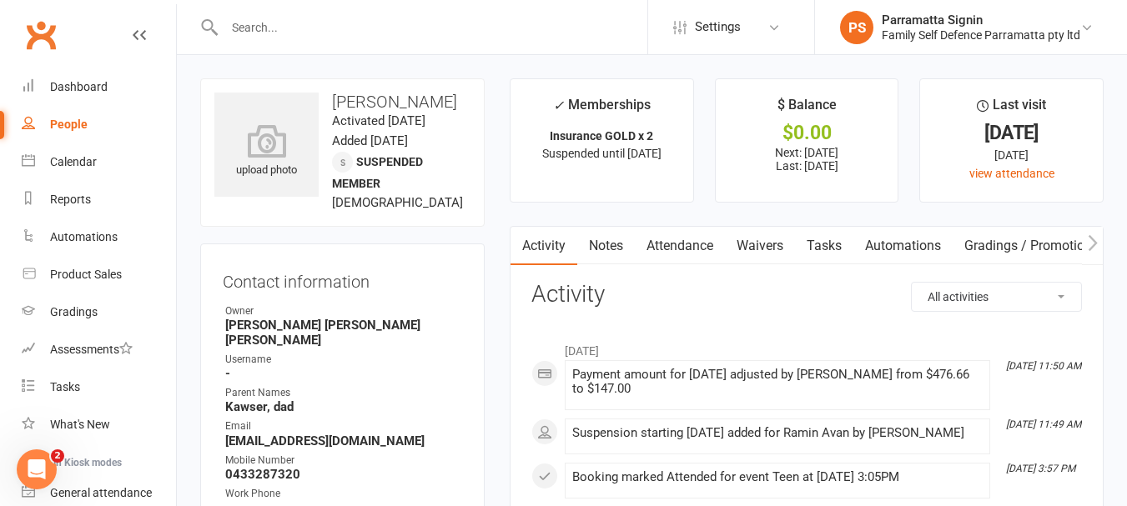
click at [61, 123] on div "People" at bounding box center [69, 124] width 38 height 13
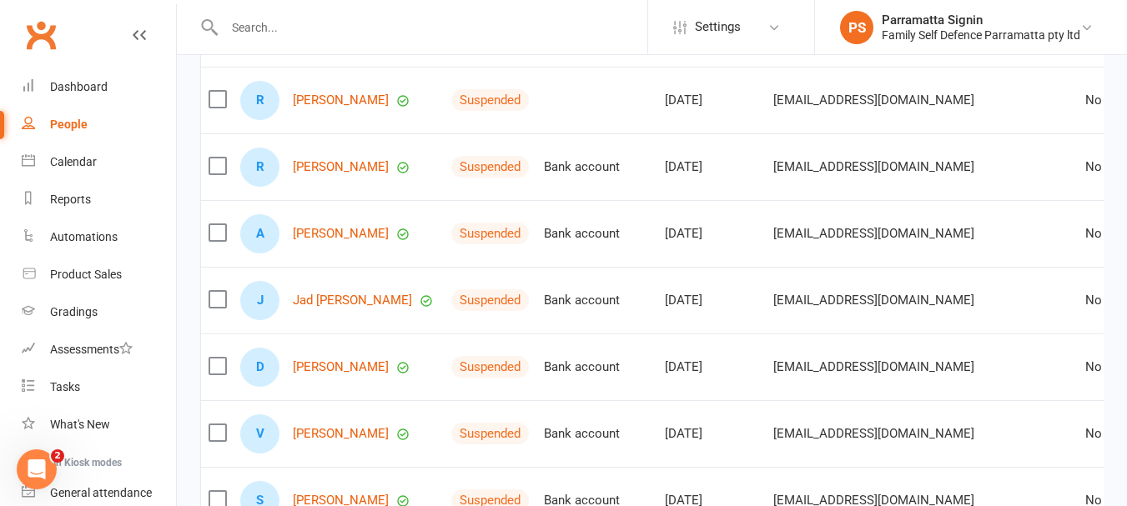
scroll to position [299, 0]
click at [304, 307] on link "Jad Al Abdollah" at bounding box center [352, 300] width 119 height 14
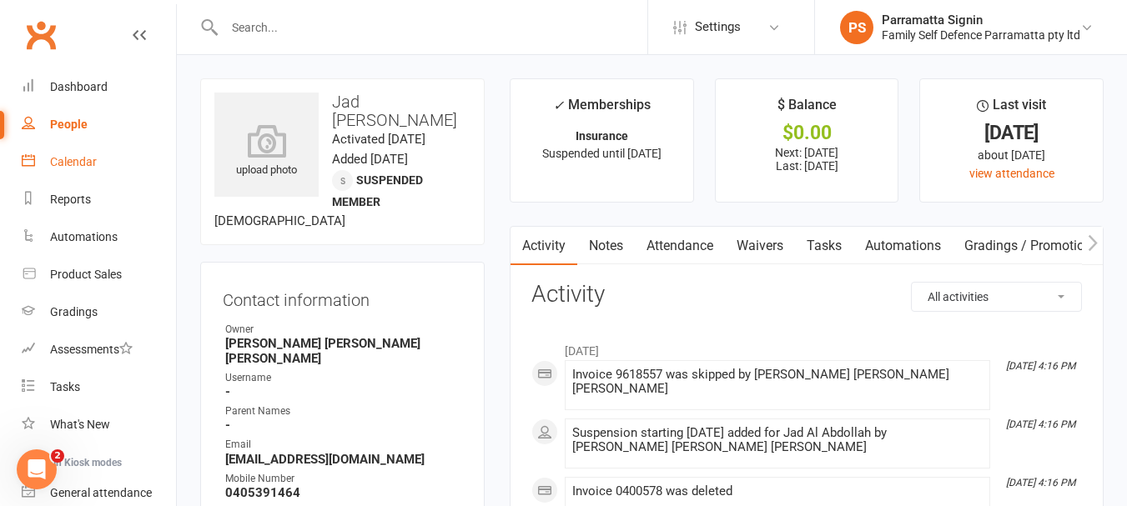
click at [77, 143] on link "Calendar" at bounding box center [99, 162] width 154 height 38
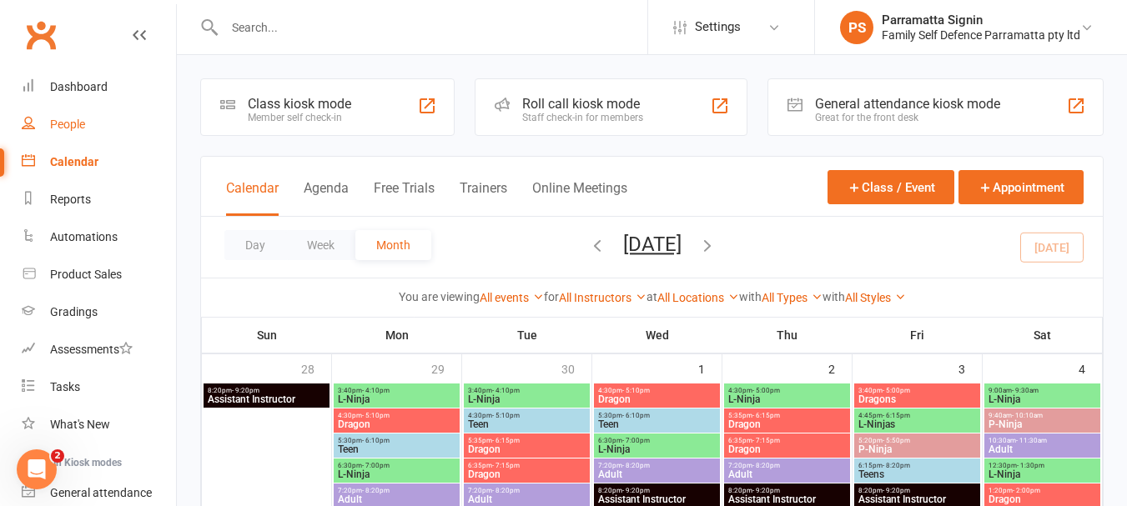
click at [72, 118] on div "People" at bounding box center [67, 124] width 35 height 13
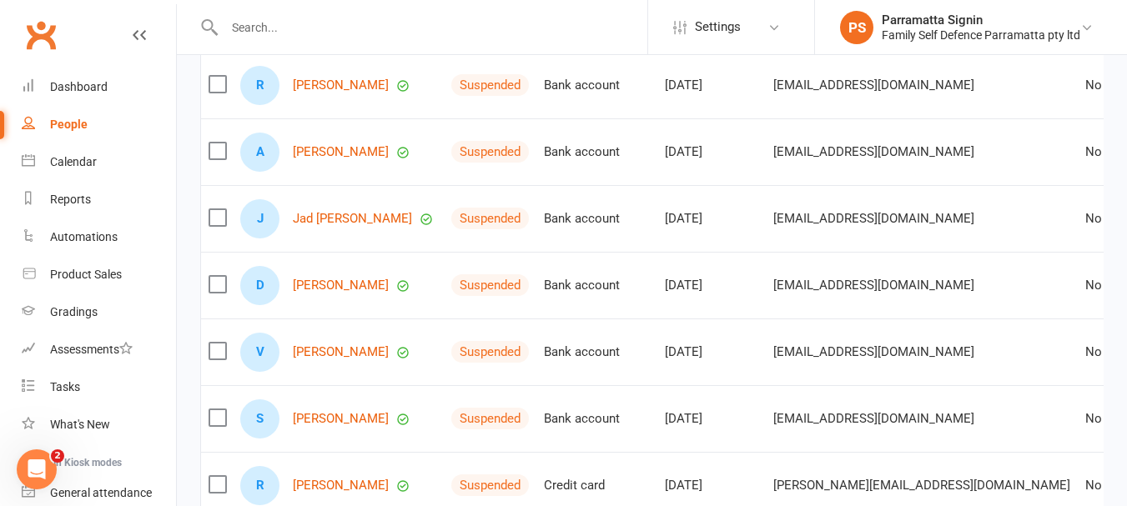
scroll to position [401, 0]
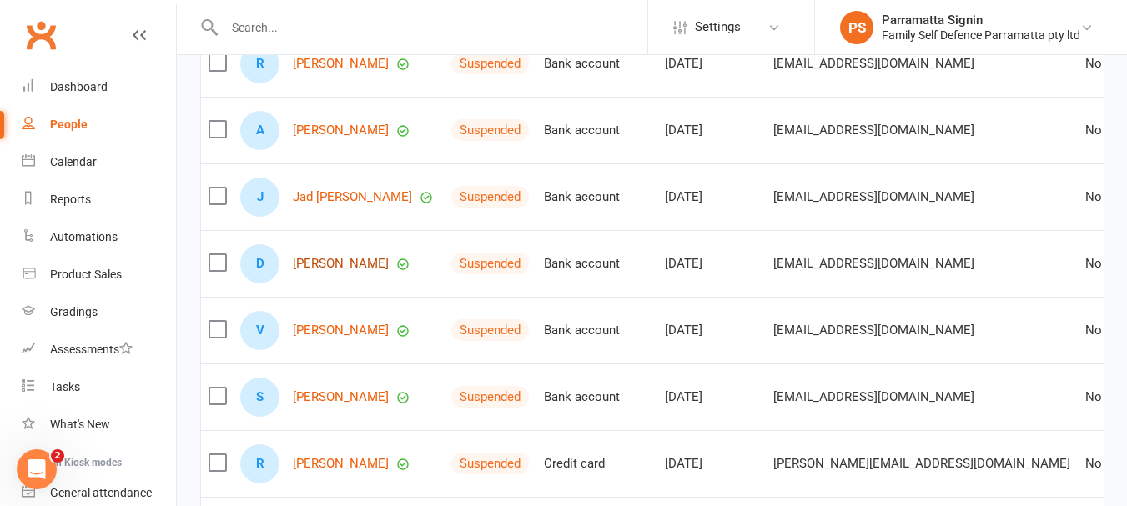
click at [307, 271] on link "Damian Ishola" at bounding box center [341, 264] width 96 height 14
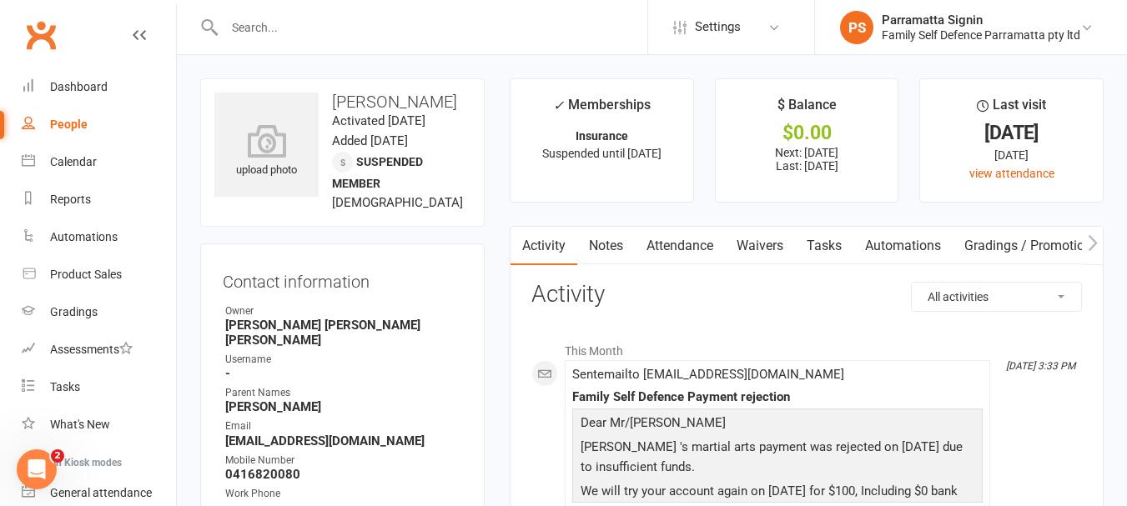
click at [72, 137] on link "People" at bounding box center [99, 125] width 154 height 38
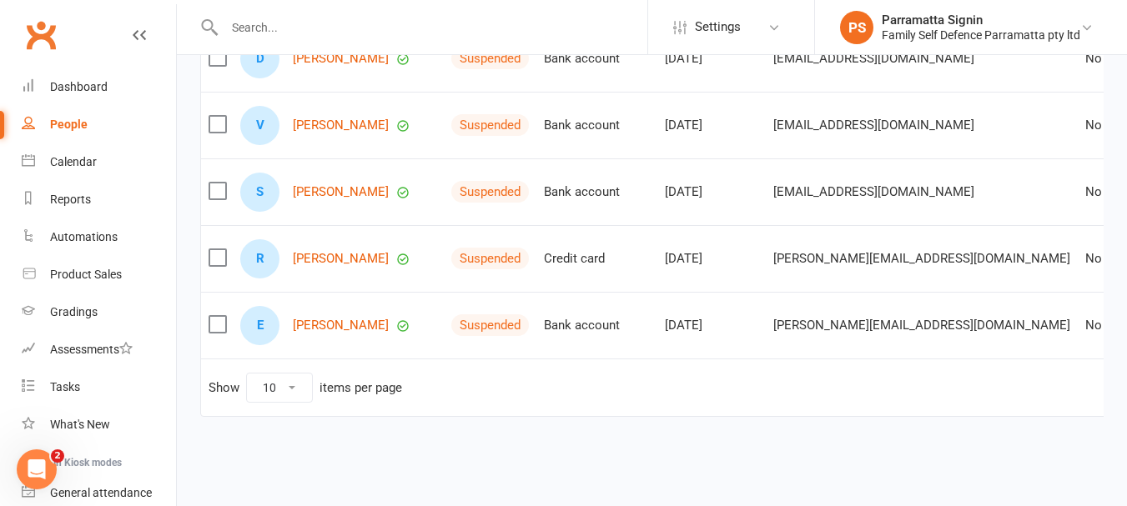
scroll to position [623, 0]
click at [300, 258] on link "Robert Tyler" at bounding box center [341, 259] width 96 height 14
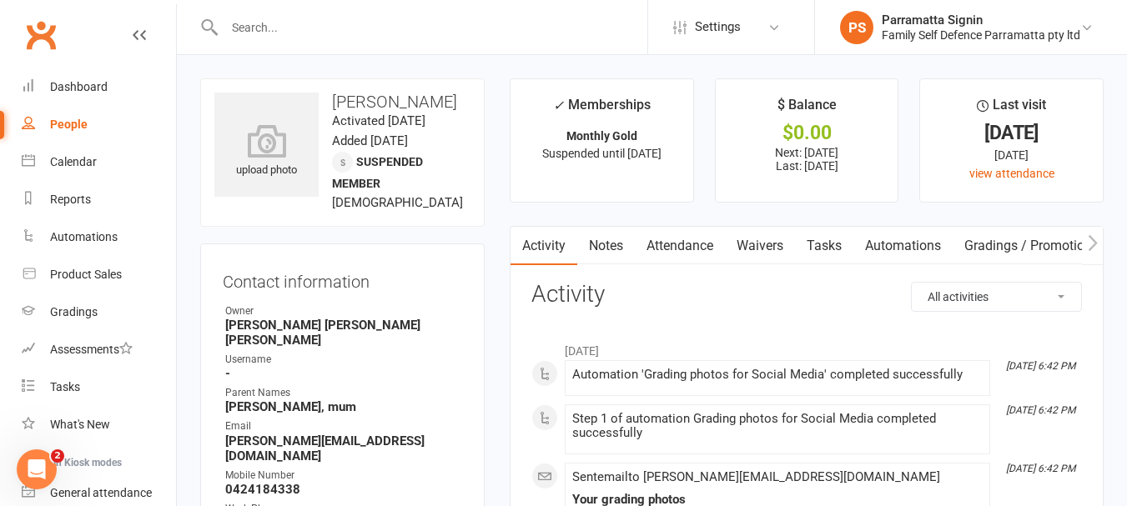
click at [51, 120] on div "People" at bounding box center [69, 124] width 38 height 13
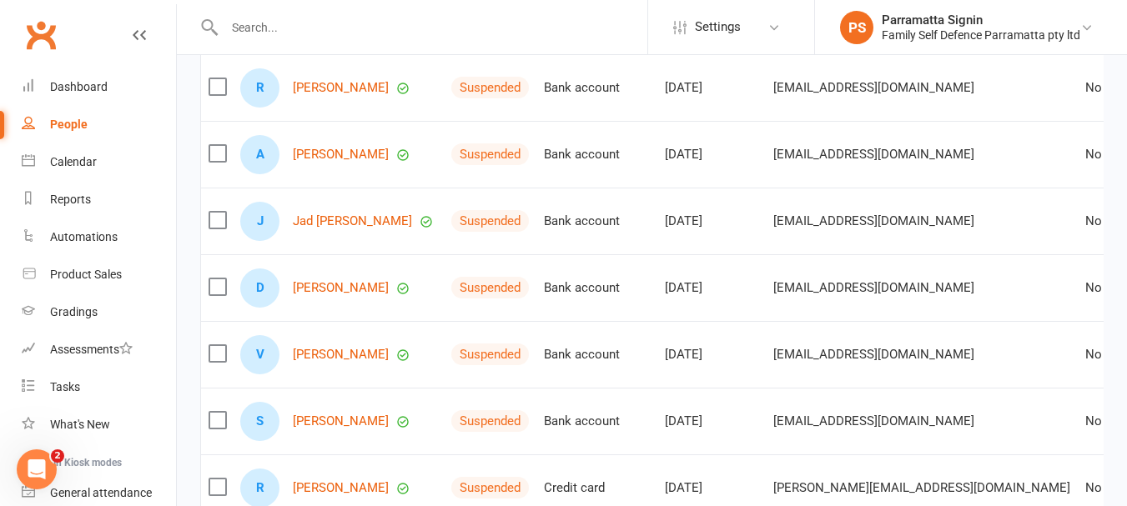
scroll to position [631, 0]
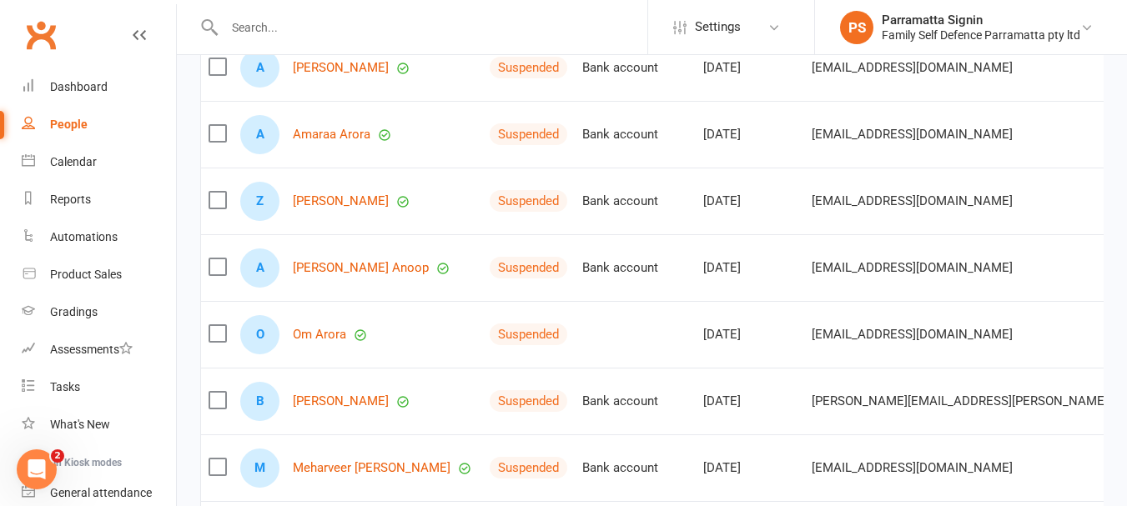
scroll to position [266, 0]
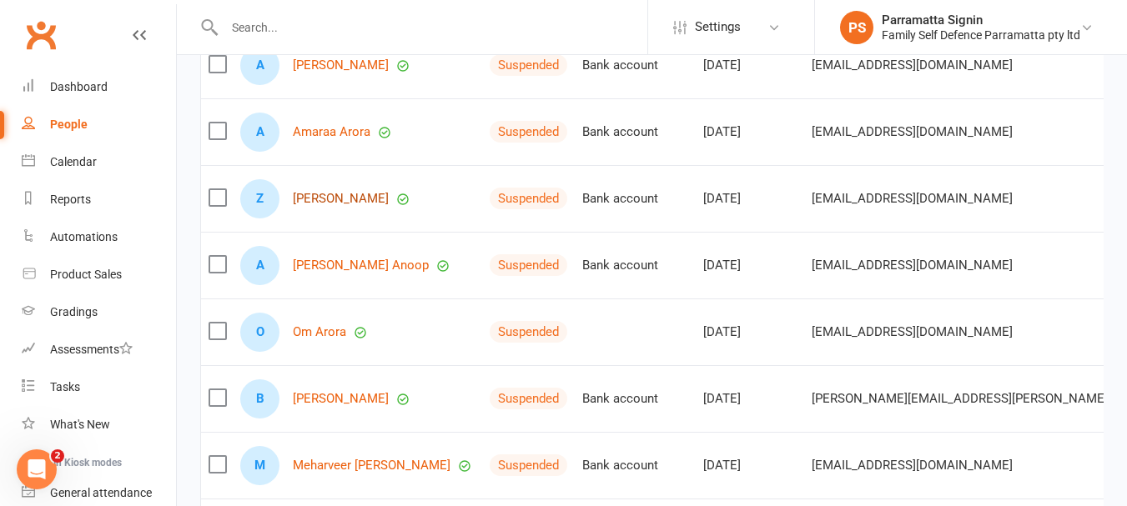
click at [297, 206] on link "Zoe Kollaras" at bounding box center [341, 199] width 96 height 14
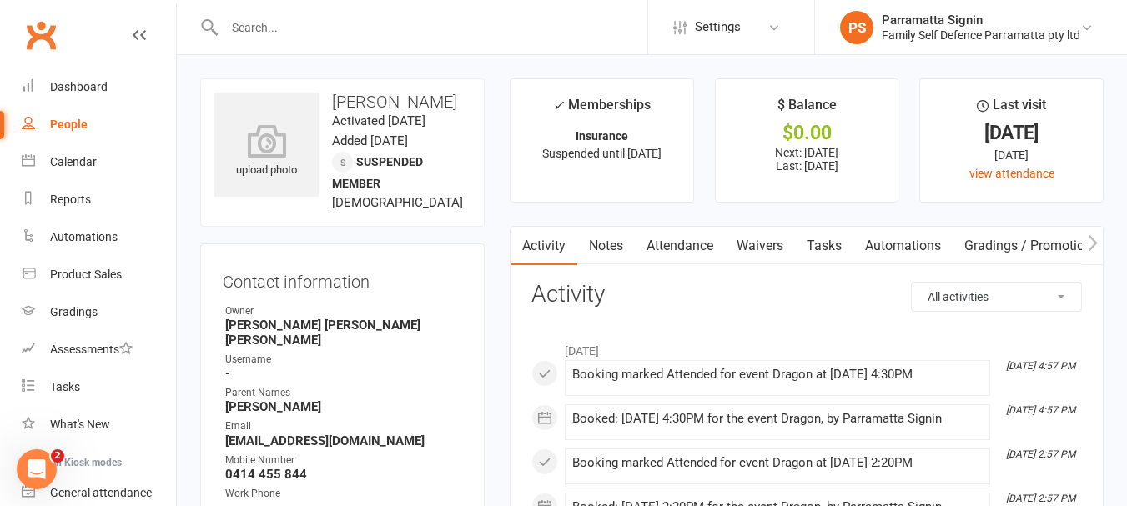
click at [73, 124] on div "People" at bounding box center [69, 124] width 38 height 13
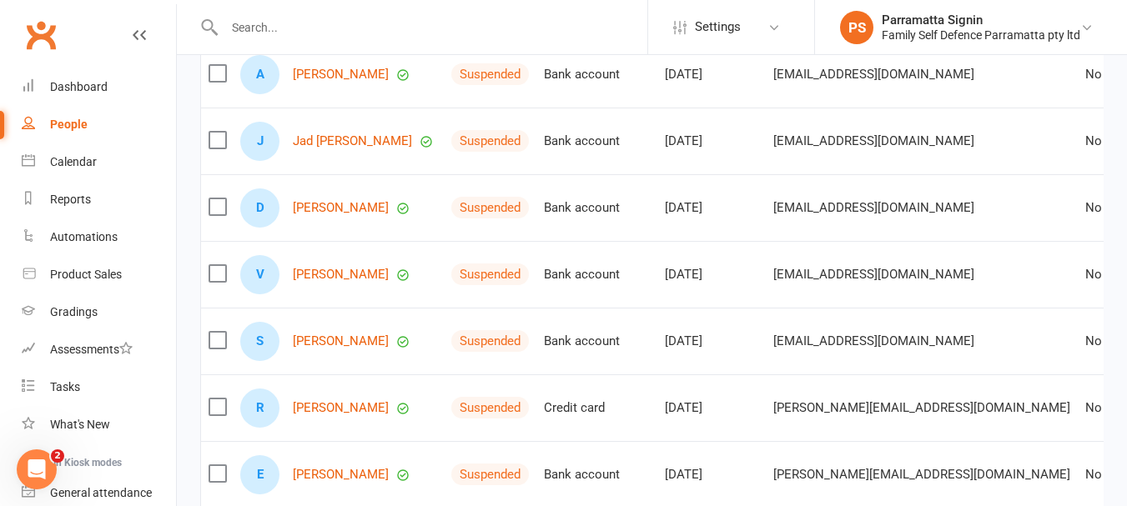
scroll to position [631, 0]
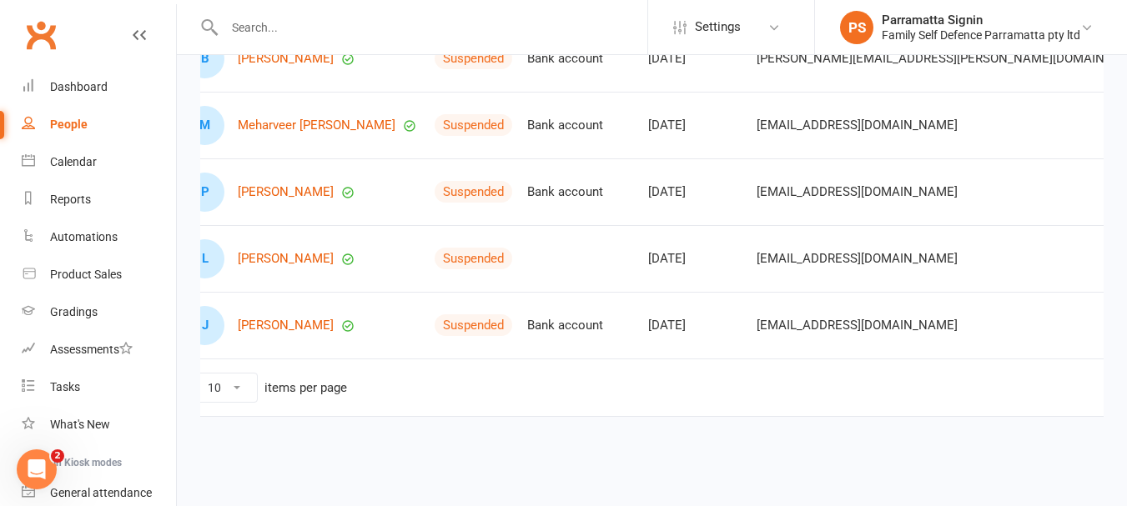
scroll to position [0, 43]
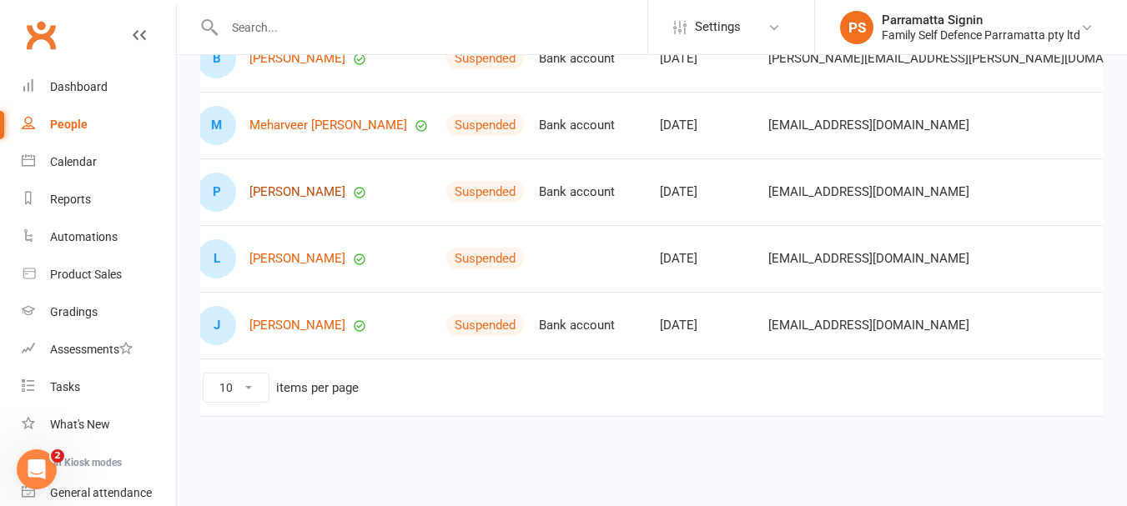
click at [260, 185] on link "Peter Kollaras" at bounding box center [297, 192] width 96 height 14
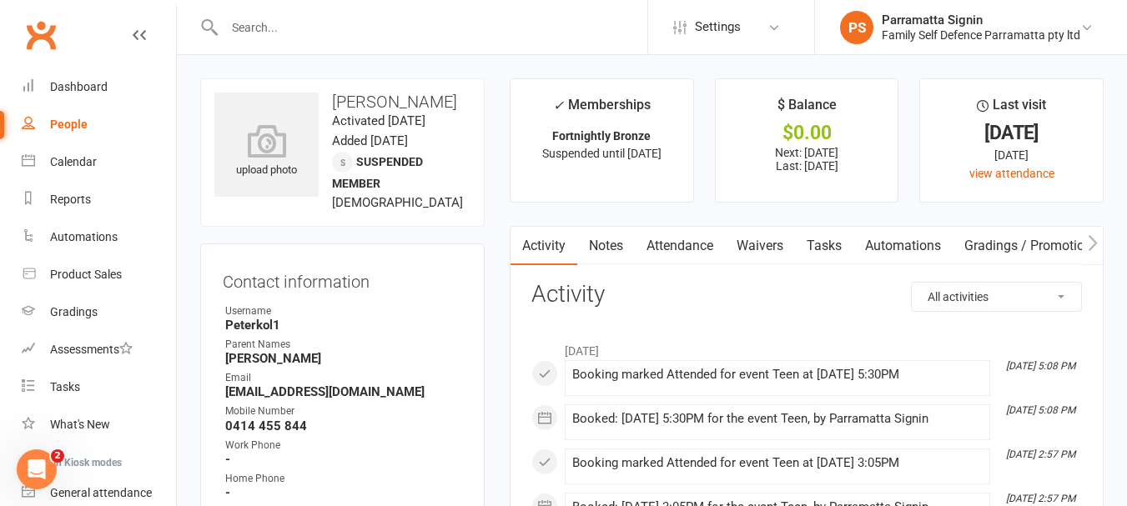
click at [84, 142] on link "People" at bounding box center [99, 125] width 154 height 38
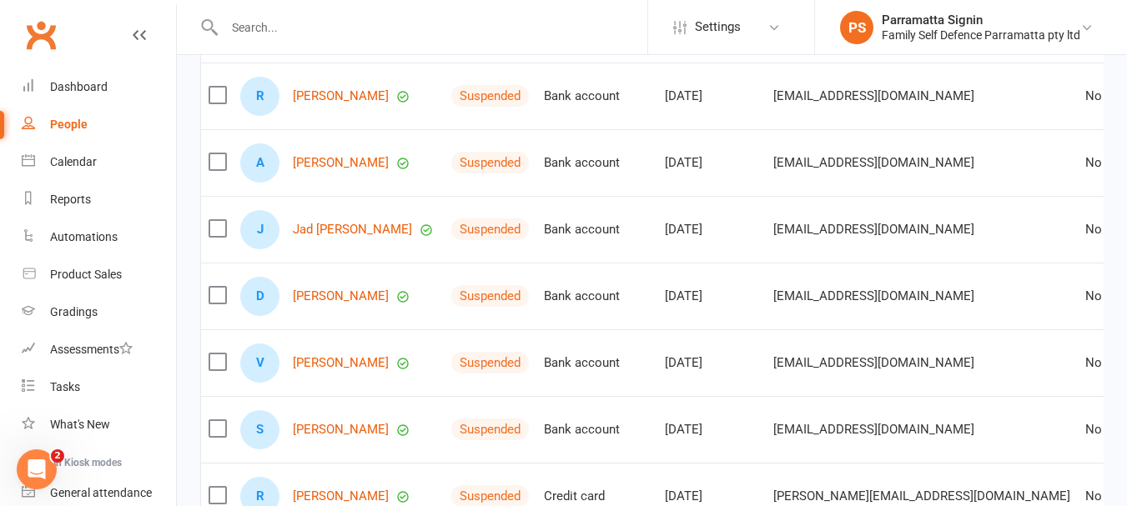
scroll to position [631, 0]
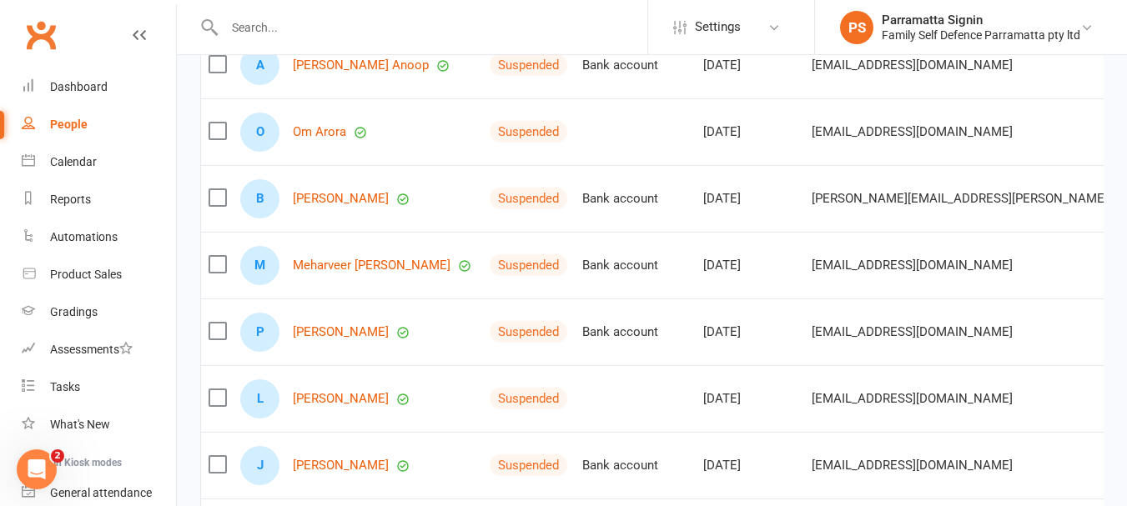
scroll to position [460, 0]
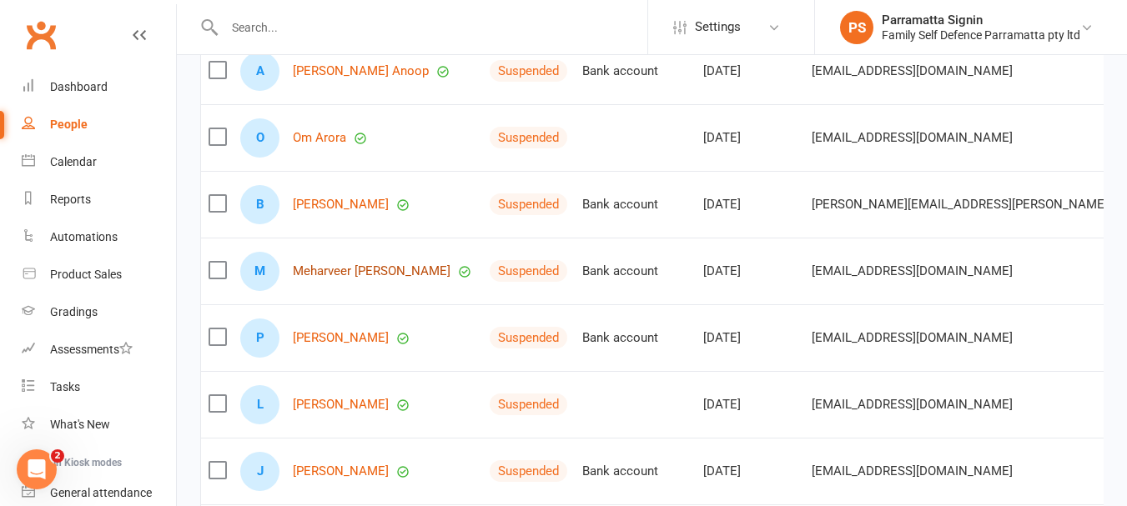
click at [304, 279] on link "Meharveer Hundal" at bounding box center [372, 271] width 158 height 14
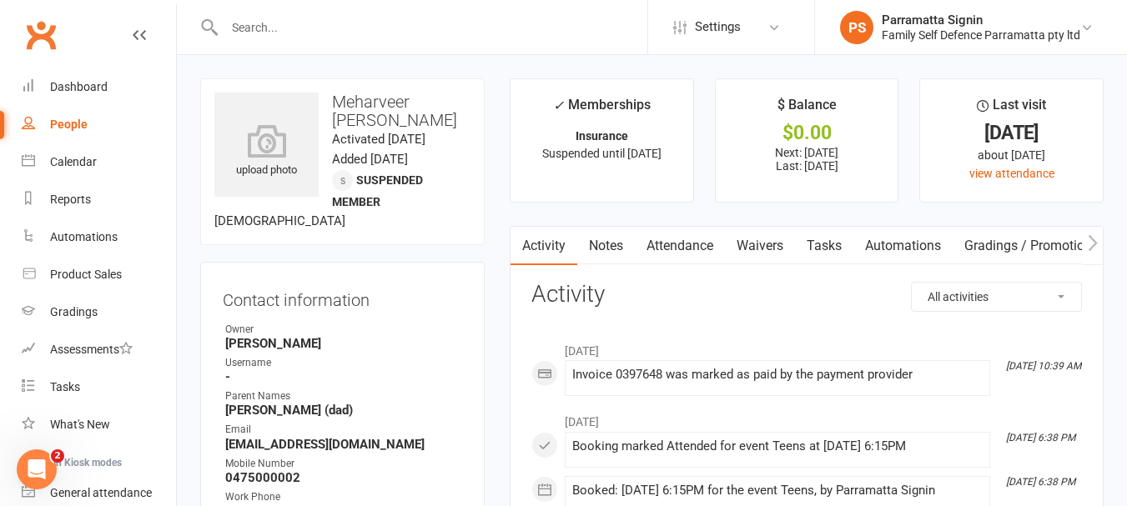
click at [51, 119] on div "People" at bounding box center [69, 124] width 38 height 13
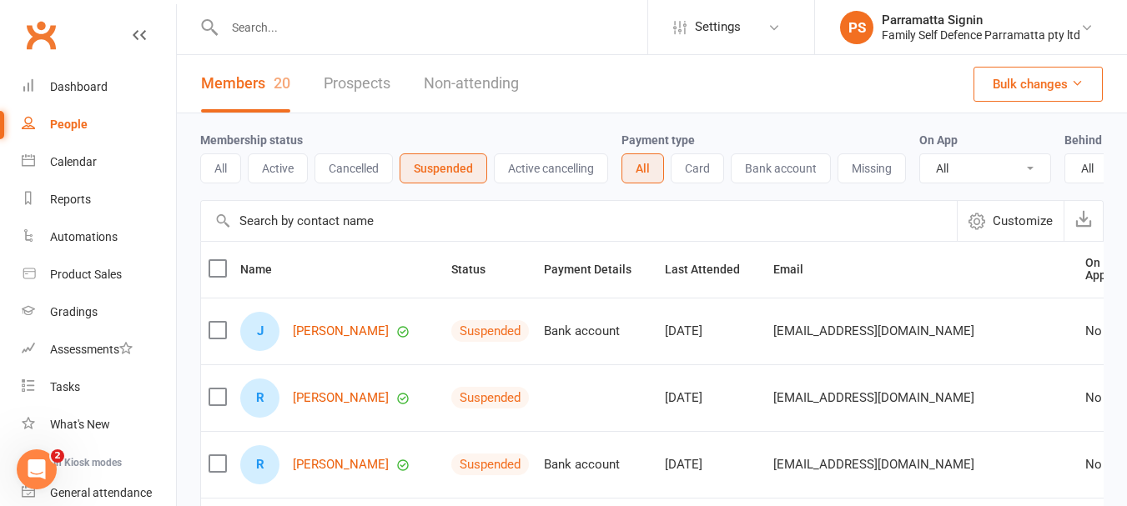
click at [276, 169] on button "Active" at bounding box center [278, 168] width 60 height 30
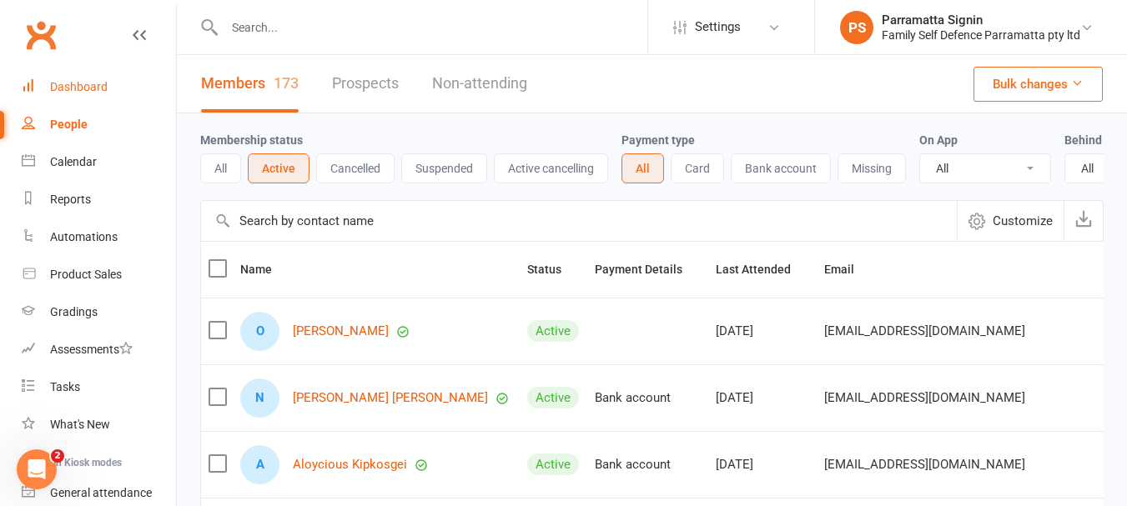
click at [69, 89] on div "Dashboard" at bounding box center [79, 86] width 58 height 13
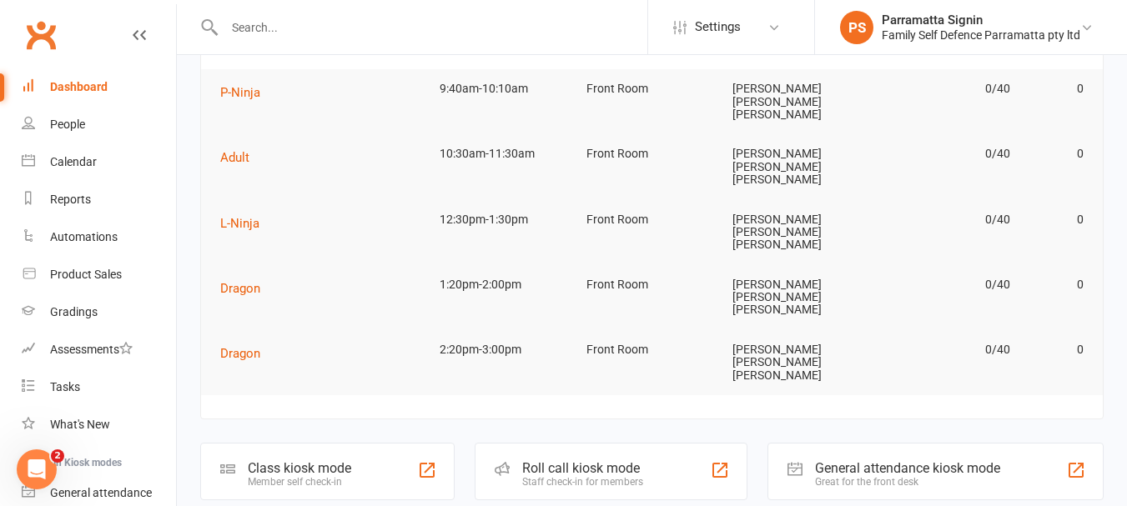
scroll to position [108, 0]
click at [594, 475] on div "Staff check-in for members" at bounding box center [582, 481] width 121 height 12
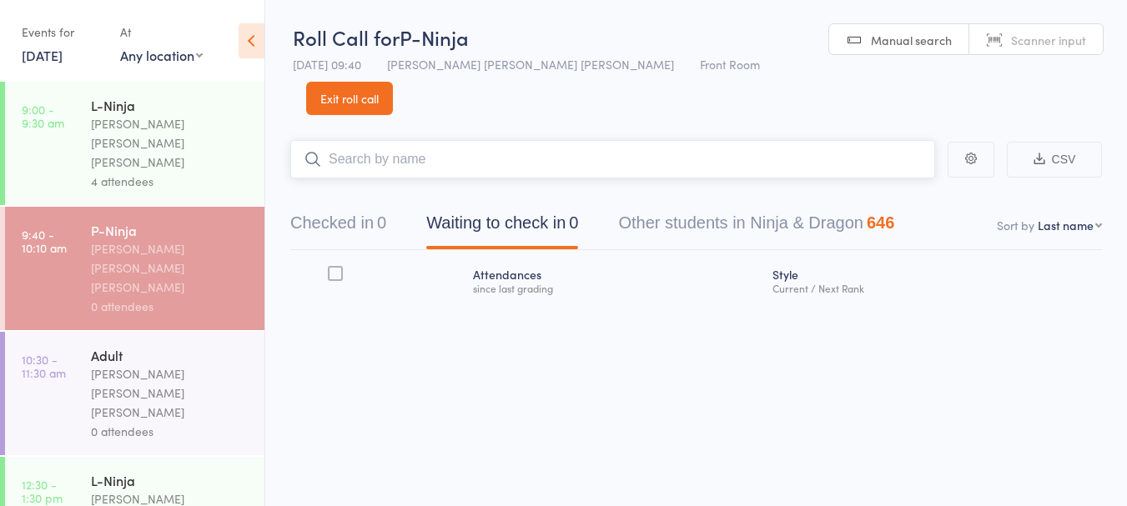
click at [365, 205] on button "Checked in 0" at bounding box center [338, 227] width 96 height 44
